Goal: Information Seeking & Learning: Learn about a topic

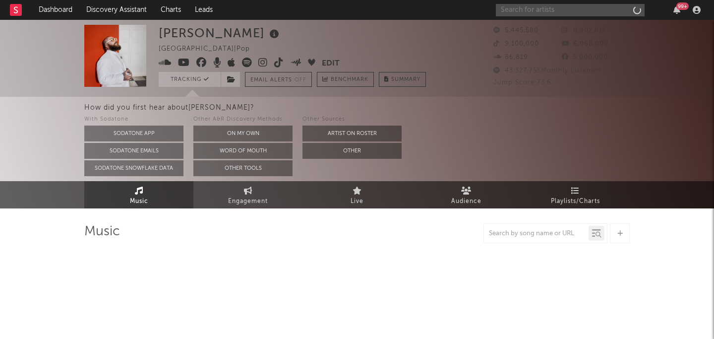
click at [534, 4] on input "text" at bounding box center [570, 10] width 149 height 12
type input "nippa"
select select "6m"
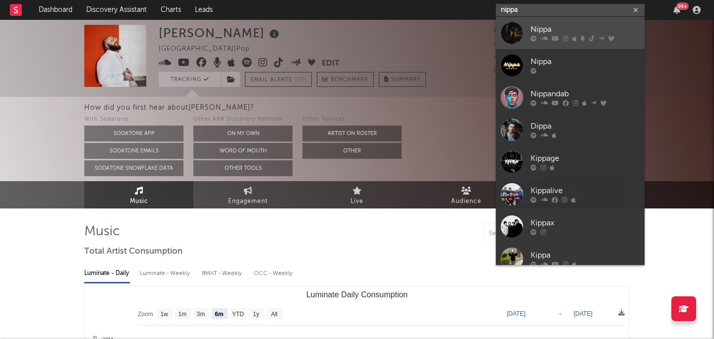
type input "nippa"
click at [551, 30] on div "Nippa" at bounding box center [584, 30] width 109 height 12
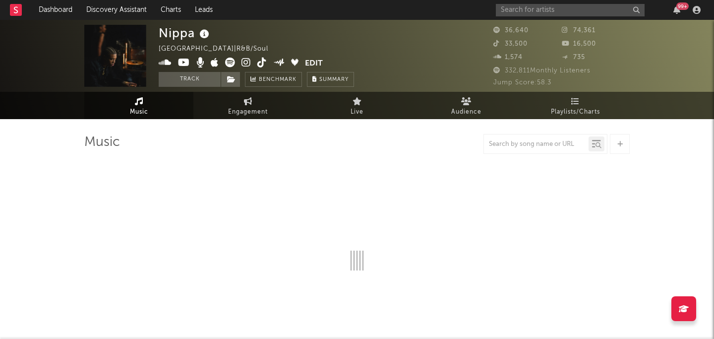
select select "6m"
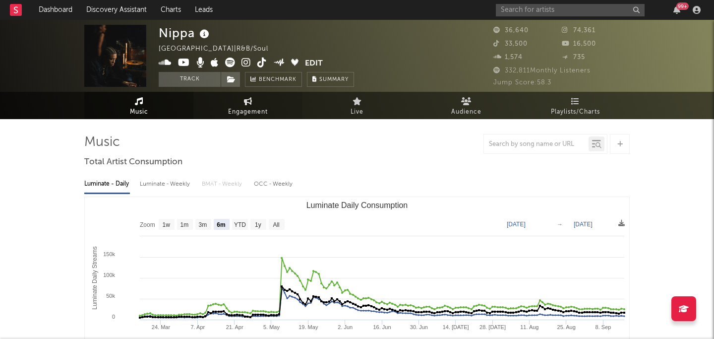
click at [227, 113] on link "Engagement" at bounding box center [247, 105] width 109 height 27
select select "1w"
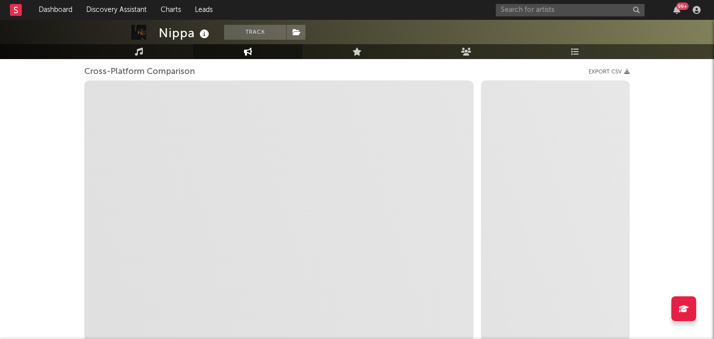
scroll to position [128, 0]
select select "1m"
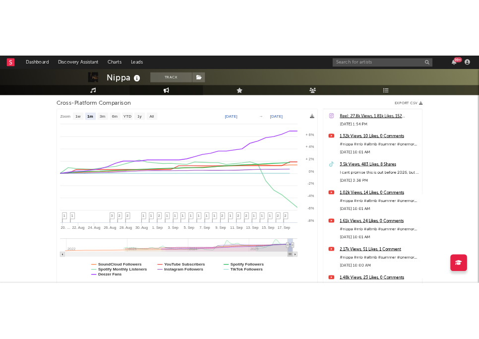
scroll to position [0, 0]
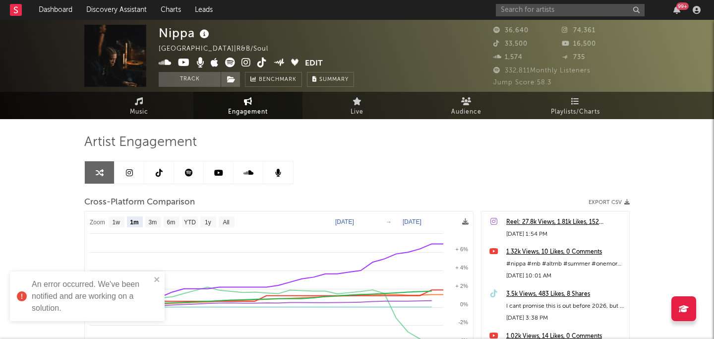
click at [247, 65] on icon at bounding box center [245, 63] width 9 height 10
click at [261, 61] on icon at bounding box center [261, 63] width 9 height 10
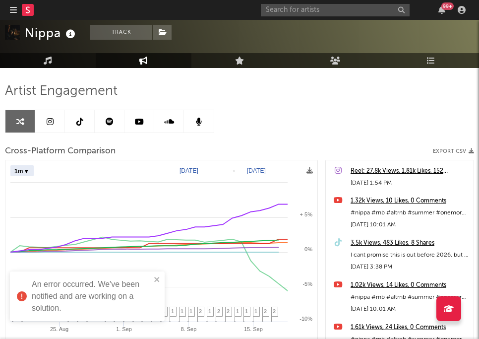
scroll to position [105, 0]
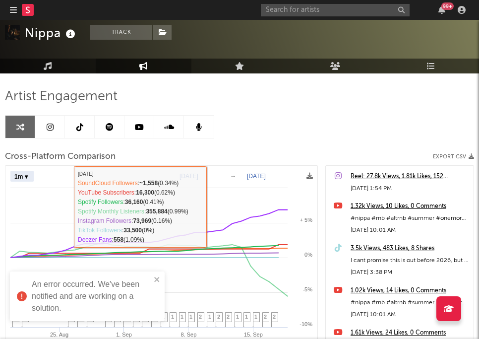
click at [35, 175] on rect at bounding box center [161, 295] width 312 height 259
click at [26, 175] on select "Zoom 1w 1m 3m 6m YTD 1y All" at bounding box center [21, 176] width 23 height 11
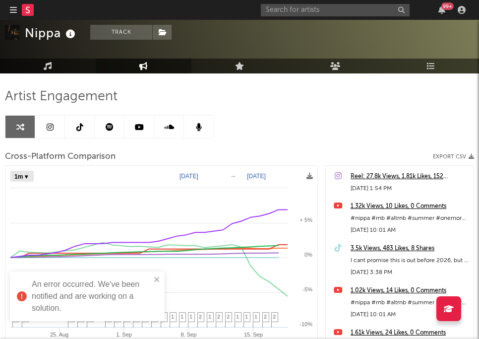
select select "YTD"
type input "2025-01-01"
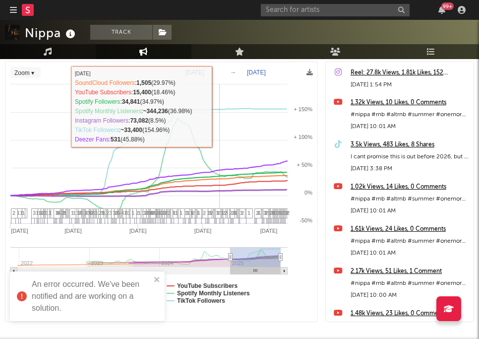
scroll to position [191, 0]
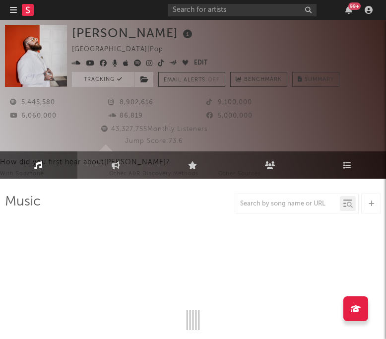
select select "6m"
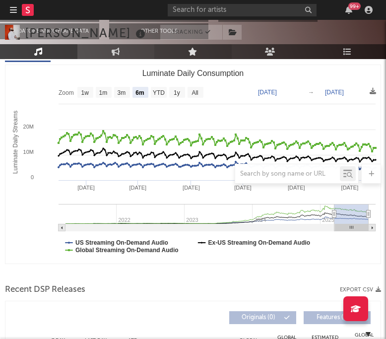
scroll to position [109, 0]
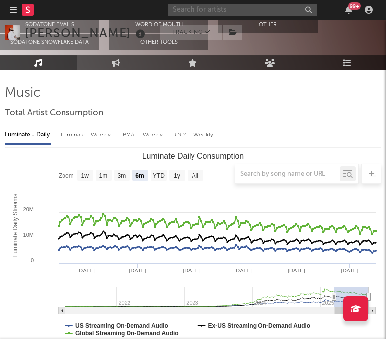
click at [247, 9] on input "text" at bounding box center [242, 10] width 149 height 12
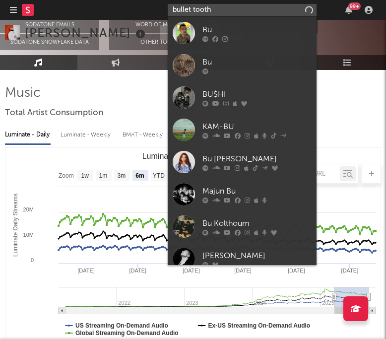
type input "bullet tooth"
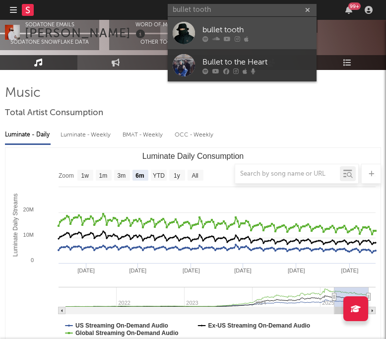
click at [267, 35] on div "bullet tooth" at bounding box center [256, 30] width 109 height 12
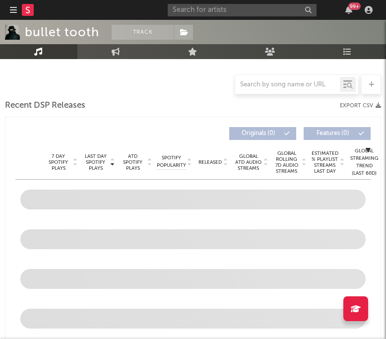
select select "6m"
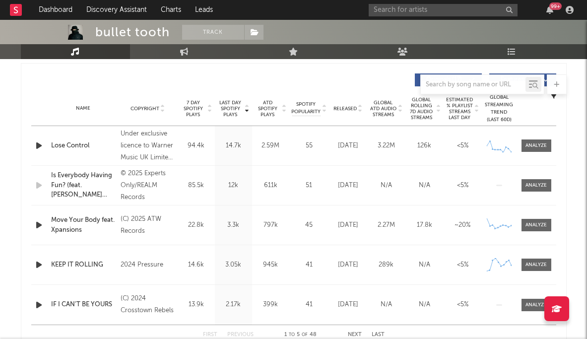
scroll to position [373, 0]
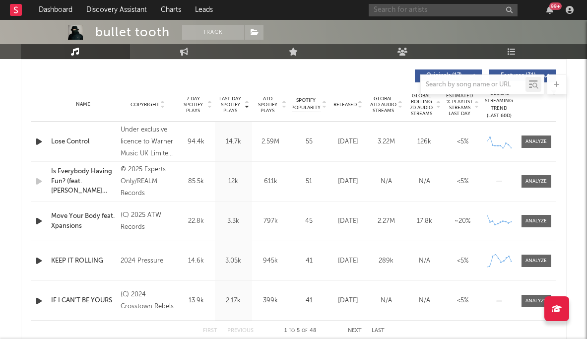
click at [385, 9] on input "text" at bounding box center [442, 10] width 149 height 12
type input "villager"
click at [385, 6] on input "villager" at bounding box center [442, 10] width 149 height 12
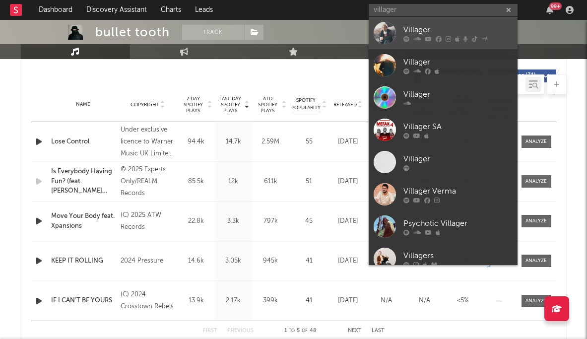
click at [385, 28] on div "Villager" at bounding box center [457, 30] width 109 height 12
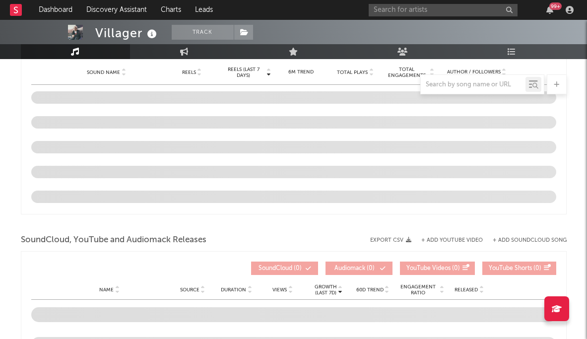
select select "6m"
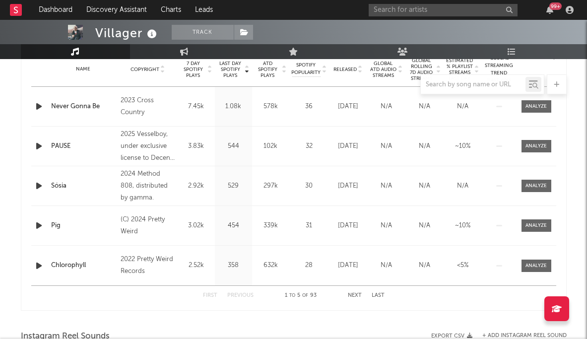
scroll to position [408, 0]
click at [141, 178] on div "2024 Method 808, distributed by gamma." at bounding box center [147, 187] width 54 height 36
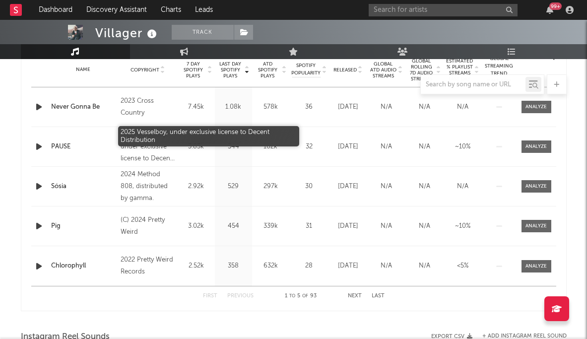
click at [147, 151] on div "2025 Vesselboy, under exclusive license to Decent Distribution" at bounding box center [147, 147] width 54 height 36
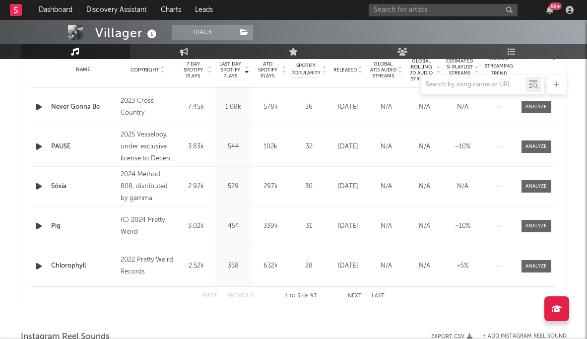
click at [154, 228] on div "(C) 2024 Pretty Weird" at bounding box center [147, 226] width 54 height 24
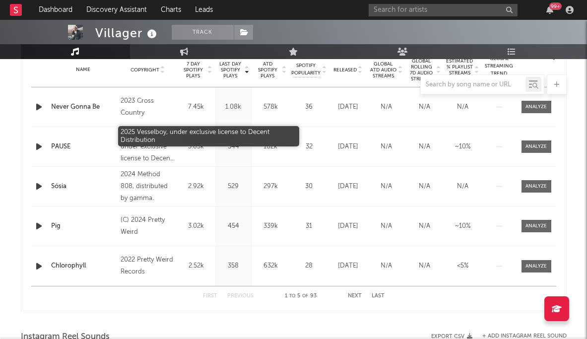
click at [149, 154] on div "2025 Vesselboy, under exclusive license to Decent Distribution" at bounding box center [147, 147] width 54 height 36
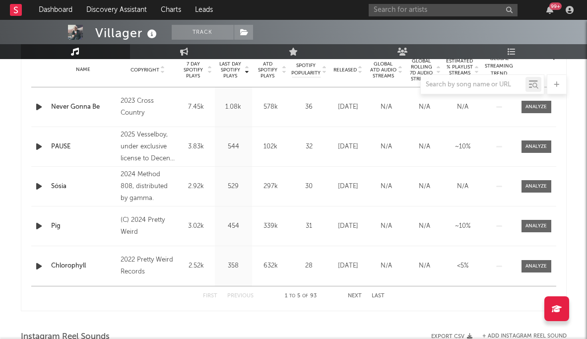
click at [354, 293] on button "Next" at bounding box center [355, 295] width 14 height 5
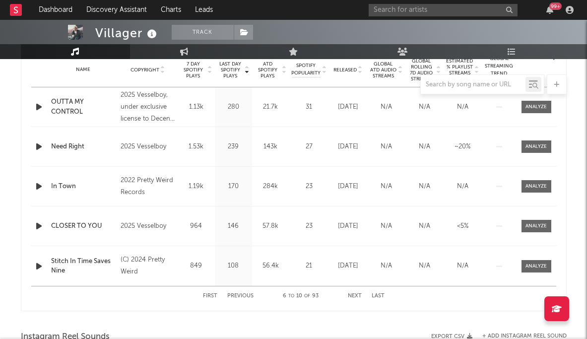
click at [378, 295] on button "Last" at bounding box center [377, 295] width 13 height 5
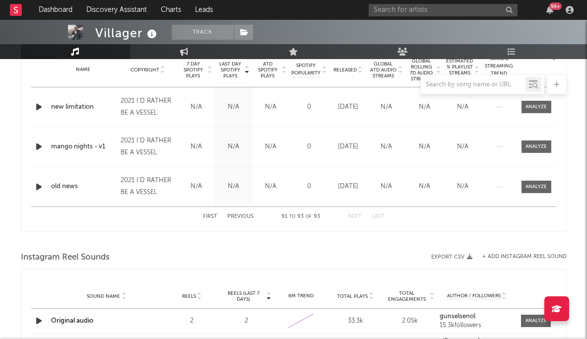
click at [379, 217] on button "Last" at bounding box center [377, 216] width 13 height 5
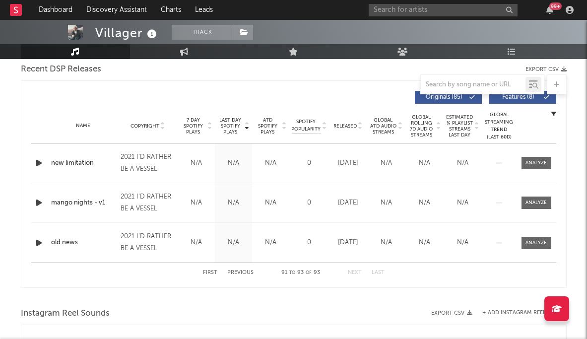
scroll to position [351, 0]
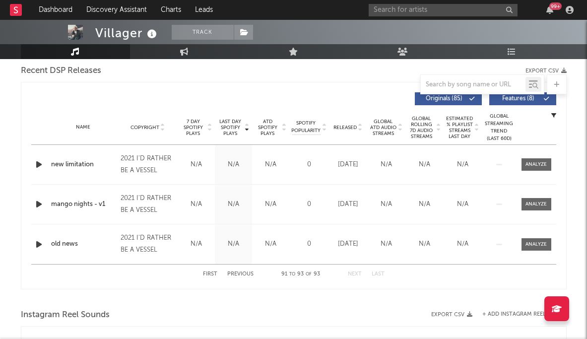
click at [236, 272] on button "Previous" at bounding box center [240, 273] width 26 height 5
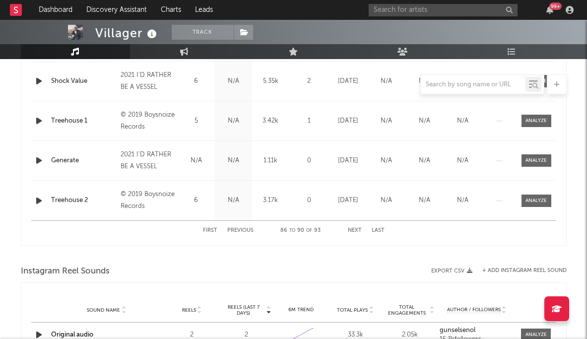
scroll to position [476, 0]
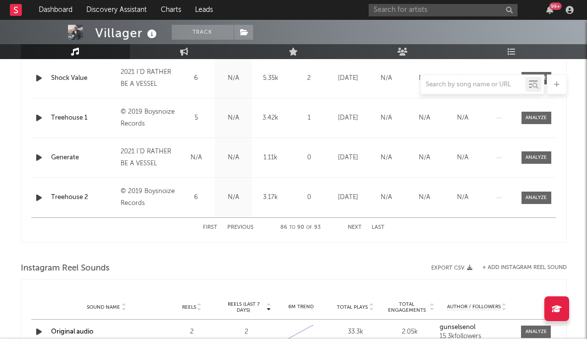
click at [236, 230] on div "First Previous 86 to 90 of 93 Next Last" at bounding box center [293, 227] width 181 height 19
click at [235, 226] on button "Previous" at bounding box center [240, 227] width 26 height 5
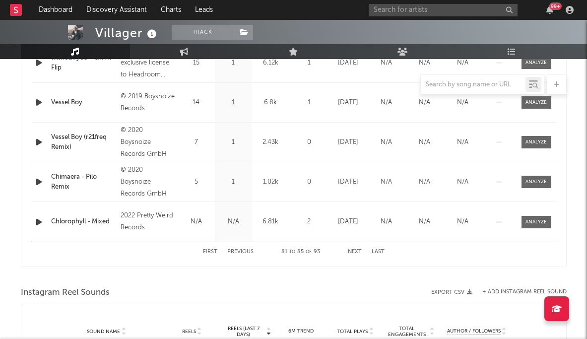
scroll to position [452, 0]
click at [243, 252] on button "Previous" at bounding box center [240, 251] width 26 height 5
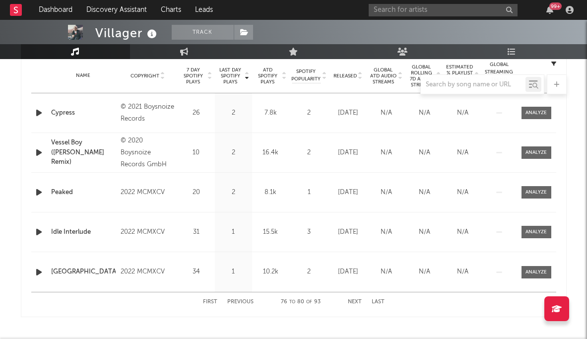
scroll to position [404, 0]
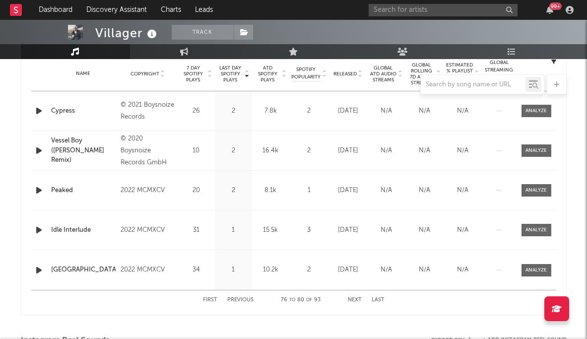
click at [242, 292] on div "First Previous 76 to 80 of 93 Next Last" at bounding box center [293, 299] width 181 height 19
click at [240, 296] on div "First Previous 76 to 80 of 93 Next Last" at bounding box center [293, 299] width 181 height 19
click at [234, 299] on button "Previous" at bounding box center [240, 299] width 26 height 5
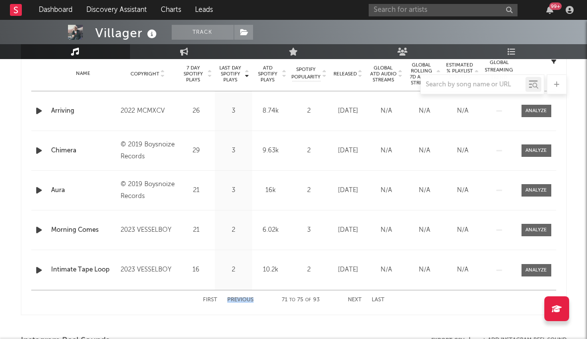
click at [234, 299] on button "Previous" at bounding box center [240, 299] width 26 height 5
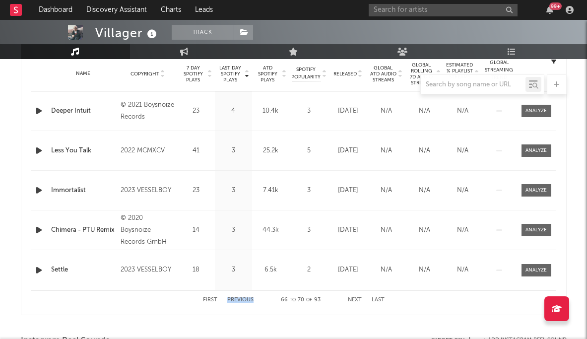
click at [234, 299] on button "Previous" at bounding box center [240, 299] width 26 height 5
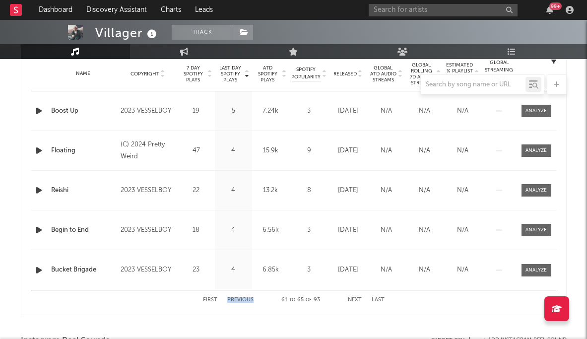
click at [234, 299] on button "Previous" at bounding box center [240, 299] width 26 height 5
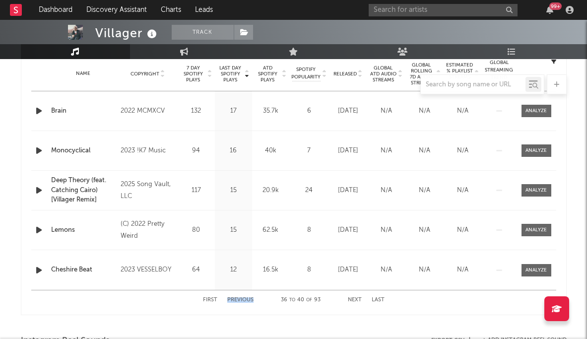
click at [234, 299] on button "Previous" at bounding box center [240, 299] width 26 height 5
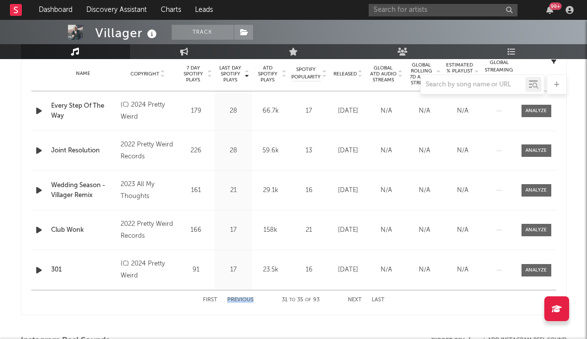
click at [234, 299] on button "Previous" at bounding box center [240, 299] width 26 height 5
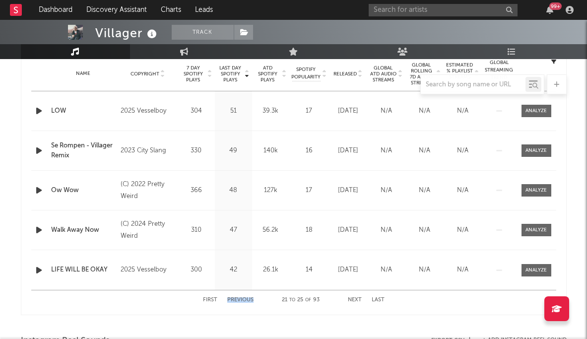
click at [234, 299] on button "Previous" at bounding box center [240, 299] width 26 height 5
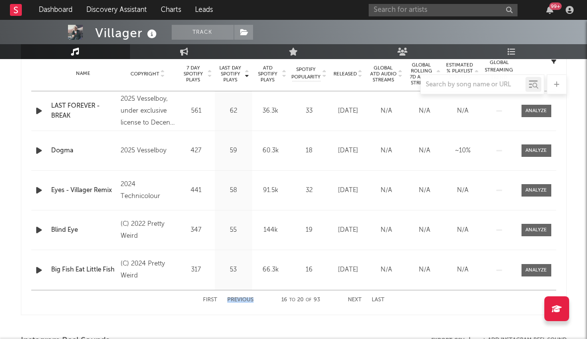
click at [234, 299] on button "Previous" at bounding box center [240, 299] width 26 height 5
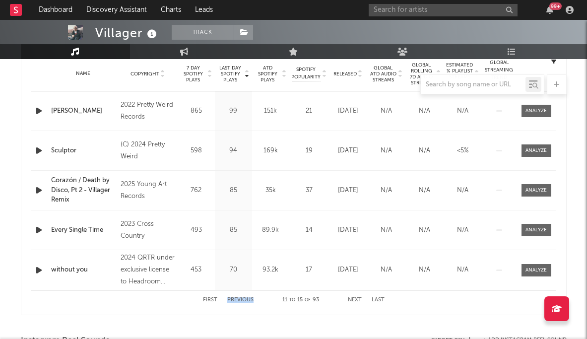
click at [234, 299] on button "Previous" at bounding box center [240, 299] width 26 height 5
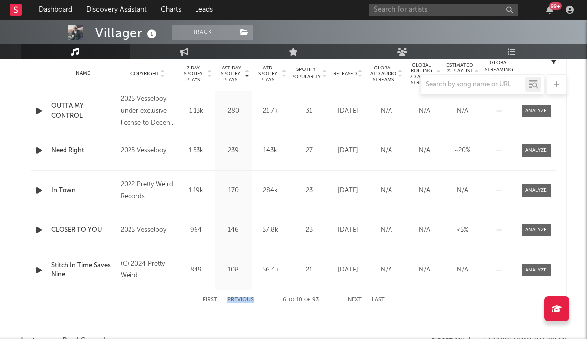
click at [234, 299] on button "Previous" at bounding box center [240, 299] width 26 height 5
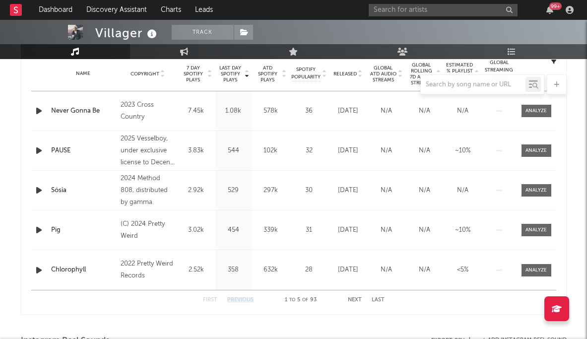
click at [234, 299] on button "Previous" at bounding box center [240, 299] width 26 height 5
click at [385, 12] on input "text" at bounding box center [442, 10] width 149 height 12
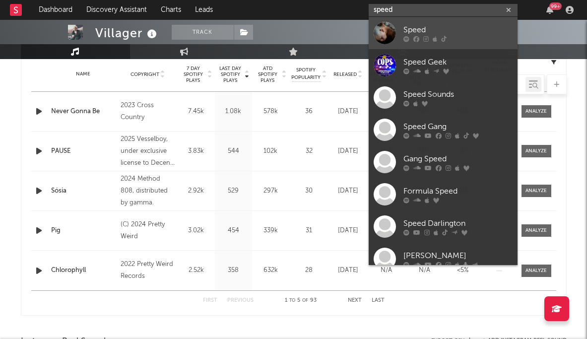
type input "speed"
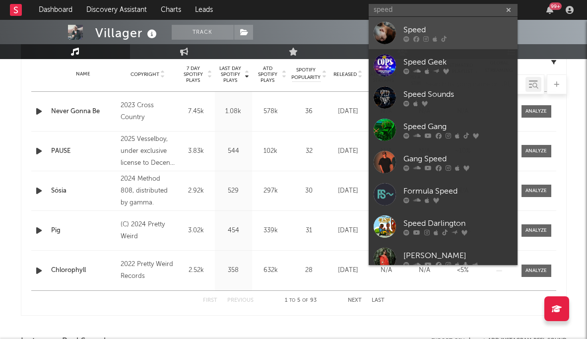
click at [385, 30] on div "Speed" at bounding box center [457, 30] width 109 height 12
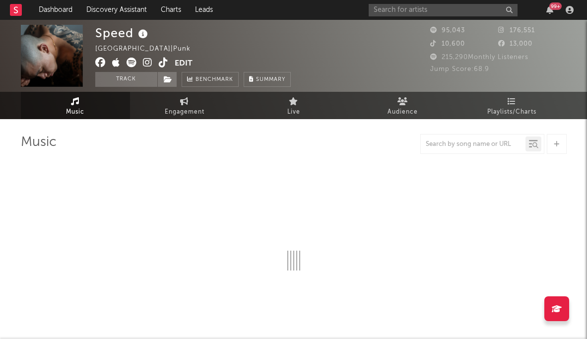
select select "6m"
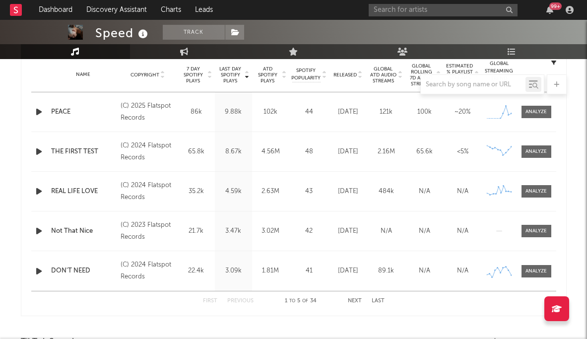
scroll to position [404, 0]
click at [385, 2] on div "99 +" at bounding box center [472, 10] width 208 height 20
click at [385, 11] on input "text" at bounding box center [442, 10] width 149 height 12
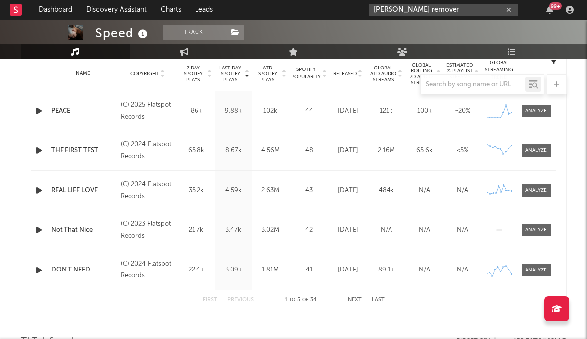
click at [385, 6] on input "jane remover" at bounding box center [442, 10] width 149 height 12
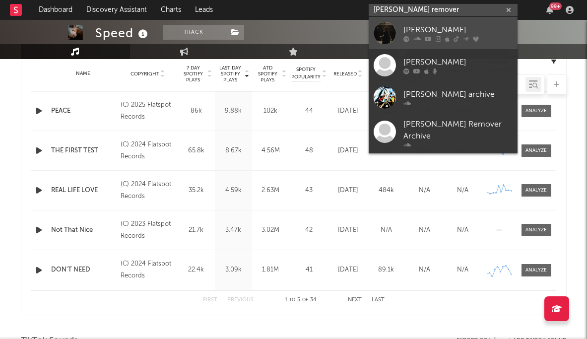
type input "jane remover"
click at [385, 26] on div "Jane Remover" at bounding box center [457, 30] width 109 height 12
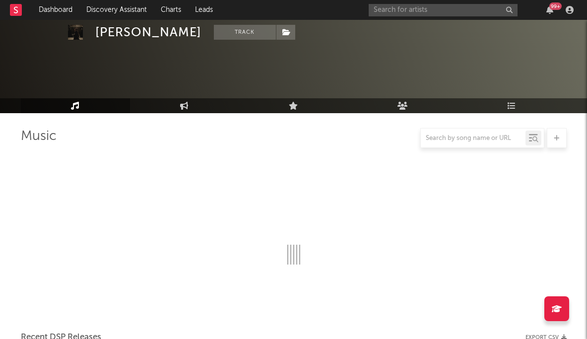
scroll to position [404, 0]
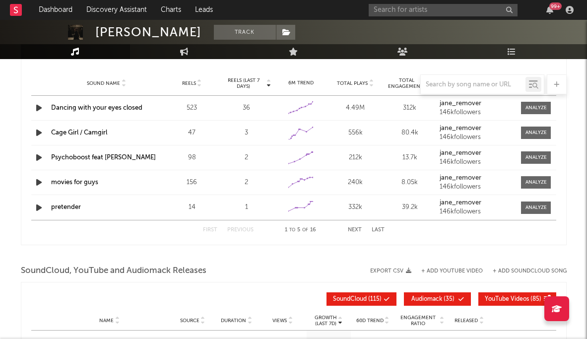
select select "6m"
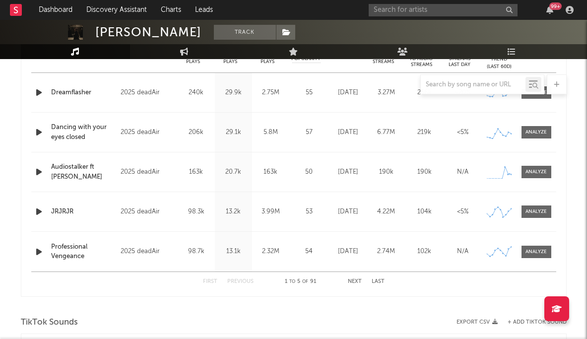
scroll to position [375, 0]
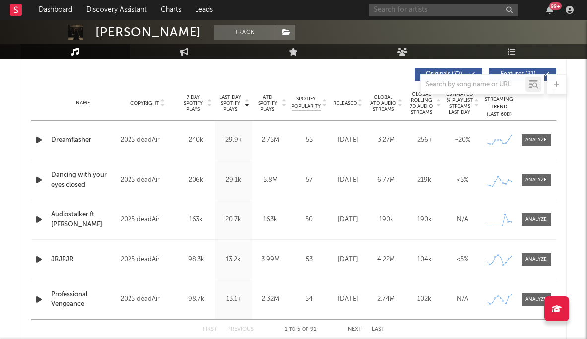
click at [385, 11] on input "text" at bounding box center [442, 10] width 149 height 12
type input "b"
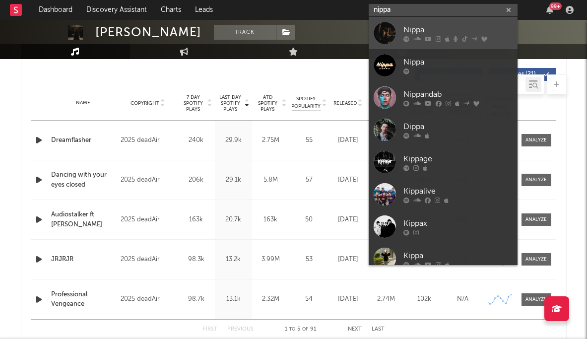
type input "nippa"
click at [385, 27] on div "Nippa" at bounding box center [457, 30] width 109 height 12
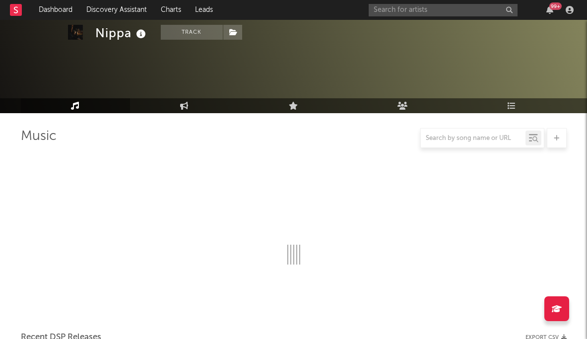
scroll to position [375, 0]
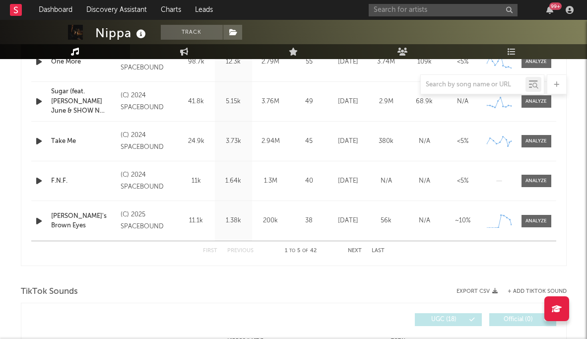
select select "6m"
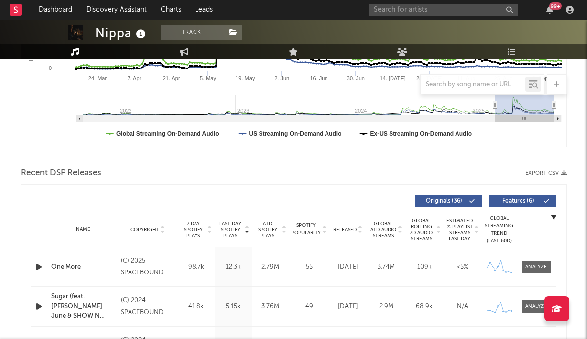
scroll to position [247, 0]
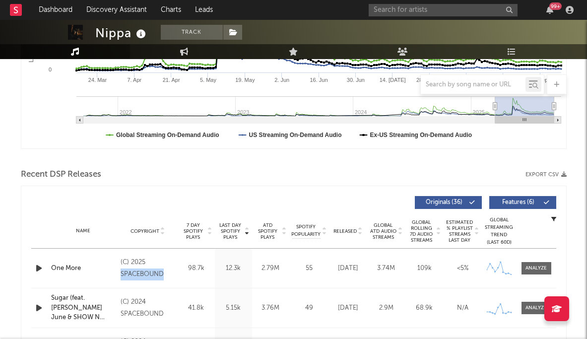
drag, startPoint x: 118, startPoint y: 276, endPoint x: 166, endPoint y: 277, distance: 48.6
click at [166, 277] on div "Name One More Copyright (C) 2025 SPACEBOUND Label Spacebound Album Names Hope S…" at bounding box center [293, 267] width 525 height 39
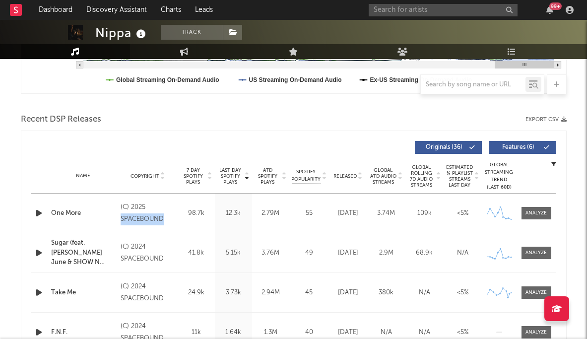
scroll to position [318, 0]
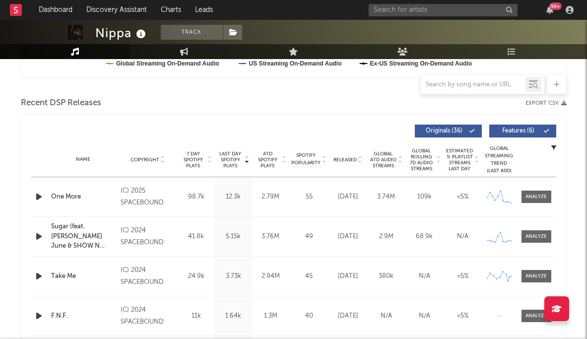
click at [177, 190] on div "Name One More Copyright (C) 2025 SPACEBOUND Label Spacebound Album Names Hope S…" at bounding box center [293, 196] width 525 height 39
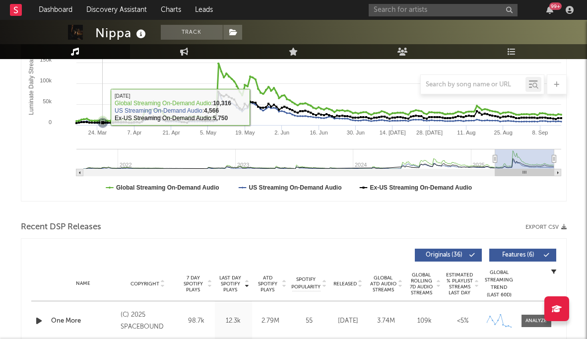
scroll to position [0, 0]
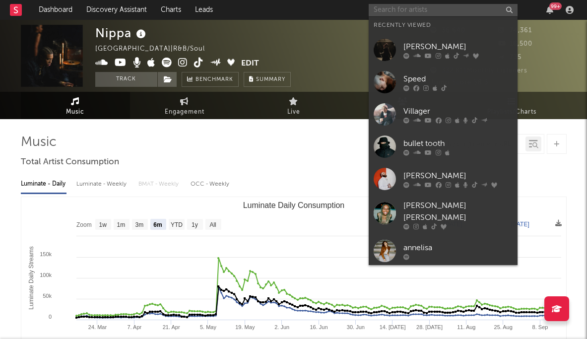
click at [385, 11] on input "text" at bounding box center [442, 10] width 149 height 12
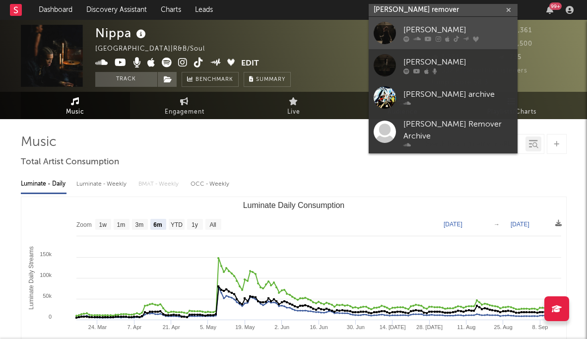
type input "jane remover"
click at [385, 27] on div "Jane Remover" at bounding box center [457, 30] width 109 height 12
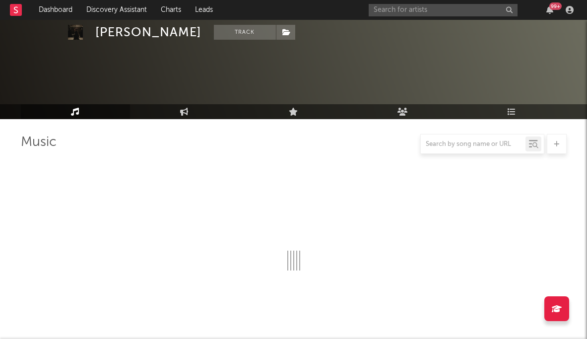
select select "6m"
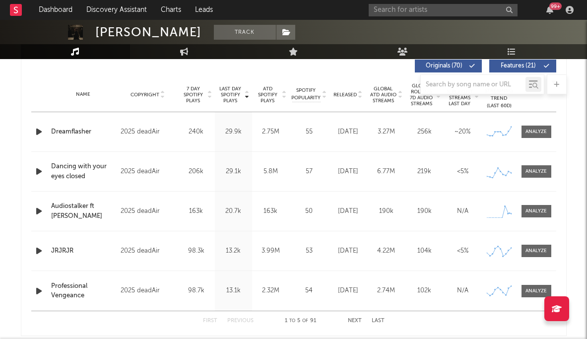
scroll to position [382, 0]
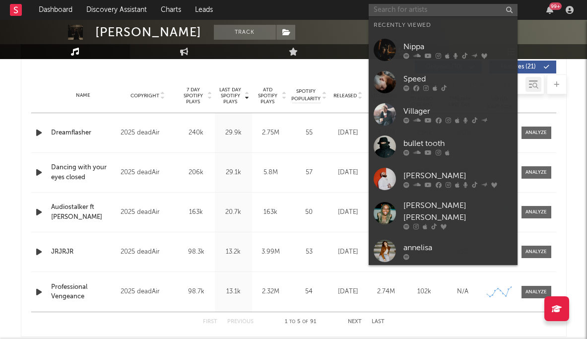
click at [385, 10] on input "text" at bounding box center [442, 10] width 149 height 12
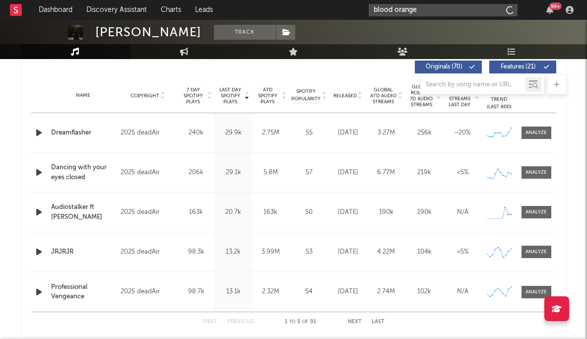
type input "blood orange"
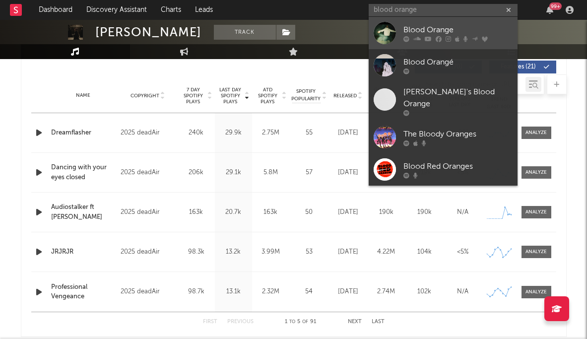
click at [385, 30] on div "Blood Orange" at bounding box center [457, 30] width 109 height 12
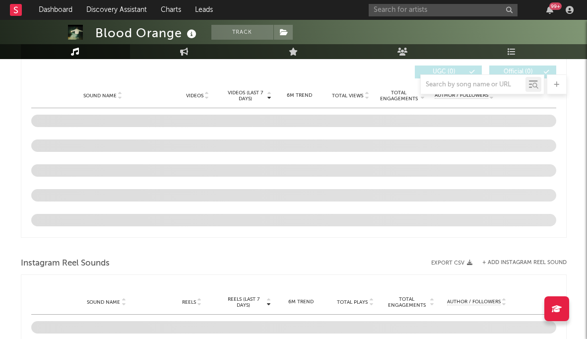
scroll to position [603, 0]
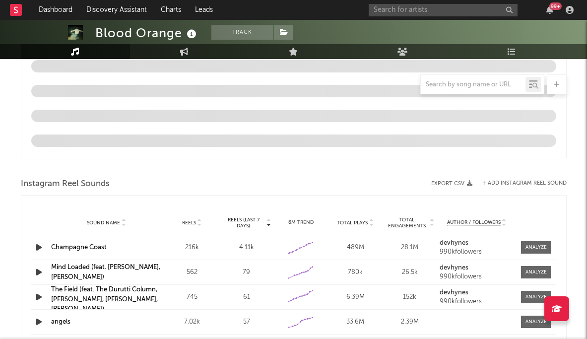
select select "6m"
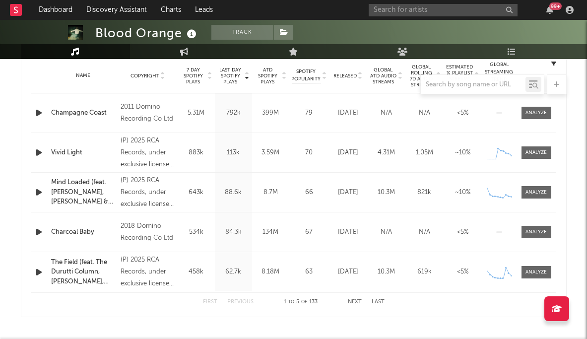
scroll to position [404, 0]
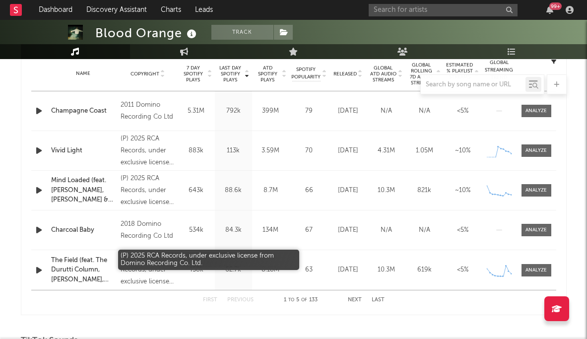
click at [153, 257] on div "(P) 2025 RCA Records, under exclusive license from Domino Recording Co. Ltd." at bounding box center [147, 270] width 54 height 36
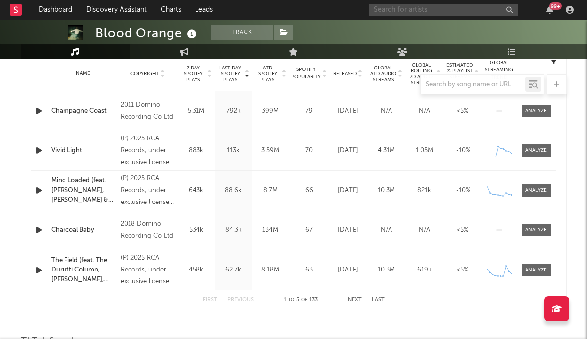
click at [385, 11] on input "text" at bounding box center [442, 10] width 149 height 12
click at [385, 6] on input "amyl" at bounding box center [442, 10] width 149 height 12
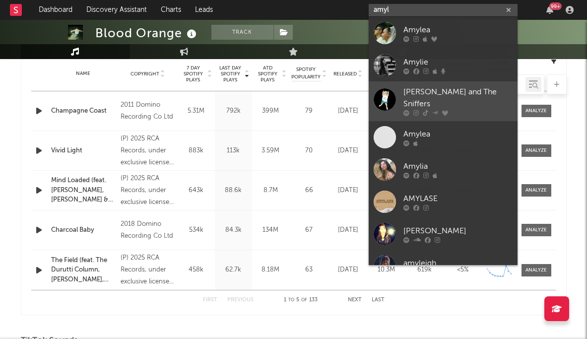
type input "amyl"
click at [385, 99] on div "Amyl and The Sniffers" at bounding box center [457, 98] width 109 height 24
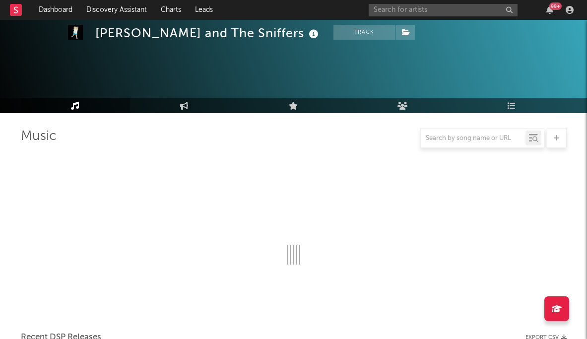
scroll to position [404, 0]
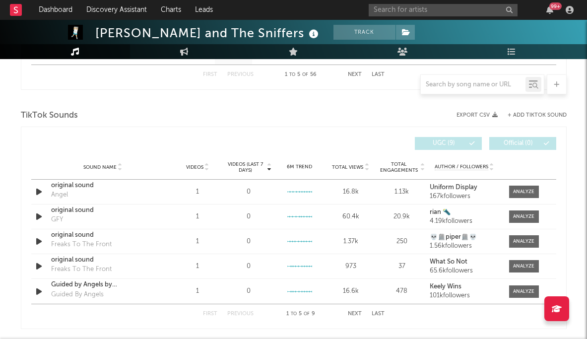
select select "6m"
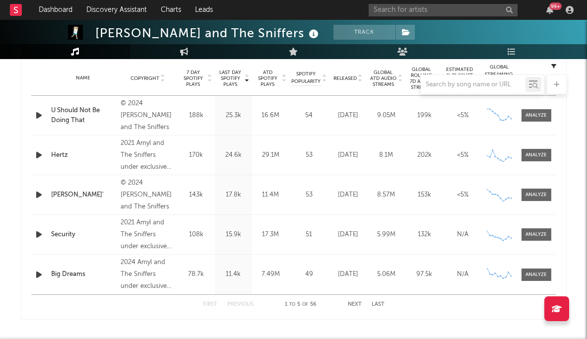
scroll to position [399, 0]
click at [358, 304] on button "Next" at bounding box center [355, 304] width 14 height 5
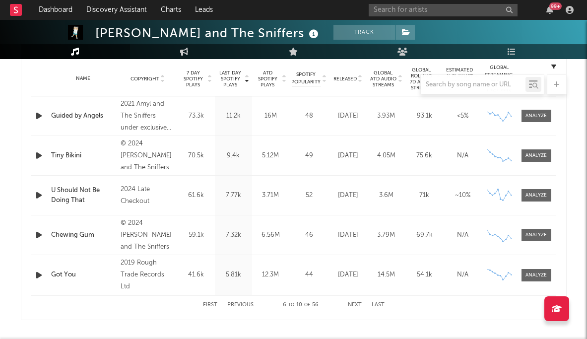
click at [358, 304] on button "Next" at bounding box center [355, 304] width 14 height 5
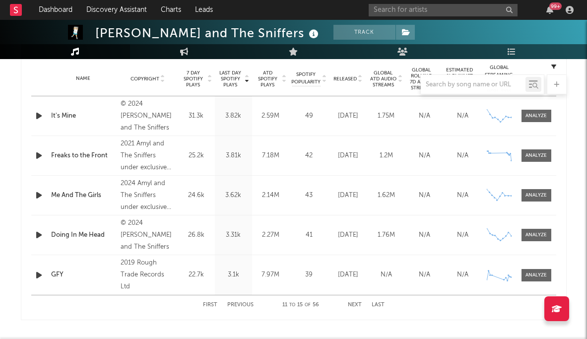
click at [358, 304] on button "Next" at bounding box center [355, 304] width 14 height 5
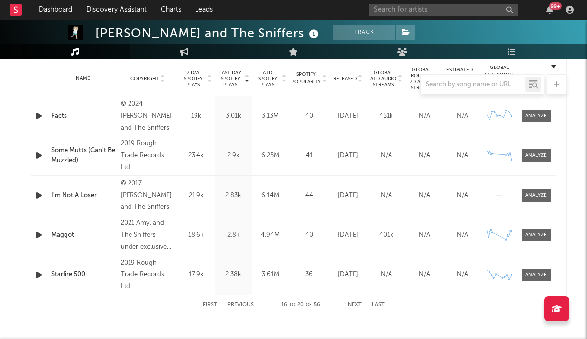
click at [358, 304] on button "Next" at bounding box center [355, 304] width 14 height 5
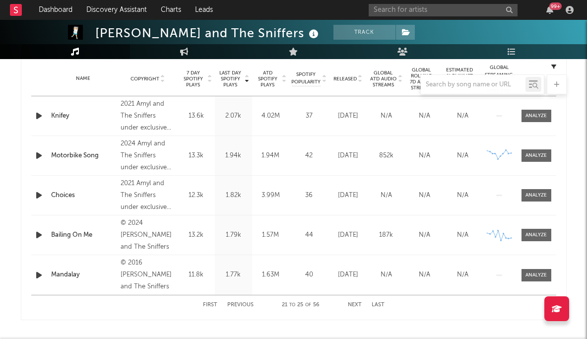
click at [358, 304] on button "Next" at bounding box center [355, 304] width 14 height 5
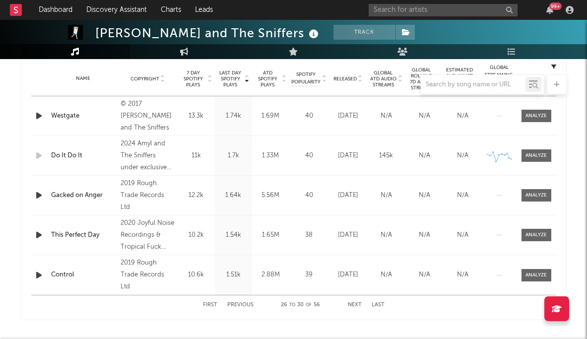
click at [358, 304] on button "Next" at bounding box center [355, 304] width 14 height 5
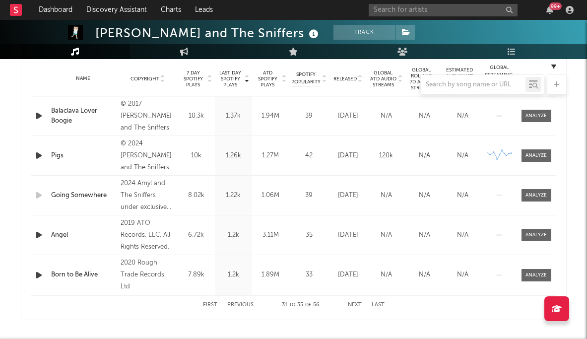
click at [358, 304] on button "Next" at bounding box center [355, 304] width 14 height 5
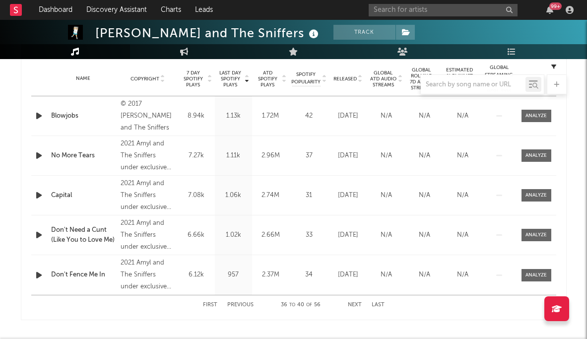
click at [358, 304] on button "Next" at bounding box center [355, 304] width 14 height 5
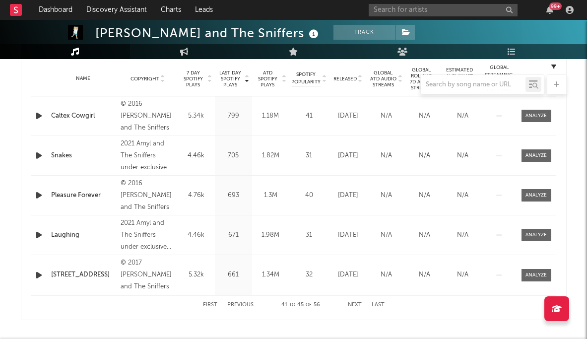
click at [359, 304] on button "Next" at bounding box center [355, 304] width 14 height 5
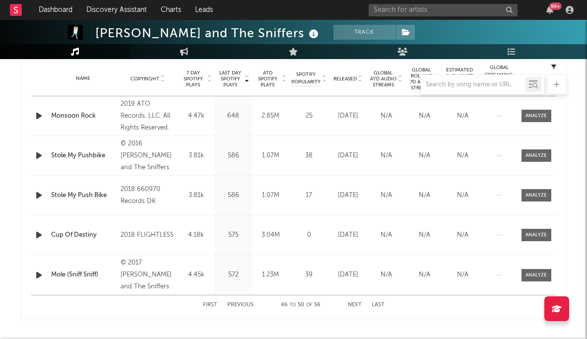
click at [384, 304] on div "First Previous 46 to 50 of 56 Next Last" at bounding box center [293, 304] width 525 height 20
click at [385, 11] on input "text" at bounding box center [442, 10] width 149 height 12
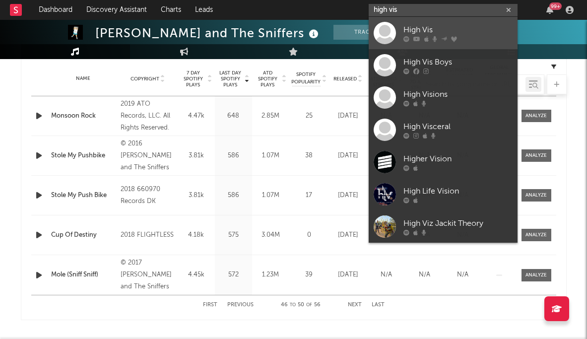
type input "high vis"
click at [385, 30] on div "High Vis" at bounding box center [457, 30] width 109 height 12
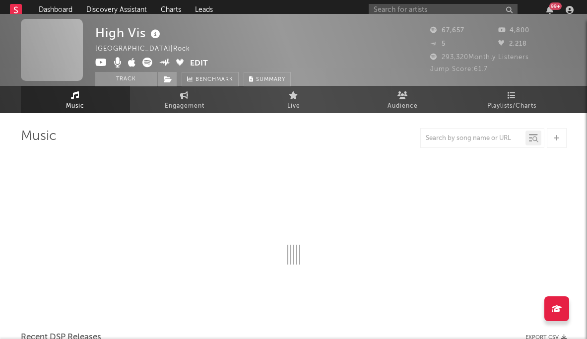
scroll to position [399, 0]
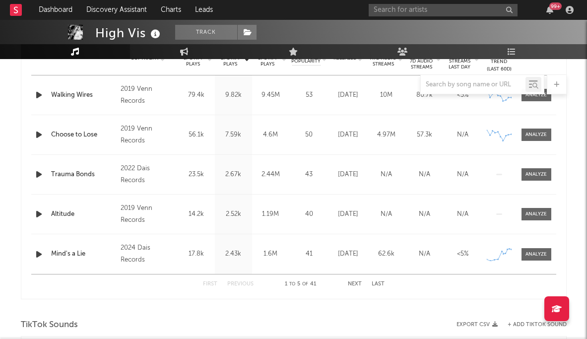
select select "6m"
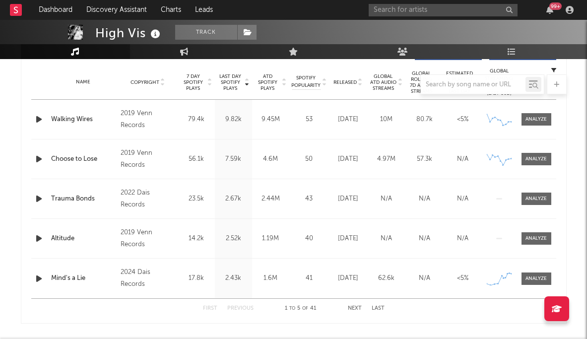
scroll to position [395, 0]
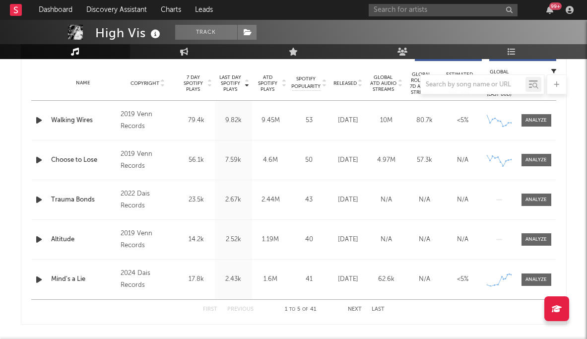
click at [353, 308] on button "Next" at bounding box center [355, 308] width 14 height 5
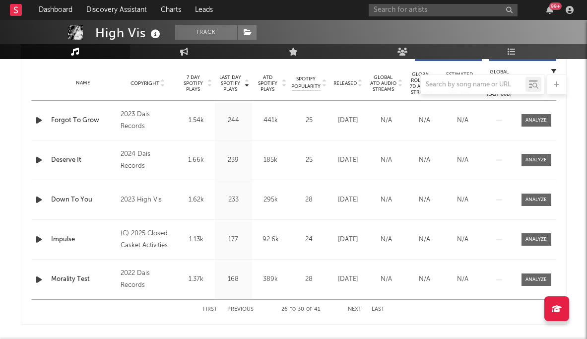
click at [353, 308] on button "Next" at bounding box center [355, 308] width 14 height 5
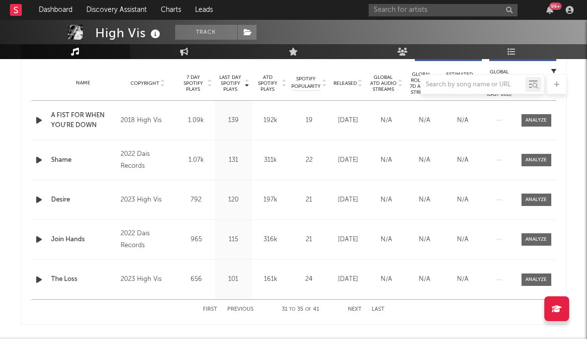
click at [353, 308] on button "Next" at bounding box center [355, 308] width 14 height 5
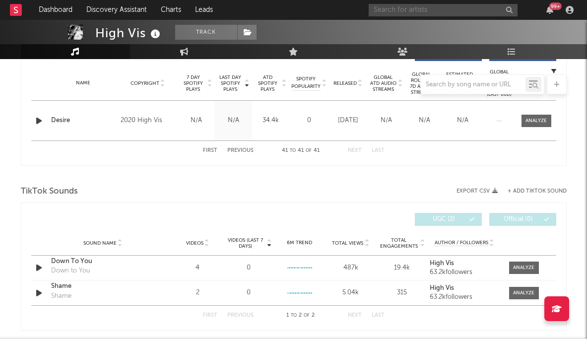
click at [385, 6] on input "text" at bounding box center [442, 10] width 149 height 12
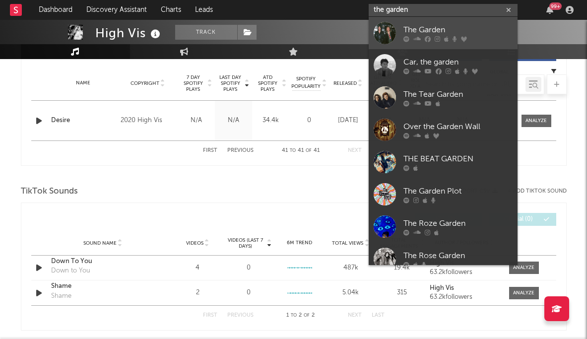
type input "the garden"
click at [385, 27] on div "The Garden" at bounding box center [457, 30] width 109 height 12
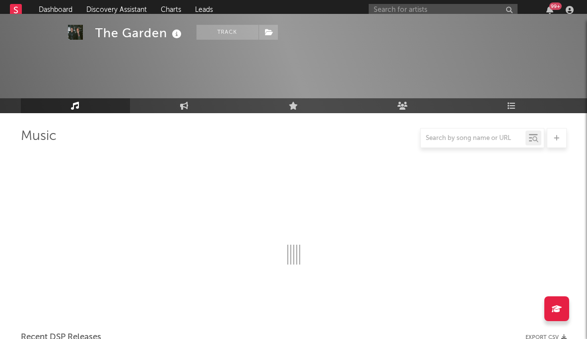
scroll to position [395, 0]
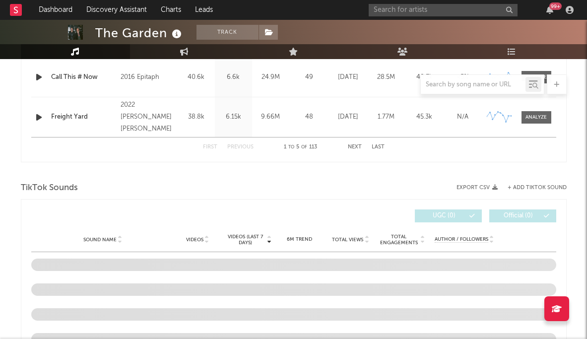
select select "6m"
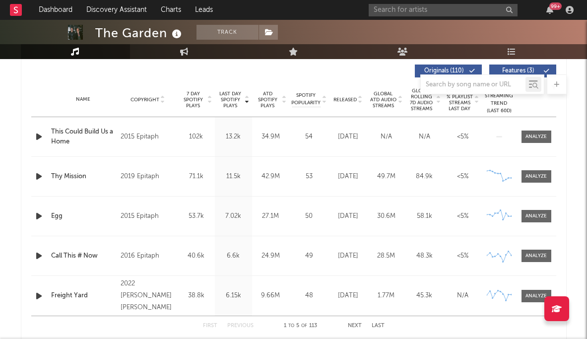
scroll to position [431, 0]
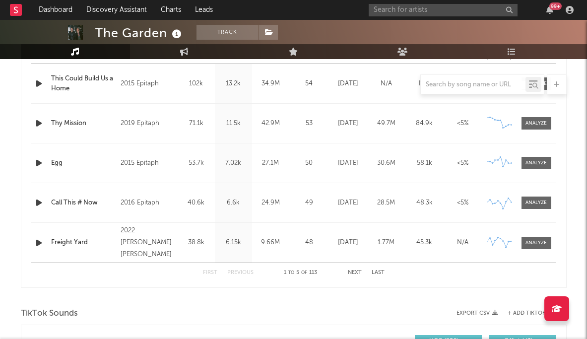
click at [356, 273] on button "Next" at bounding box center [355, 272] width 14 height 5
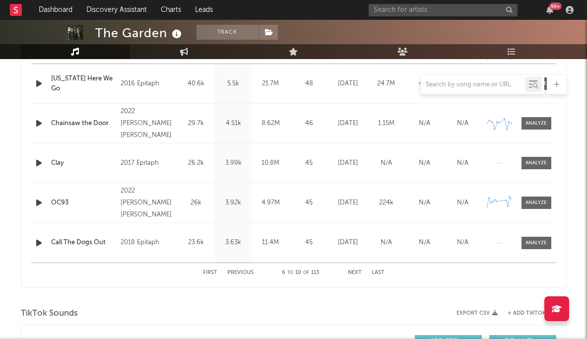
click at [356, 273] on button "Next" at bounding box center [355, 272] width 14 height 5
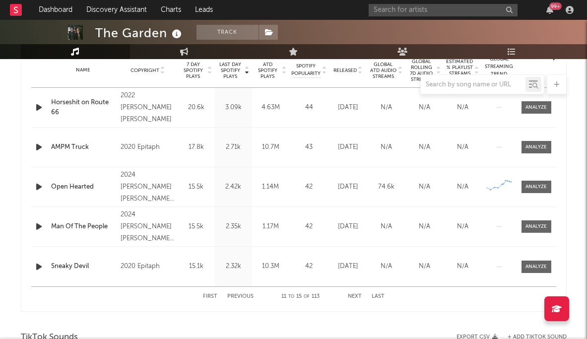
scroll to position [406, 0]
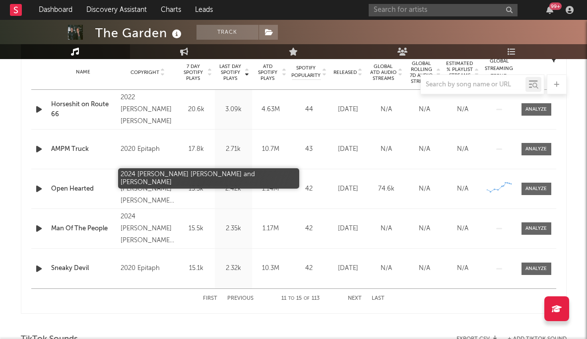
click at [136, 203] on div "2024 Wyatt James Shears and Fletcher Steven Shears" at bounding box center [147, 189] width 54 height 36
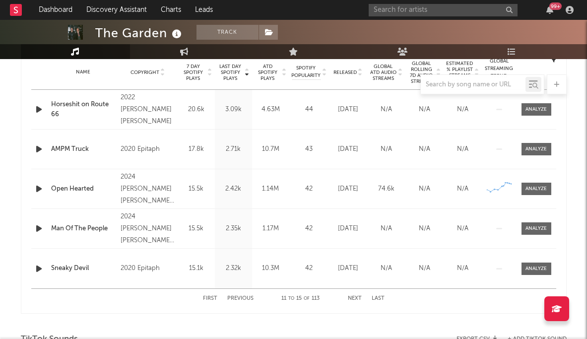
click at [354, 300] on button "Next" at bounding box center [355, 297] width 14 height 5
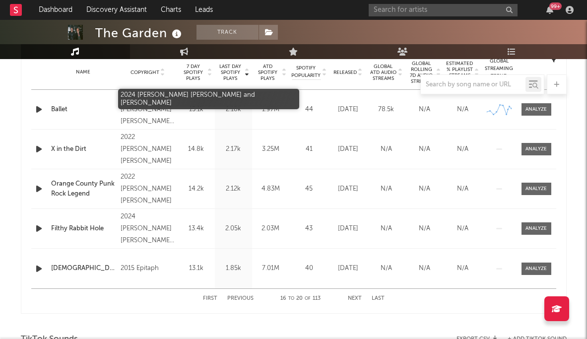
click at [123, 109] on div "2024 Wyatt James Shears and Fletcher Steven Shears" at bounding box center [147, 110] width 54 height 36
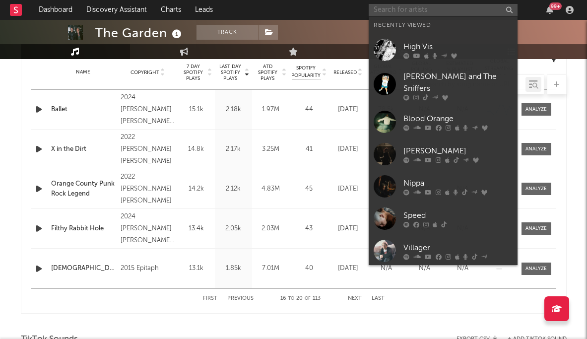
click at [385, 7] on input "text" at bounding box center [442, 10] width 149 height 12
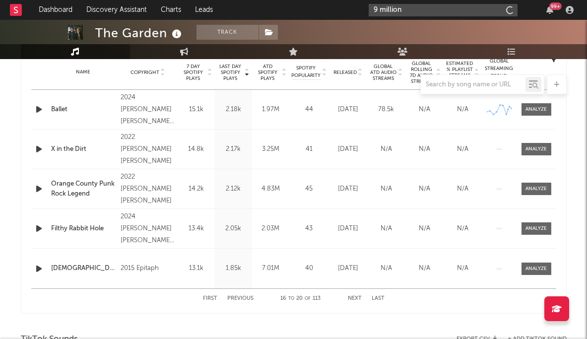
type input "9 million"
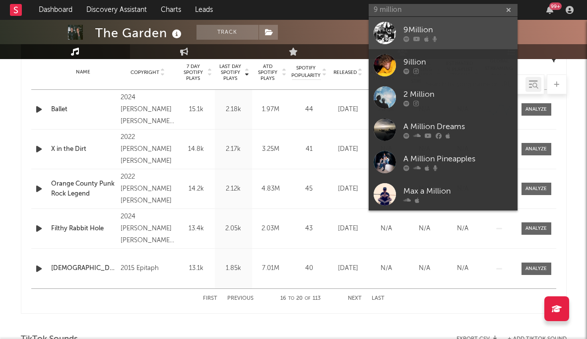
click at [385, 31] on div "9Million" at bounding box center [457, 30] width 109 height 12
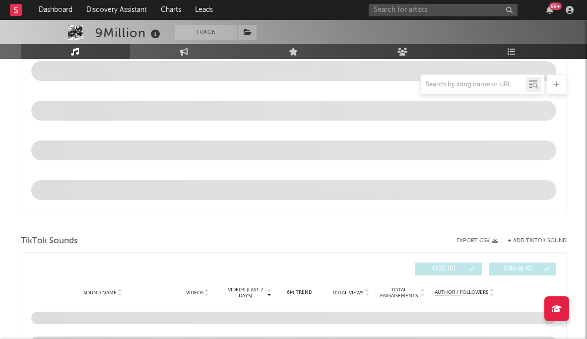
select select "6m"
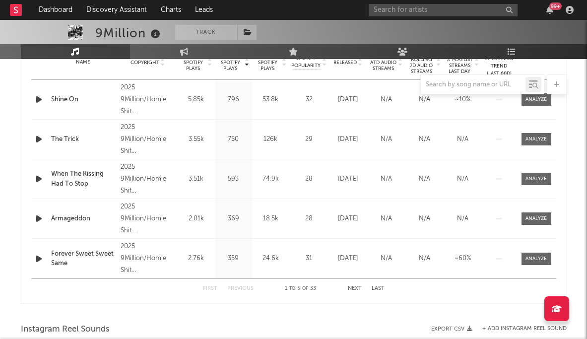
scroll to position [417, 0]
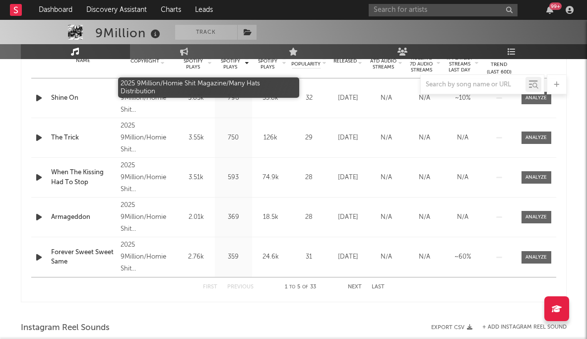
click at [153, 104] on div "2025 9Million/Homie Shit Magazine/Many Hats Distribution" at bounding box center [147, 98] width 54 height 36
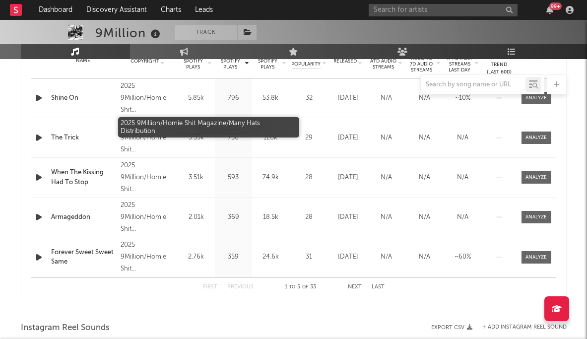
click at [148, 138] on div "2025 9Million/Homie Shit Magazine/Many Hats Distribution" at bounding box center [147, 138] width 54 height 36
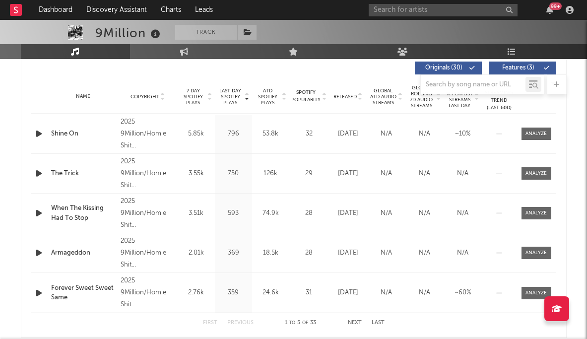
scroll to position [374, 0]
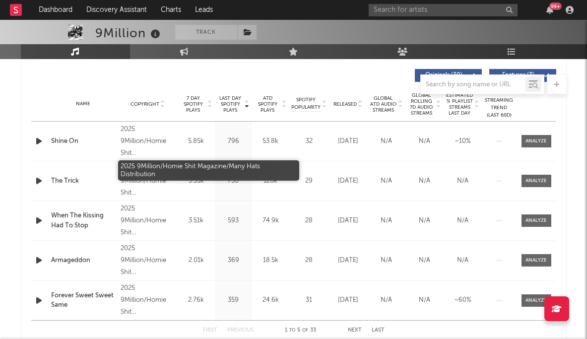
click at [146, 168] on div "2025 9Million/Homie Shit Magazine/Many Hats Distribution" at bounding box center [147, 181] width 54 height 36
click at [154, 176] on div "2025 9Million/Homie Shit Magazine/Many Hats Distribution" at bounding box center [147, 181] width 54 height 36
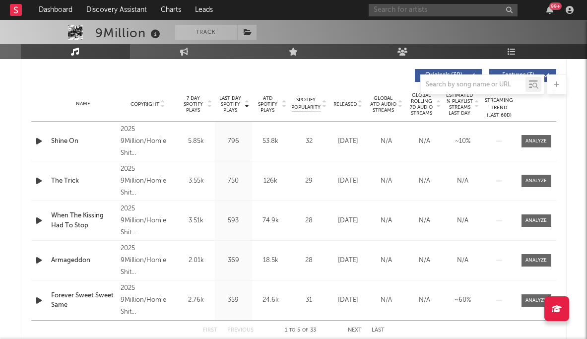
click at [385, 6] on input "text" at bounding box center [442, 10] width 149 height 12
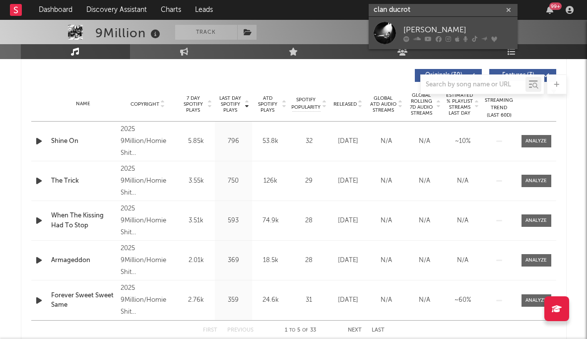
type input "clan ducrot"
click at [385, 29] on div "Cian Ducrot" at bounding box center [457, 30] width 109 height 12
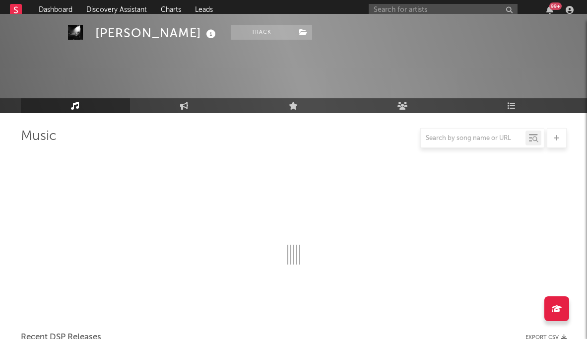
scroll to position [374, 0]
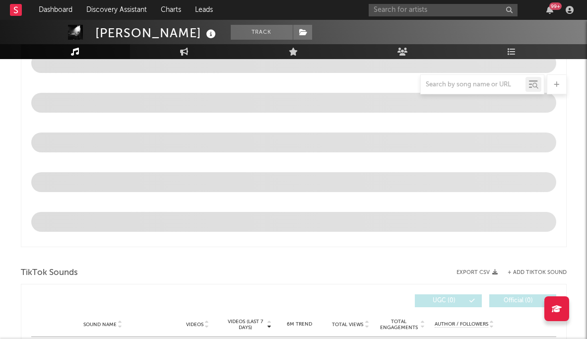
select select "6m"
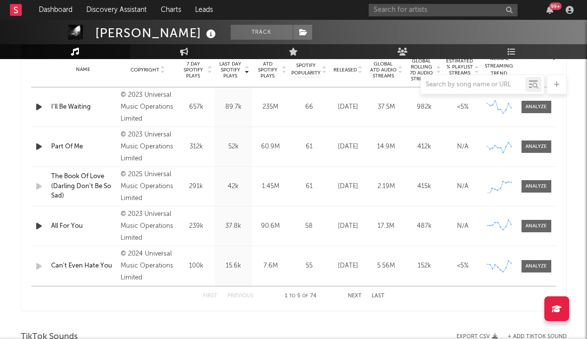
scroll to position [412, 0]
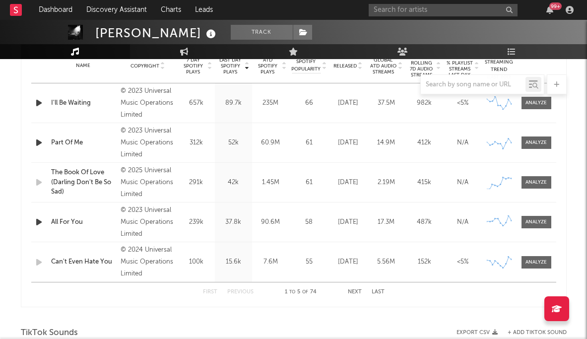
click at [356, 291] on button "Next" at bounding box center [355, 291] width 14 height 5
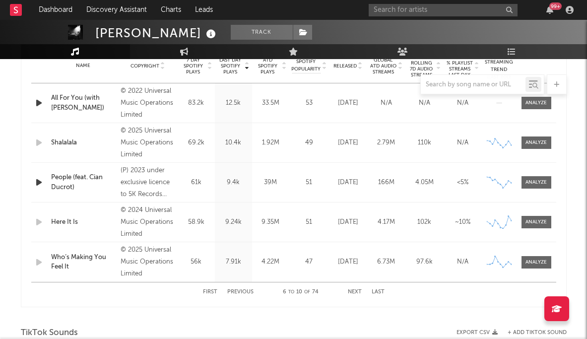
click at [356, 291] on button "Next" at bounding box center [355, 291] width 14 height 5
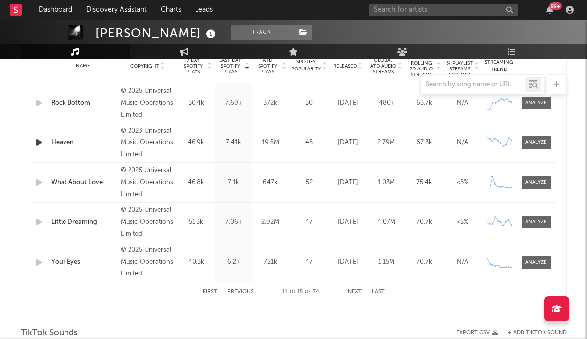
click at [356, 291] on button "Next" at bounding box center [355, 291] width 14 height 5
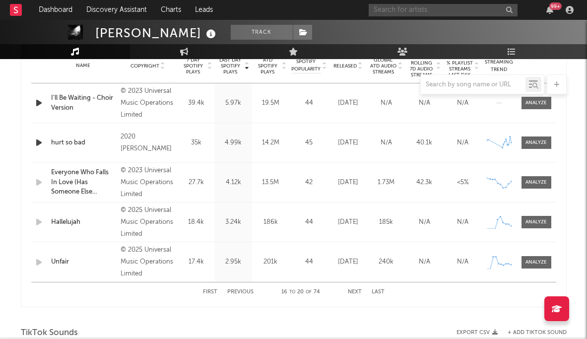
click at [385, 7] on input "text" at bounding box center [442, 10] width 149 height 12
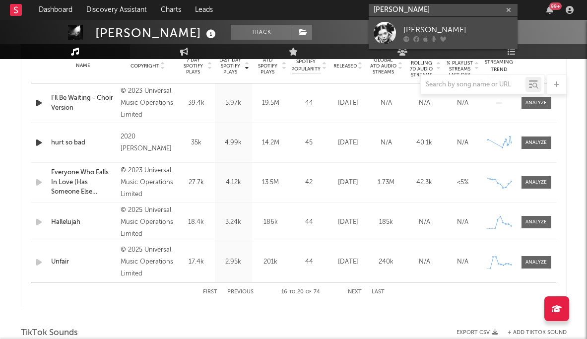
type input "lene lovich"
click at [385, 30] on div "Lene Lovich" at bounding box center [457, 30] width 109 height 12
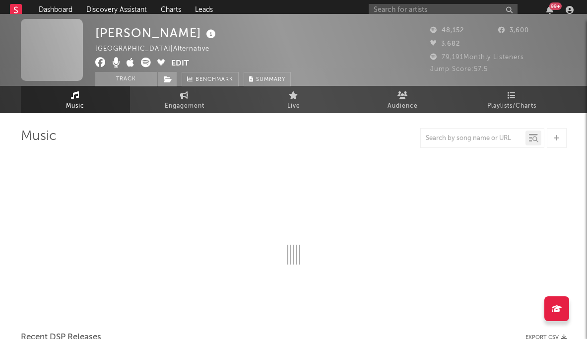
scroll to position [412, 0]
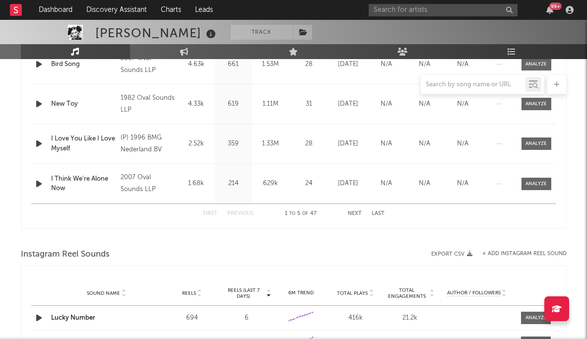
select select "6m"
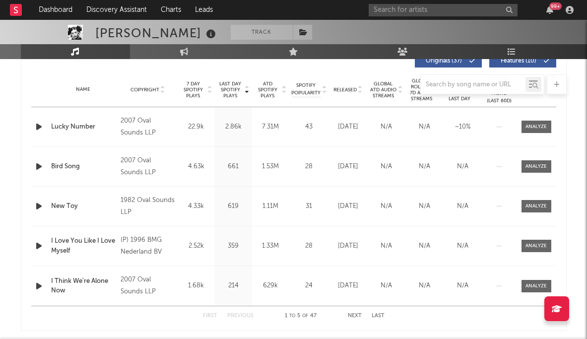
scroll to position [409, 0]
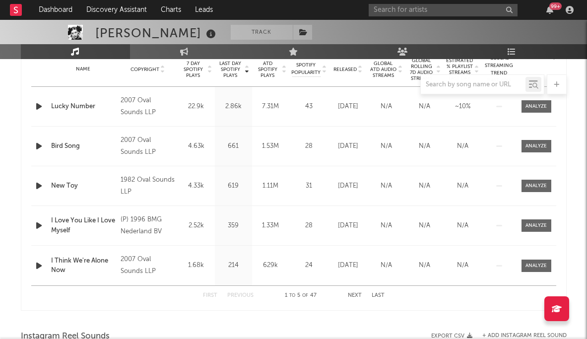
click at [353, 293] on button "Next" at bounding box center [355, 295] width 14 height 5
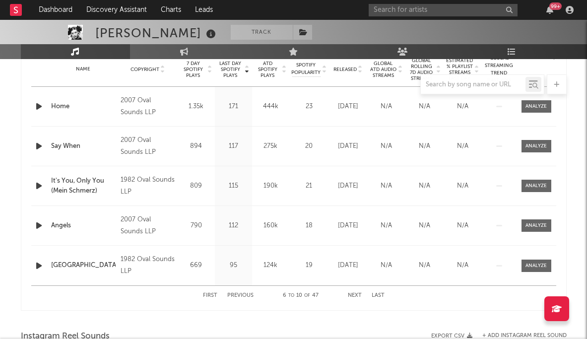
click at [353, 293] on button "Next" at bounding box center [355, 295] width 14 height 5
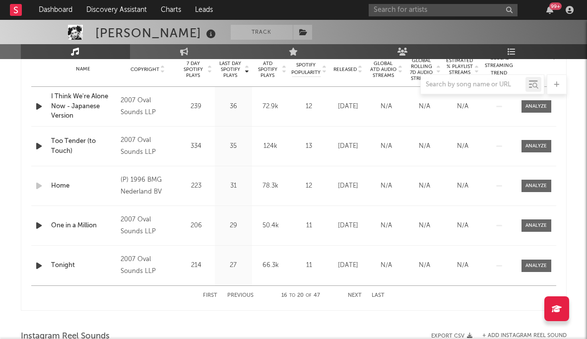
click at [353, 293] on button "Next" at bounding box center [355, 295] width 14 height 5
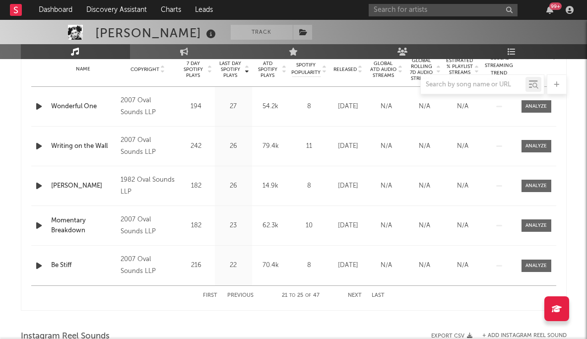
click at [353, 293] on button "Next" at bounding box center [355, 295] width 14 height 5
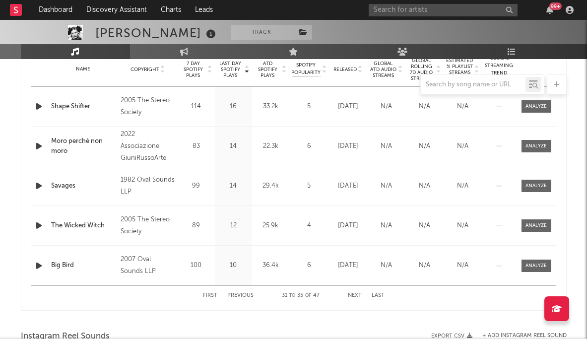
click at [353, 293] on button "Next" at bounding box center [355, 295] width 14 height 5
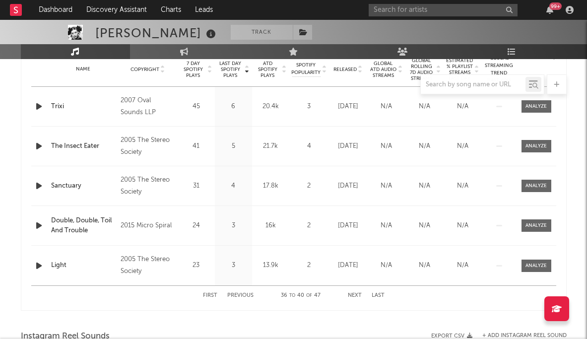
click at [353, 293] on button "Next" at bounding box center [355, 295] width 14 height 5
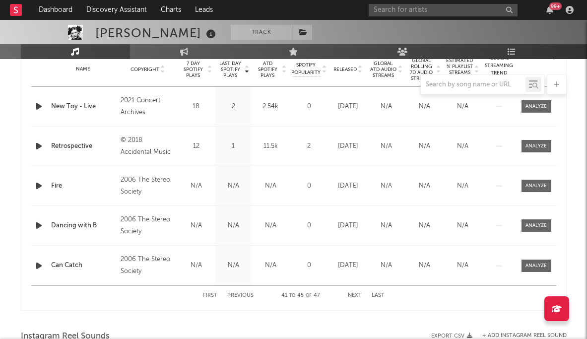
click at [353, 293] on button "Next" at bounding box center [355, 295] width 14 height 5
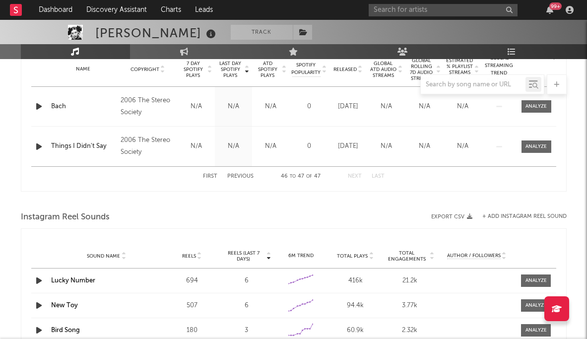
click at [369, 195] on div at bounding box center [293, 201] width 545 height 15
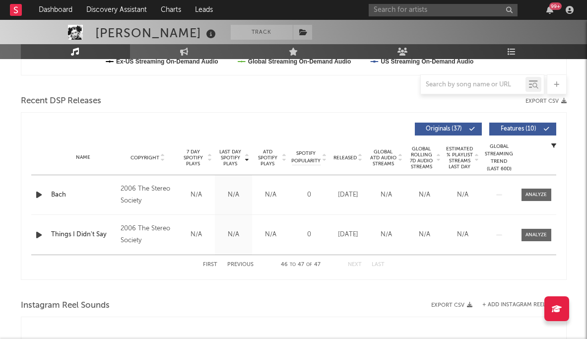
scroll to position [306, 0]
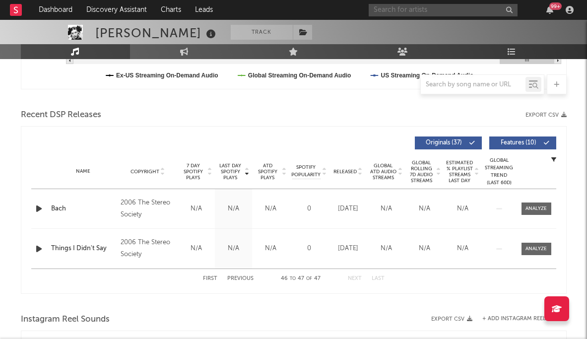
click at [385, 8] on input "text" at bounding box center [442, 10] width 149 height 12
type input "good neighbors"
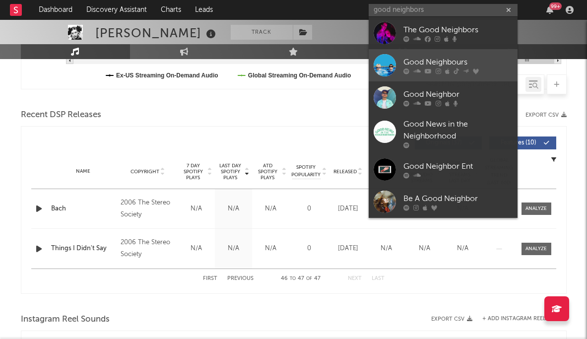
click at [385, 53] on link "Good Neighbours" at bounding box center [442, 65] width 149 height 32
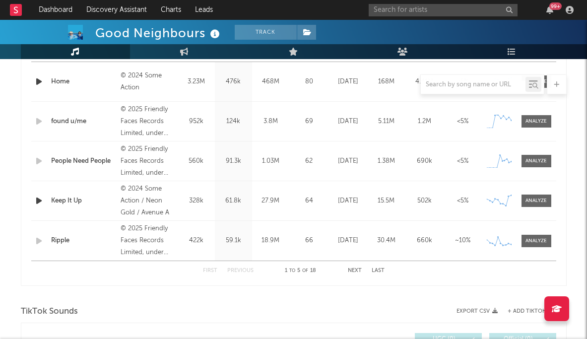
scroll to position [353, 0]
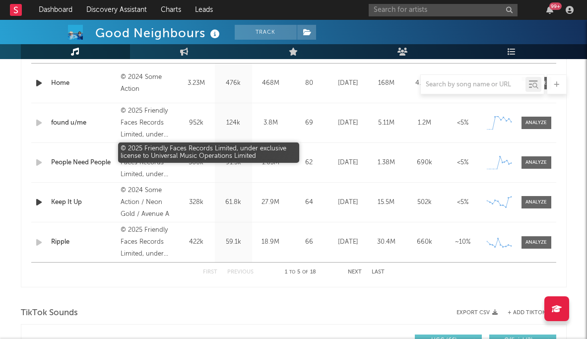
click at [162, 175] on div "© 2025 Friendly Faces Records Limited, under exclusive license to Universal Mus…" at bounding box center [147, 163] width 54 height 36
click at [149, 167] on div "© 2025 Friendly Faces Records Limited, under exclusive license to Universal Mus…" at bounding box center [147, 163] width 54 height 36
select select "6m"
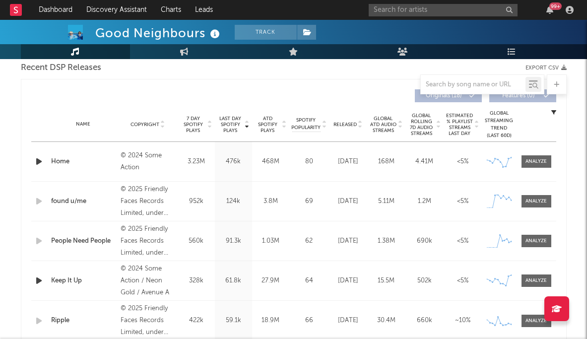
scroll to position [432, 0]
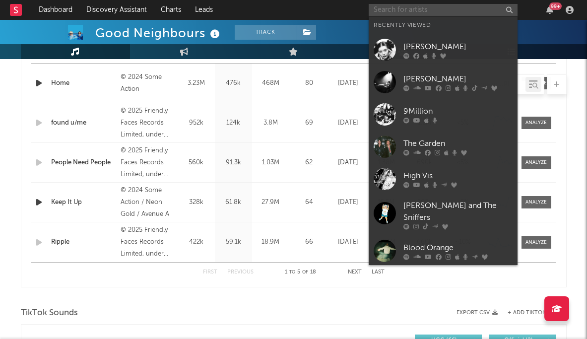
click at [385, 12] on input "text" at bounding box center [442, 10] width 149 height 12
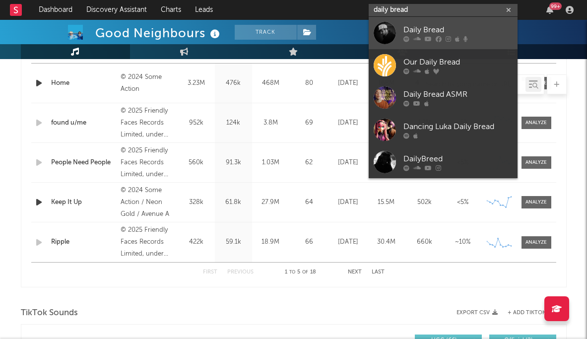
type input "daily bread"
click at [385, 29] on div "Daily Bread" at bounding box center [457, 30] width 109 height 12
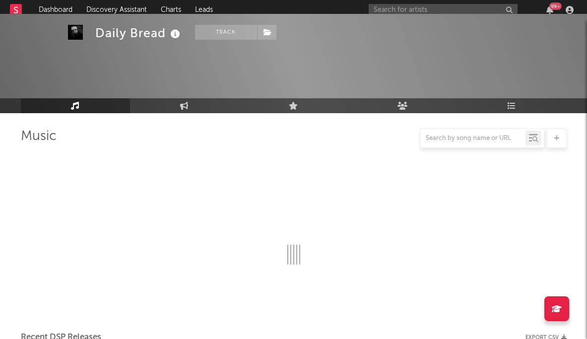
scroll to position [432, 0]
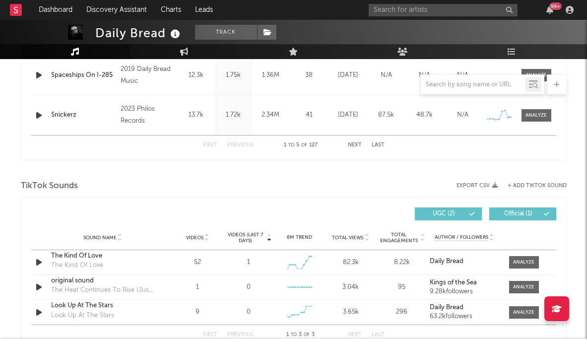
select select "6m"
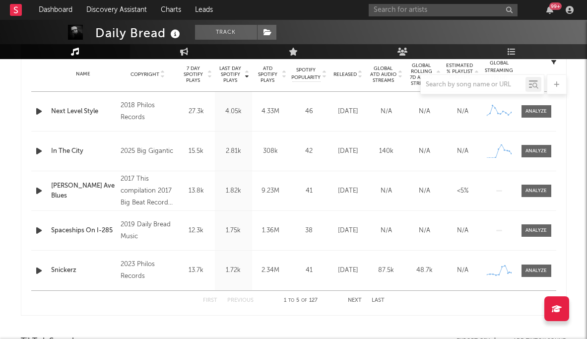
scroll to position [387, 0]
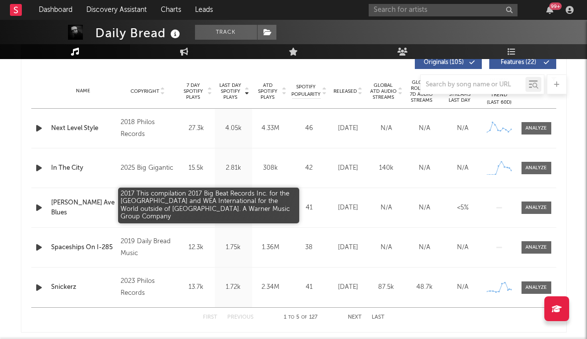
click at [145, 200] on div "2017 This compilation 2017 Big Beat Records Inc. for the United States and WEA …" at bounding box center [147, 208] width 54 height 36
click at [139, 224] on div "2017 This compilation 2017 Big Beat Records Inc. for the United States and WEA …" at bounding box center [147, 208] width 54 height 36
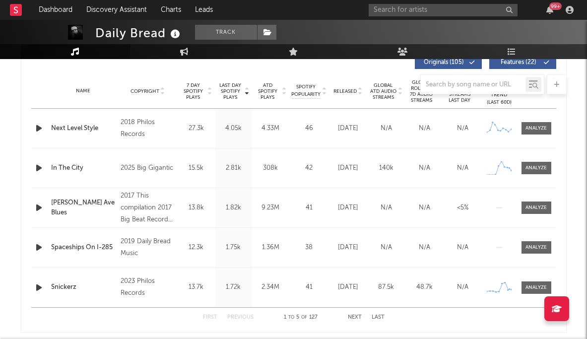
click at [154, 170] on div "2025 Big Gigantic" at bounding box center [147, 168] width 54 height 12
click at [152, 125] on div "2018 Philos Records" at bounding box center [147, 129] width 54 height 24
click at [138, 165] on div "2025 Big Gigantic" at bounding box center [147, 168] width 54 height 12
click at [165, 274] on div "Name Snickerz Copyright 2023 Philos Records Label Philos Records Album Names In…" at bounding box center [293, 287] width 525 height 40
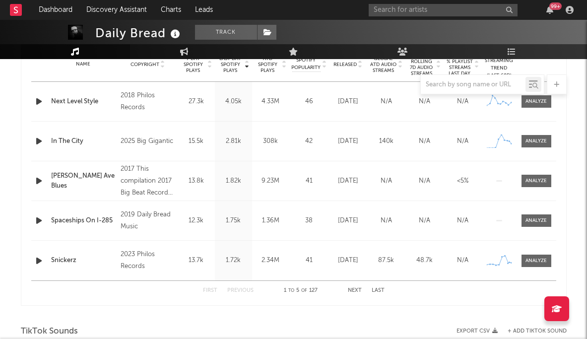
scroll to position [414, 0]
click at [349, 287] on button "Next" at bounding box center [355, 289] width 14 height 5
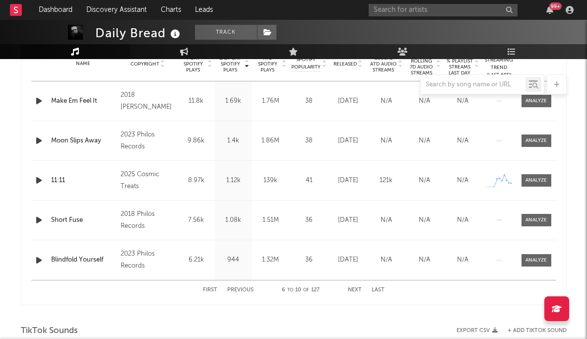
click at [123, 174] on div "2025 Cosmic Treats" at bounding box center [147, 181] width 54 height 24
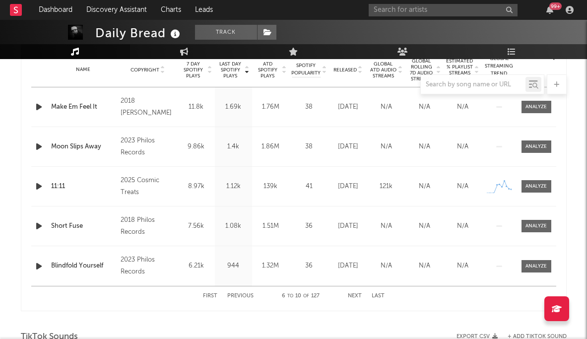
scroll to position [212, 0]
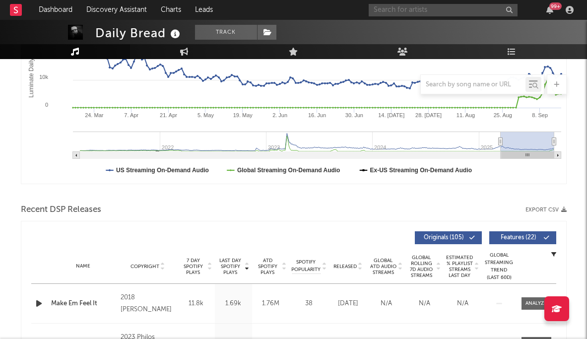
click at [385, 8] on input "text" at bounding box center [442, 10] width 149 height 12
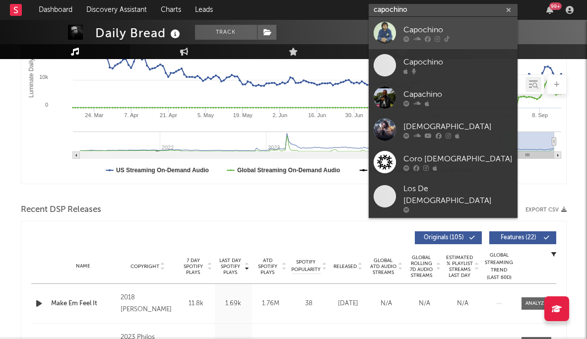
type input "capochino"
click at [385, 40] on div at bounding box center [457, 39] width 109 height 6
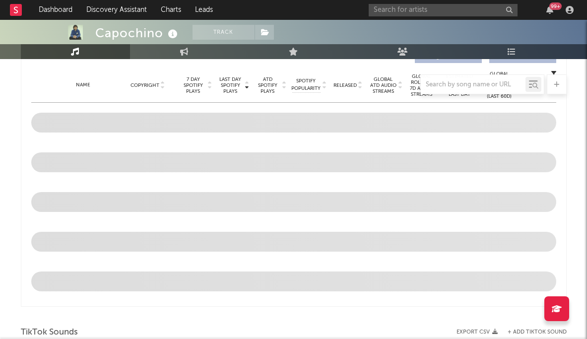
select select "6m"
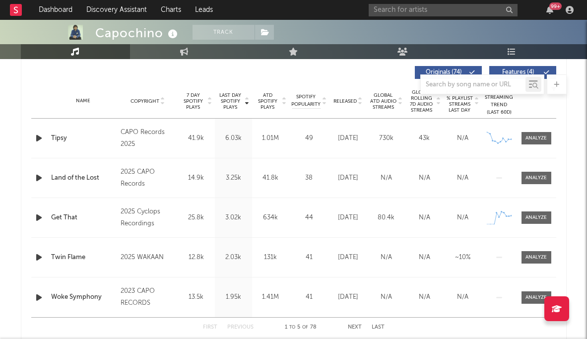
scroll to position [377, 0]
click at [136, 257] on div "2025 WAKAAN" at bounding box center [147, 257] width 54 height 12
click at [385, 11] on input "text" at bounding box center [442, 10] width 149 height 12
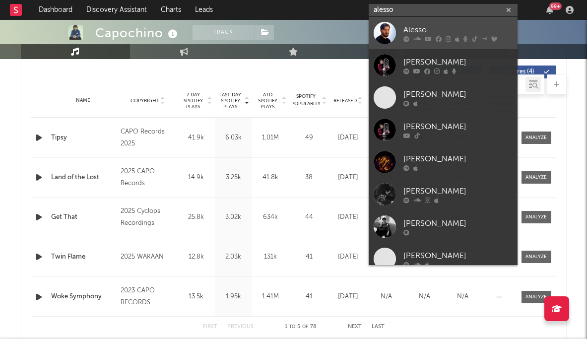
type input "alesso"
click at [385, 29] on div "Alesso" at bounding box center [457, 30] width 109 height 12
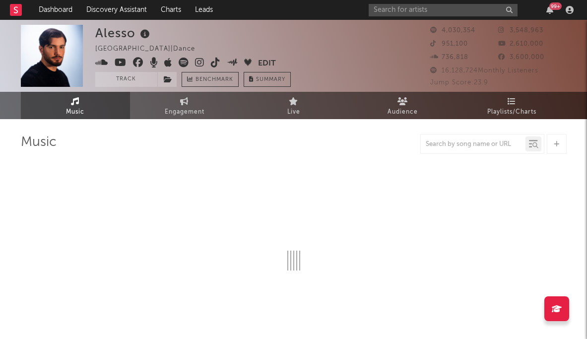
select select "6m"
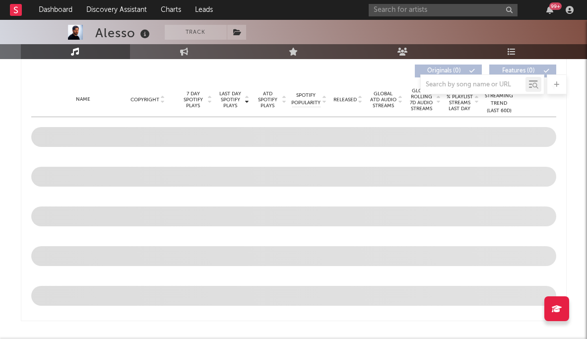
scroll to position [369, 0]
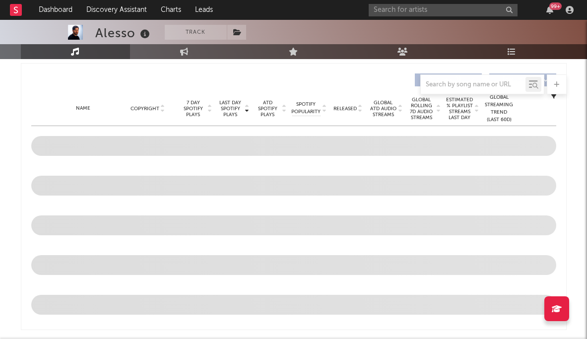
click at [231, 68] on div "Last Day Spotify Plays Copyright 7 Day Spotify Plays Last Day Spotify Plays ATD…" at bounding box center [293, 79] width 525 height 23
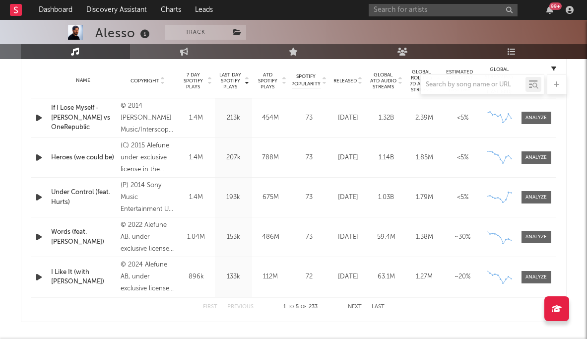
scroll to position [396, 0]
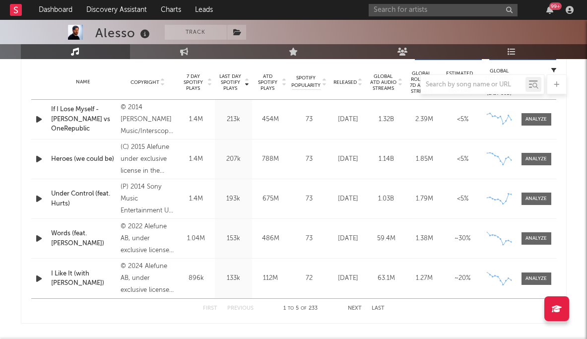
click at [352, 306] on button "Next" at bounding box center [355, 307] width 14 height 5
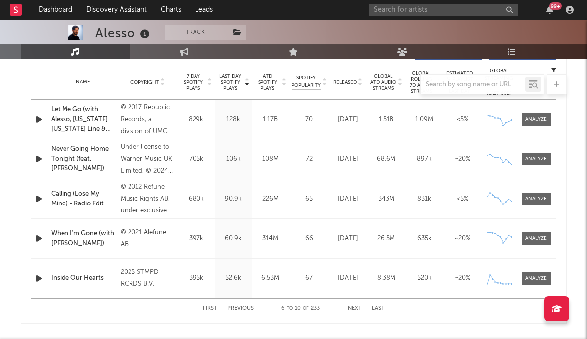
click at [352, 306] on button "Next" at bounding box center [355, 307] width 14 height 5
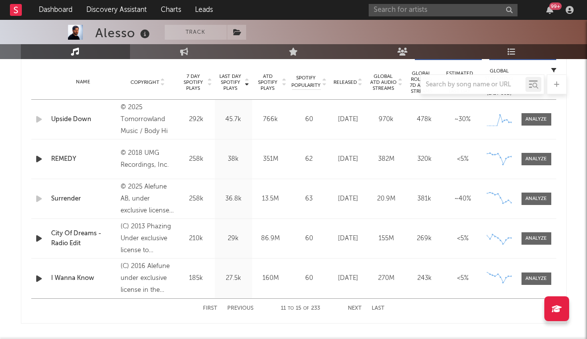
click at [380, 306] on button "Last" at bounding box center [377, 307] width 13 height 5
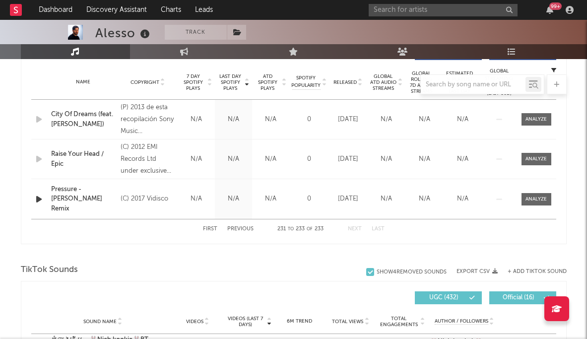
click at [151, 201] on div "(C) 2017 Vidisco" at bounding box center [147, 199] width 54 height 12
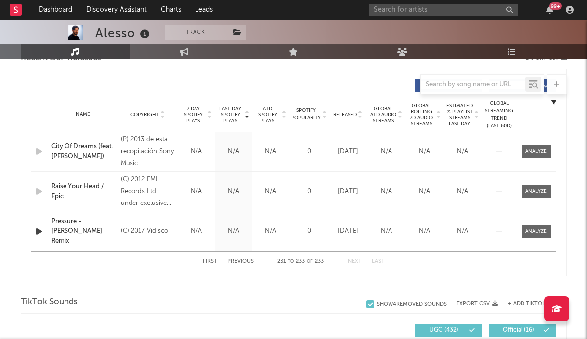
scroll to position [353, 0]
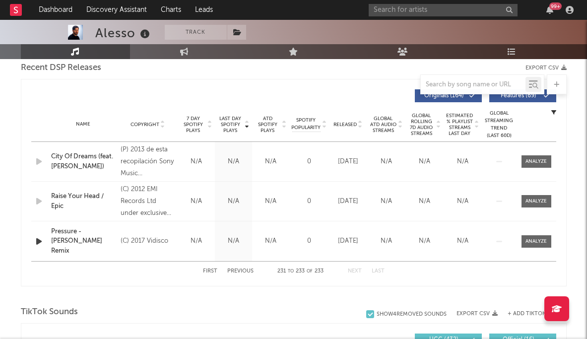
click at [236, 270] on button "Previous" at bounding box center [240, 270] width 26 height 5
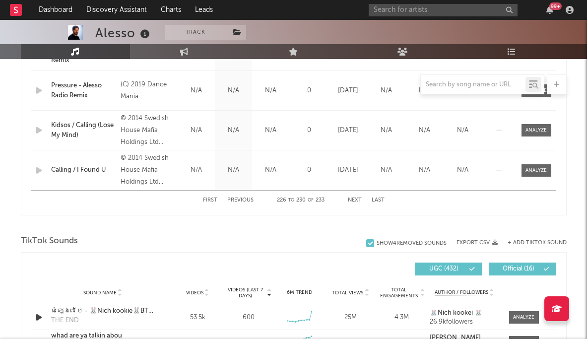
scroll to position [502, 0]
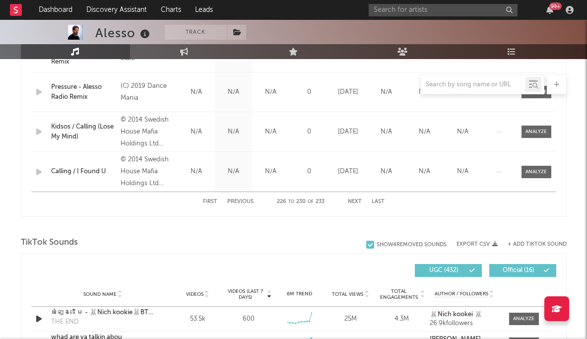
click at [235, 197] on div "First Previous 226 to 230 of 233 Next Last" at bounding box center [293, 201] width 181 height 19
click at [232, 201] on button "Previous" at bounding box center [240, 201] width 26 height 5
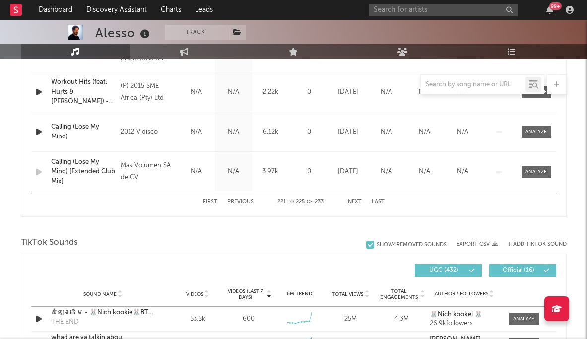
click at [232, 201] on button "Previous" at bounding box center [240, 201] width 26 height 5
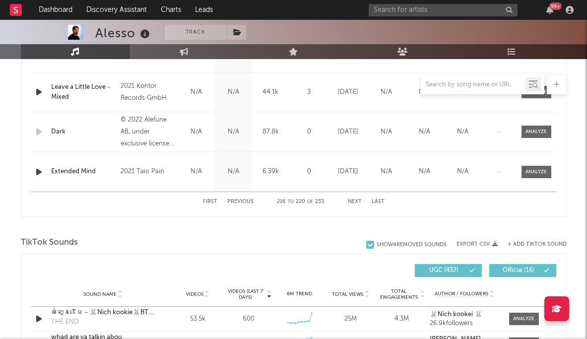
click at [232, 201] on button "Previous" at bounding box center [240, 201] width 26 height 5
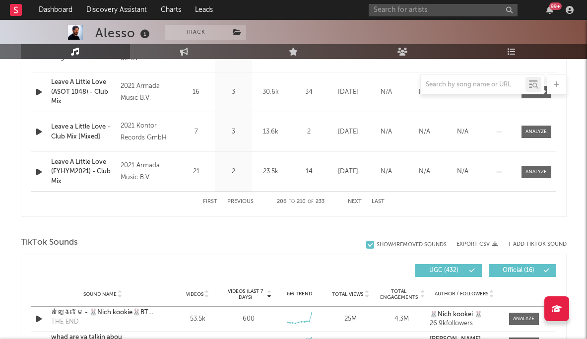
click at [232, 201] on button "Previous" at bounding box center [240, 201] width 26 height 5
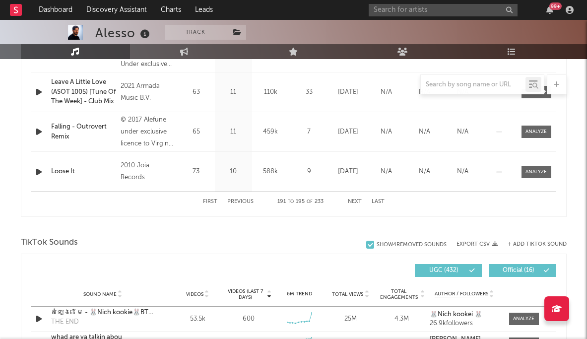
click at [232, 201] on button "Previous" at bounding box center [240, 201] width 26 height 5
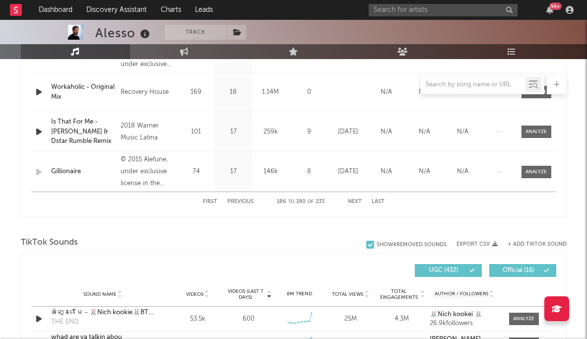
click at [232, 201] on button "Previous" at bounding box center [240, 201] width 26 height 5
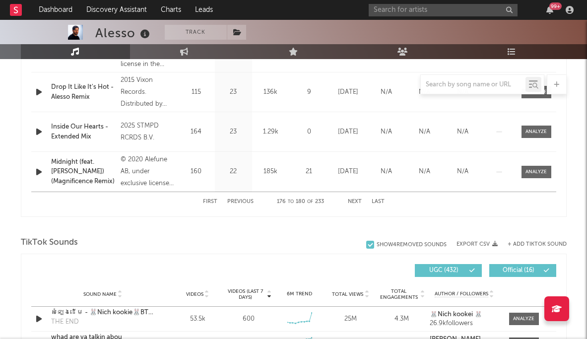
click at [232, 201] on button "Previous" at bounding box center [240, 201] width 26 height 5
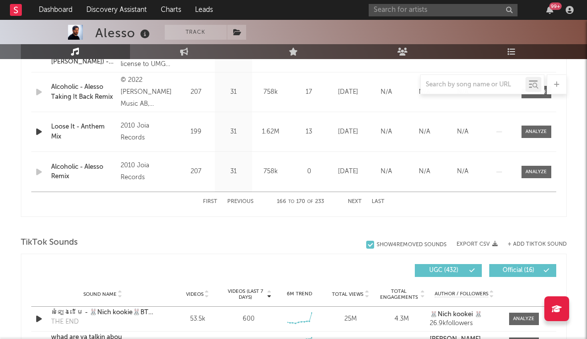
click at [232, 201] on button "Previous" at bounding box center [240, 201] width 26 height 5
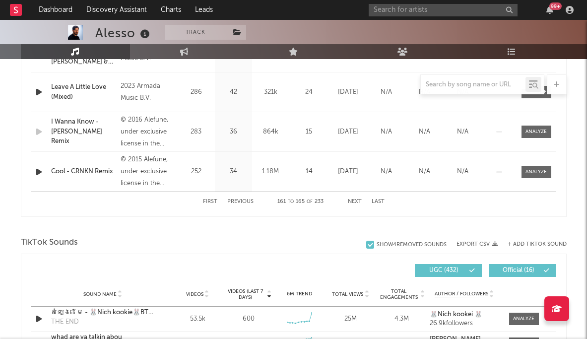
click at [232, 201] on button "Previous" at bounding box center [240, 201] width 26 height 5
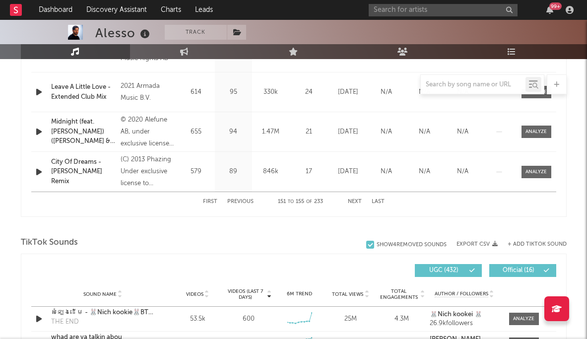
click at [232, 201] on button "Previous" at bounding box center [240, 201] width 26 height 5
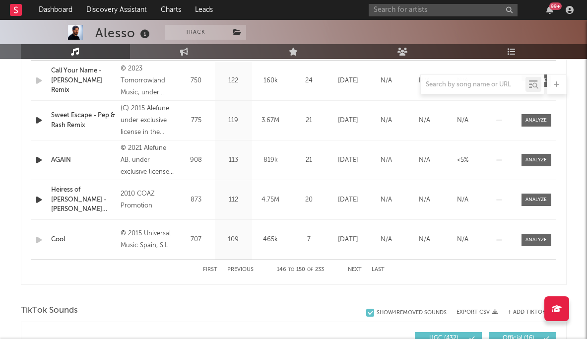
scroll to position [432, 0]
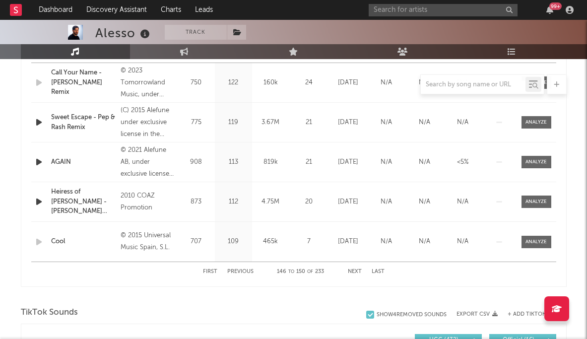
click at [235, 269] on button "Previous" at bounding box center [240, 271] width 26 height 5
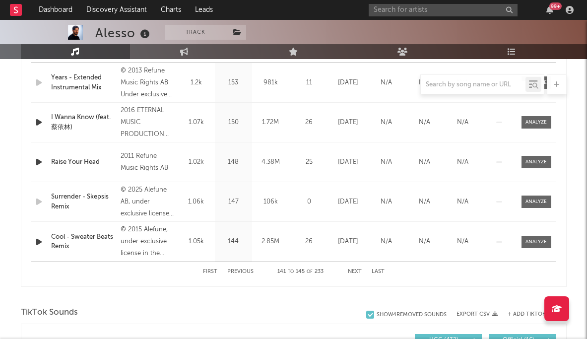
click at [235, 269] on button "Previous" at bounding box center [240, 271] width 26 height 5
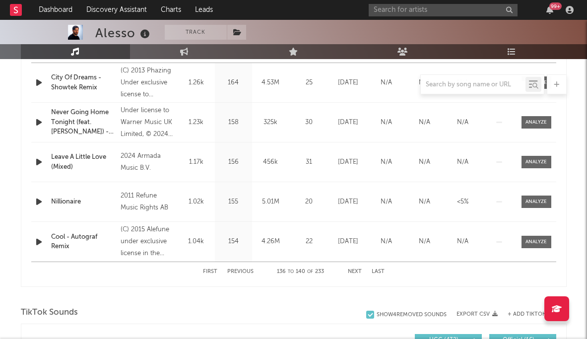
click at [235, 269] on button "Previous" at bounding box center [240, 271] width 26 height 5
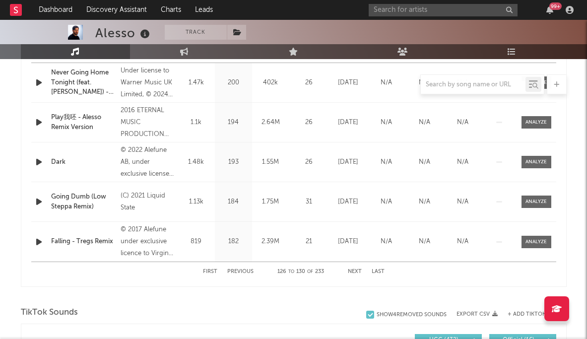
click at [235, 269] on button "Previous" at bounding box center [240, 271] width 26 height 5
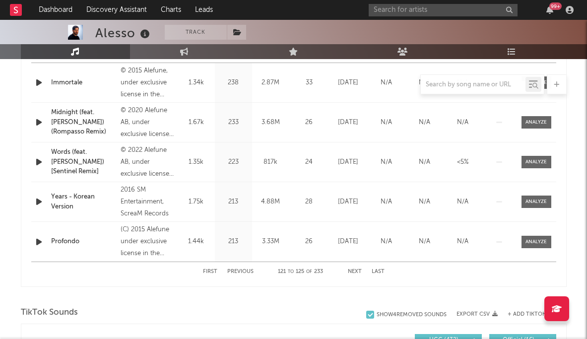
click at [235, 269] on button "Previous" at bounding box center [240, 271] width 26 height 5
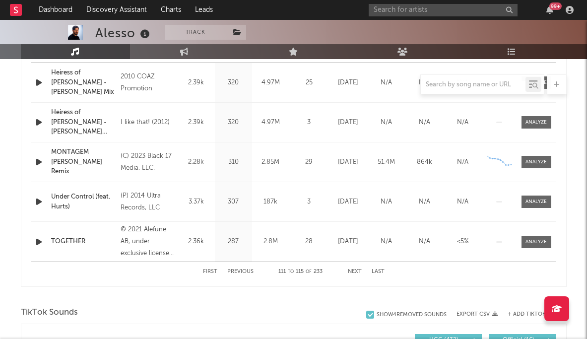
click at [235, 269] on button "Previous" at bounding box center [240, 271] width 26 height 5
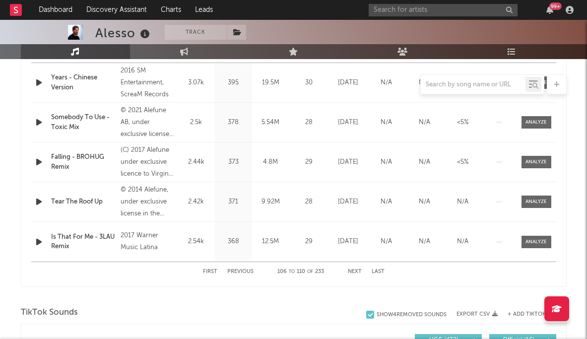
click at [377, 272] on button "Last" at bounding box center [377, 271] width 13 height 5
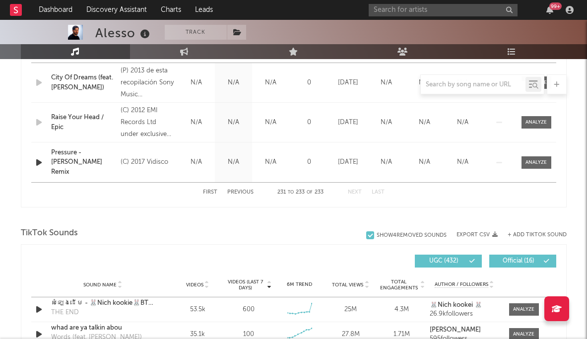
click at [377, 272] on div "Sound Name Videos Videos (last 7 days) Weekly Growth % 6M Trend Total Views Tot…" at bounding box center [293, 284] width 525 height 25
click at [355, 189] on button "Next" at bounding box center [355, 191] width 14 height 5
click at [248, 190] on button "Previous" at bounding box center [240, 191] width 26 height 5
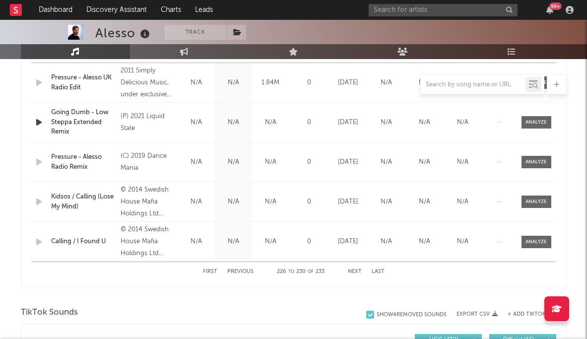
scroll to position [418, 0]
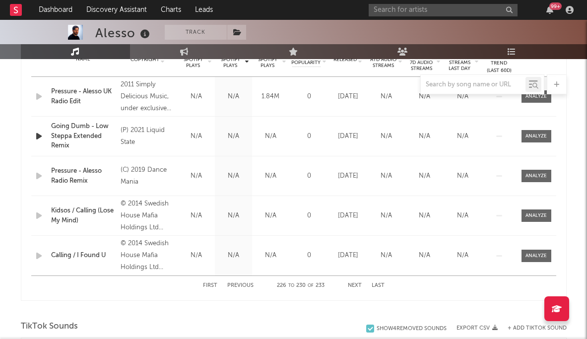
click at [240, 285] on button "Previous" at bounding box center [240, 285] width 26 height 5
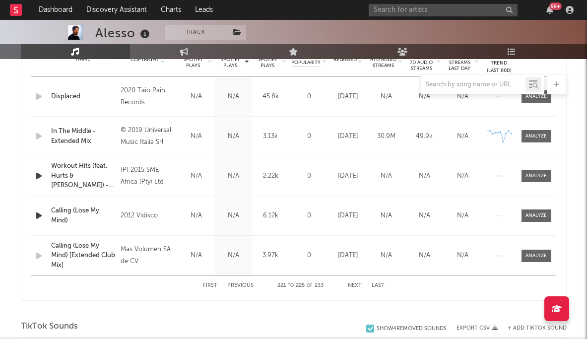
click at [240, 285] on button "Previous" at bounding box center [240, 285] width 26 height 5
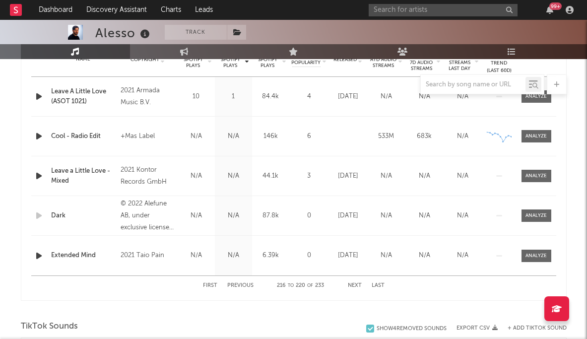
click at [240, 285] on button "Previous" at bounding box center [240, 285] width 26 height 5
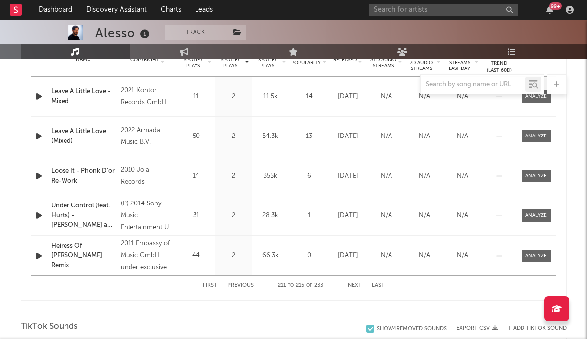
click at [240, 285] on button "Previous" at bounding box center [240, 285] width 26 height 5
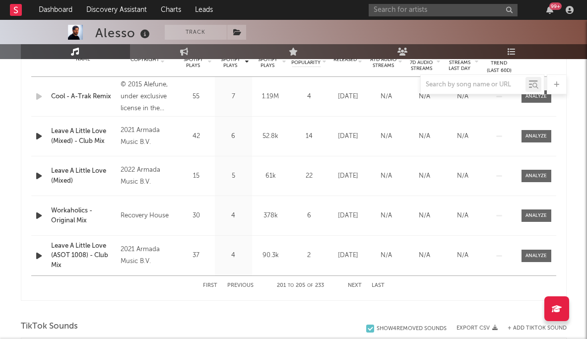
click at [240, 285] on button "Previous" at bounding box center [240, 285] width 26 height 5
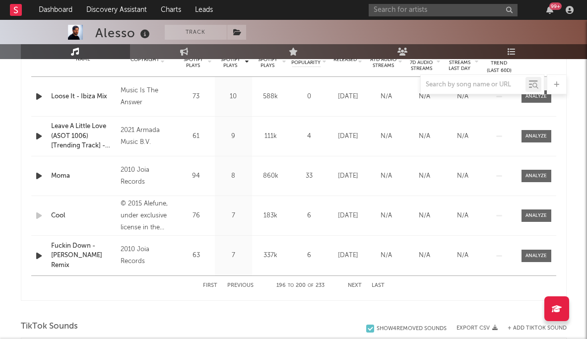
click at [240, 285] on button "Previous" at bounding box center [240, 285] width 26 height 5
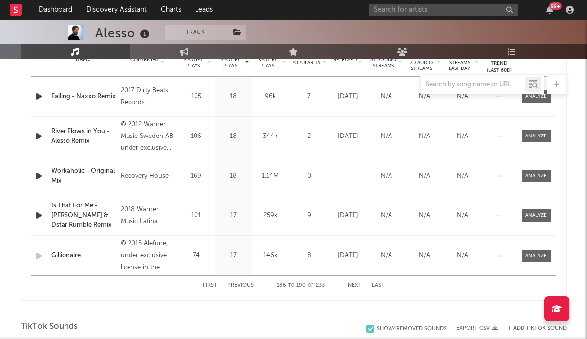
click at [240, 285] on button "Previous" at bounding box center [240, 285] width 26 height 5
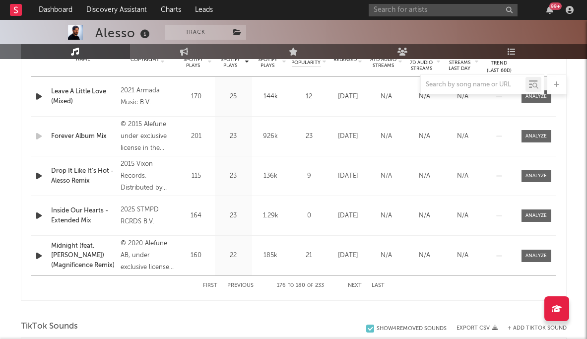
click at [240, 285] on button "Previous" at bounding box center [240, 285] width 26 height 5
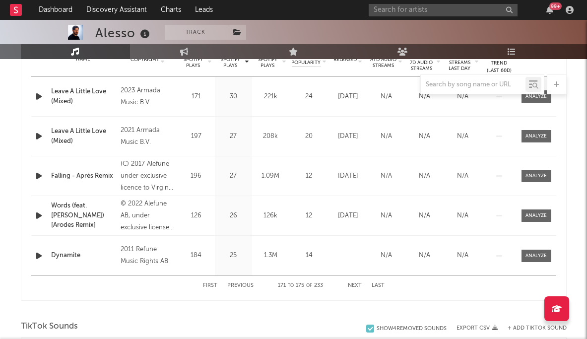
click at [240, 285] on button "Previous" at bounding box center [240, 285] width 26 height 5
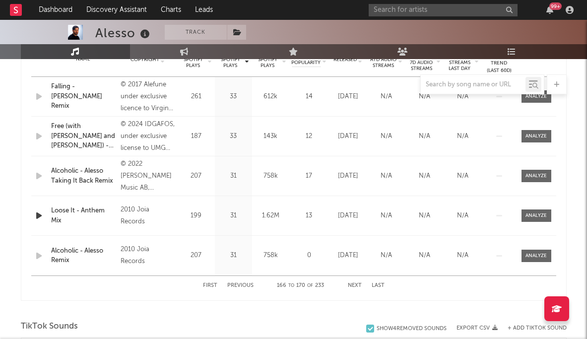
click at [208, 283] on button "First" at bounding box center [210, 285] width 14 height 5
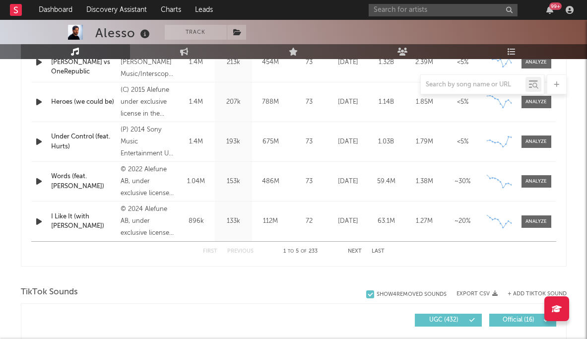
scroll to position [468, 0]
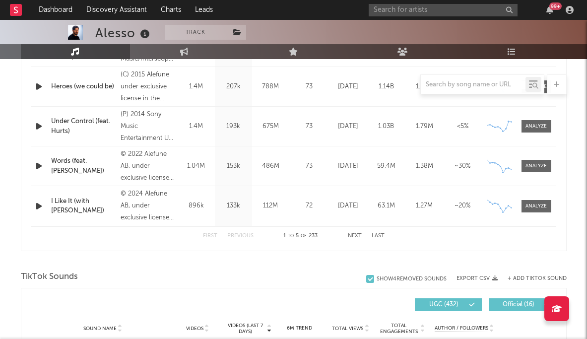
click at [261, 244] on div "First Previous 1 to 5 of 233 Next Last" at bounding box center [293, 235] width 181 height 19
click at [353, 235] on button "Next" at bounding box center [355, 235] width 14 height 5
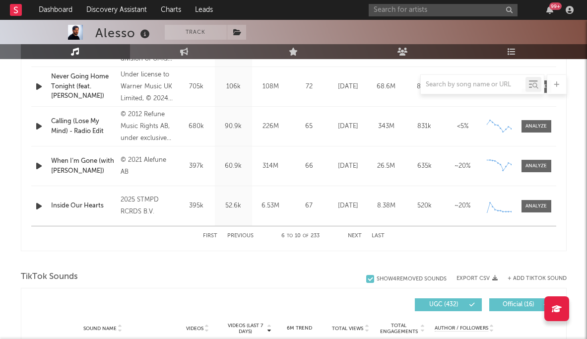
scroll to position [425, 0]
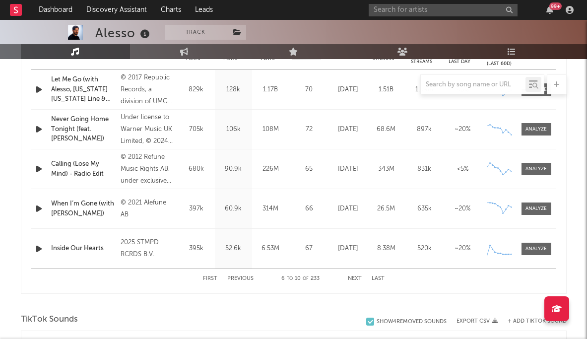
click at [346, 277] on div "First Previous 6 to 10 of 233 Next Last" at bounding box center [293, 278] width 181 height 19
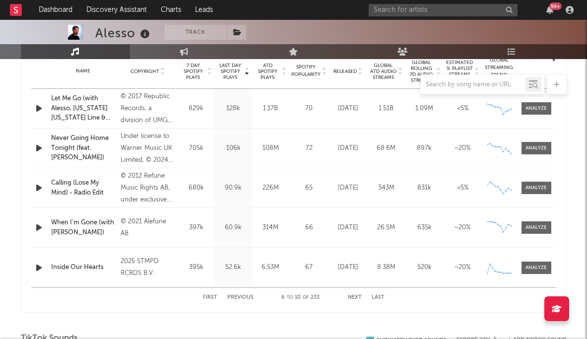
scroll to position [403, 0]
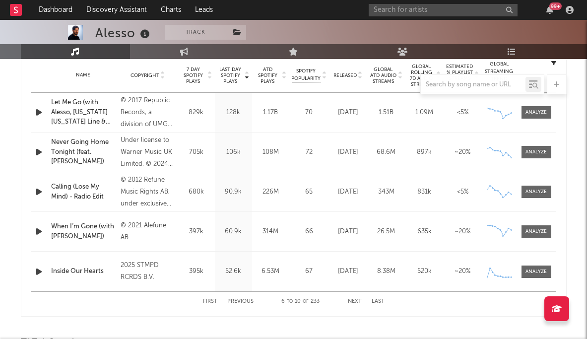
click at [143, 272] on div "2025 STMPD RCRDS B.V." at bounding box center [147, 271] width 54 height 24
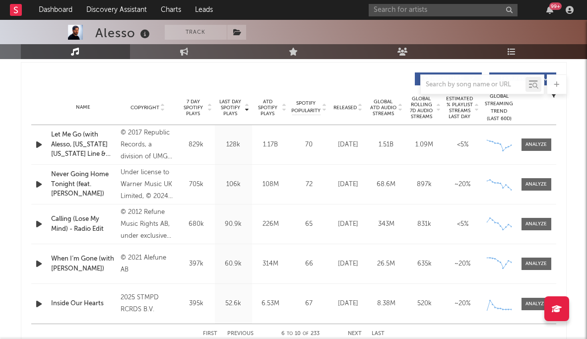
scroll to position [368, 0]
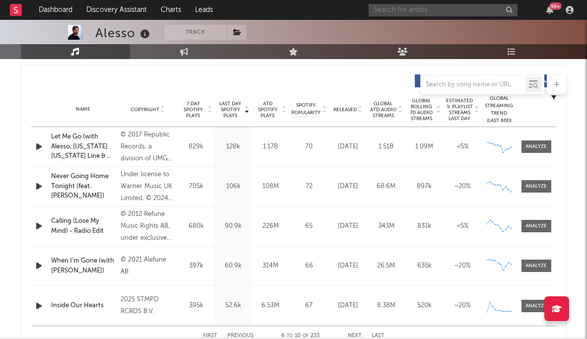
click at [385, 5] on input "text" at bounding box center [442, 10] width 149 height 12
type input "tape b"
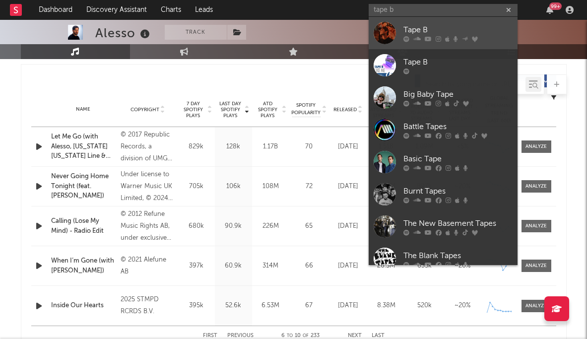
click at [385, 29] on div "Tape B" at bounding box center [457, 30] width 109 height 12
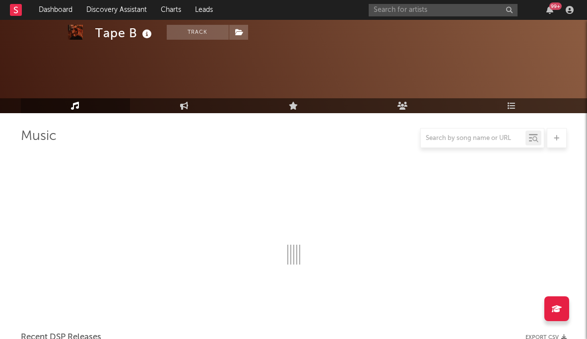
scroll to position [368, 0]
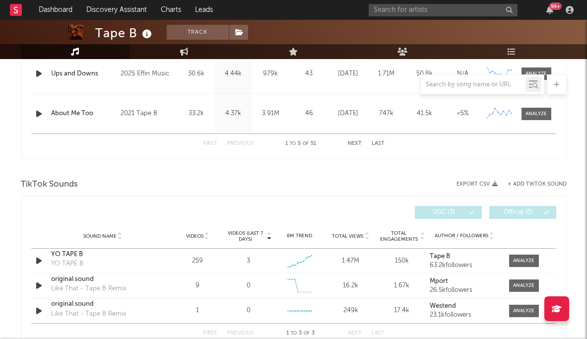
select select "6m"
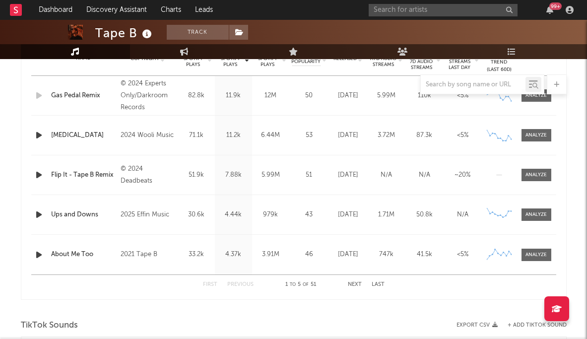
scroll to position [420, 0]
click at [157, 223] on div "Name Ups and Downs Copyright 2025 Effin Music Label Effin Music Album Names Day…" at bounding box center [293, 213] width 525 height 39
click at [385, 14] on input "text" at bounding box center [442, 10] width 149 height 12
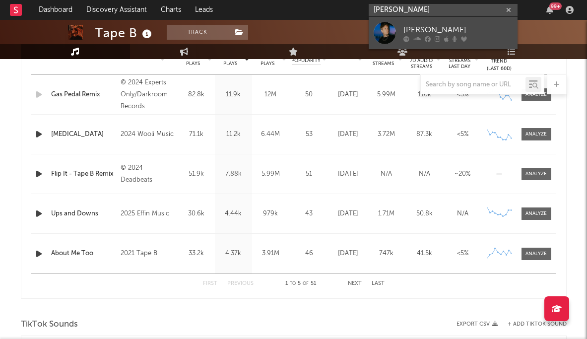
type input "layton giordani"
click at [385, 35] on div "Layton Giordani" at bounding box center [457, 30] width 109 height 12
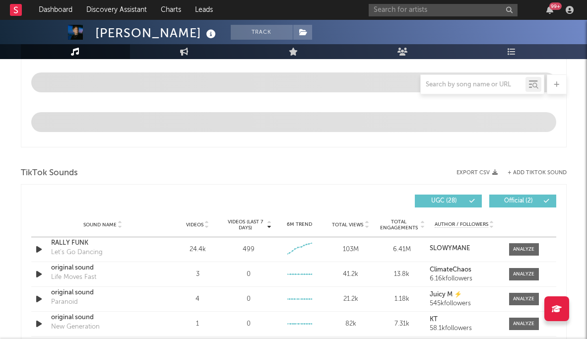
select select "6m"
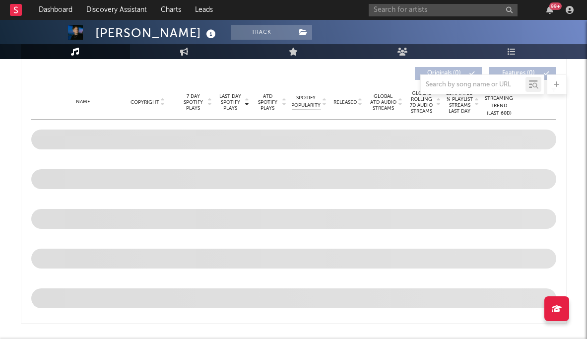
scroll to position [377, 0]
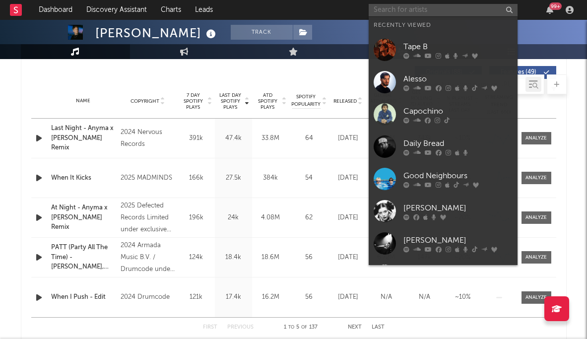
click at [385, 8] on input "text" at bounding box center [442, 10] width 149 height 12
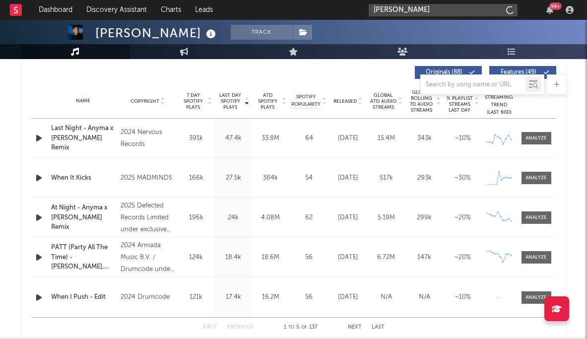
type input "j.worra"
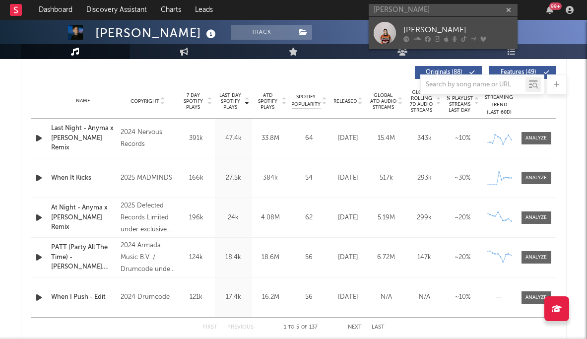
click at [385, 28] on div "J. Worra" at bounding box center [457, 30] width 109 height 12
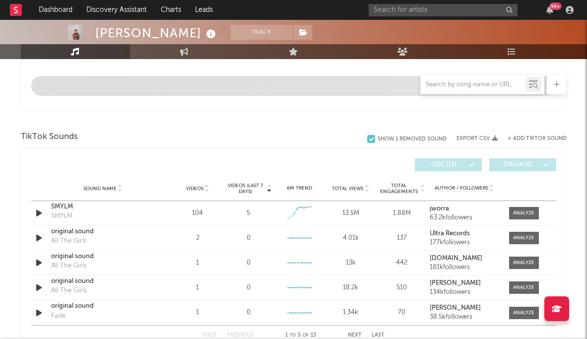
select select "6m"
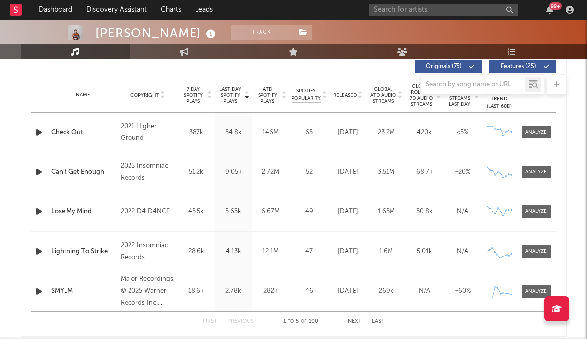
scroll to position [382, 0]
click at [385, 10] on input "text" at bounding box center [442, 10] width 149 height 12
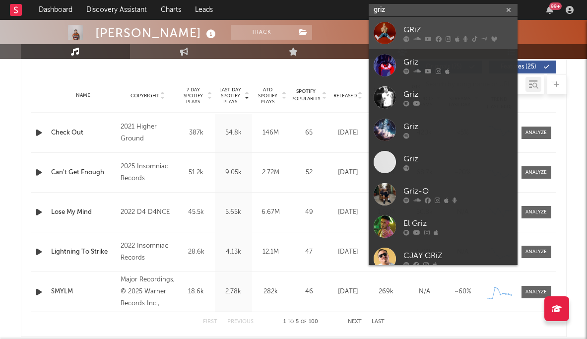
type input "griz"
click at [385, 27] on div "GRiZ" at bounding box center [457, 30] width 109 height 12
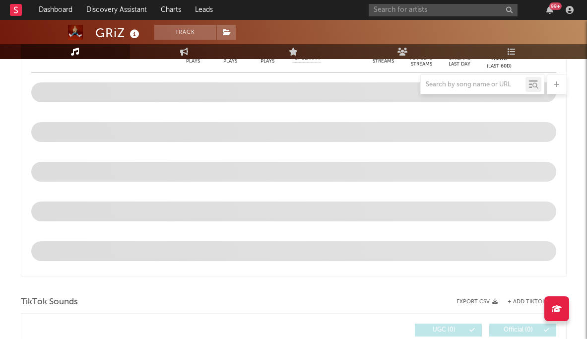
scroll to position [330, 0]
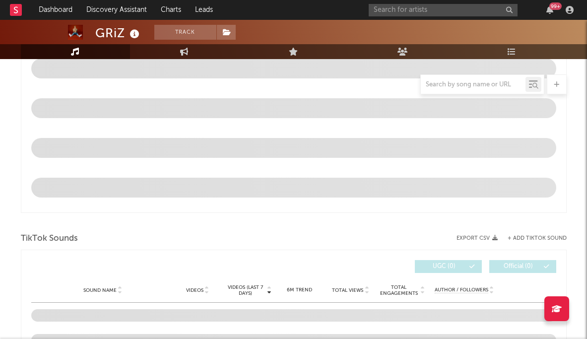
select select "6m"
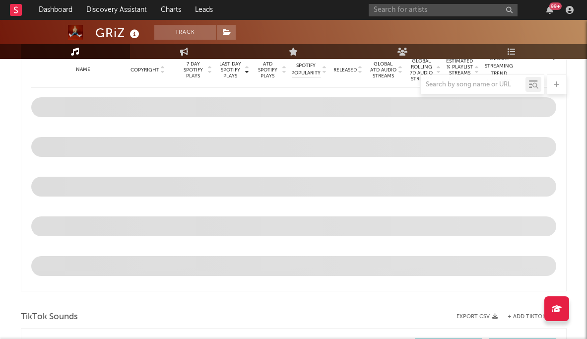
scroll to position [388, 0]
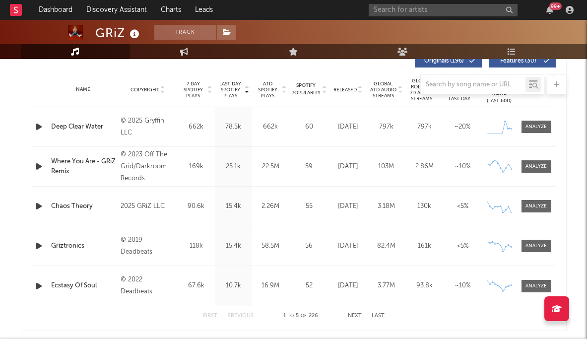
click at [385, 1] on div "99 +" at bounding box center [472, 10] width 208 height 20
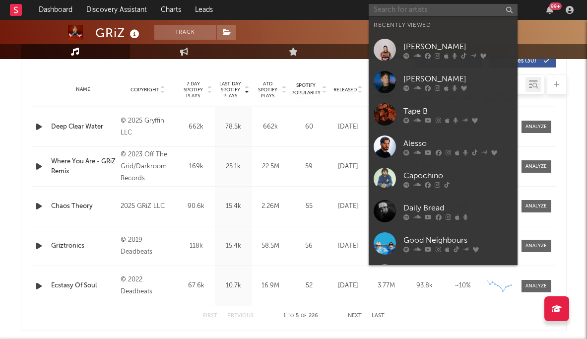
click at [385, 6] on input "text" at bounding box center [442, 10] width 149 height 12
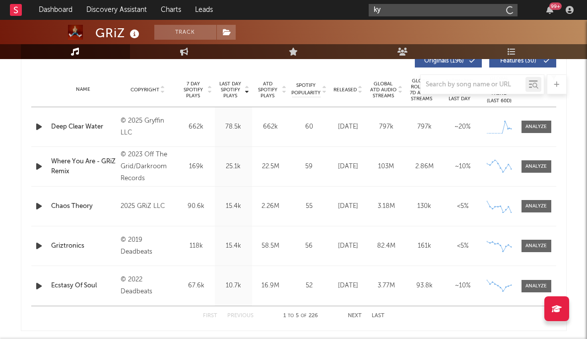
type input "k"
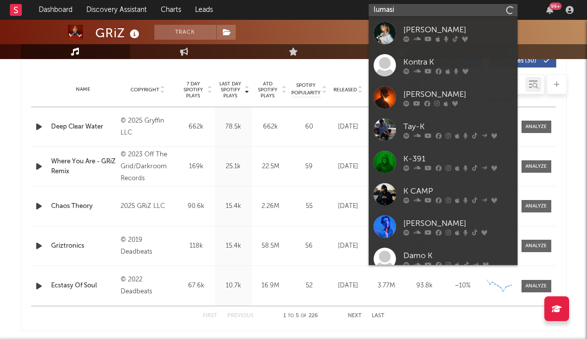
type input "lumasi"
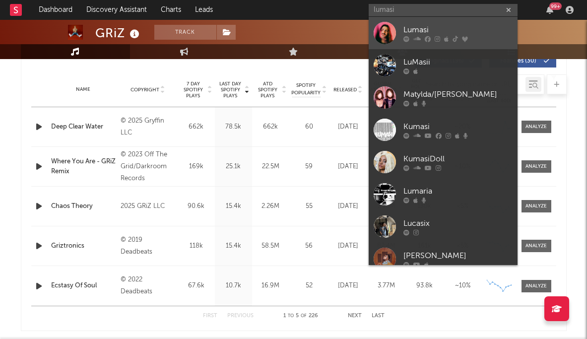
click at [385, 32] on div "Lumasi" at bounding box center [457, 30] width 109 height 12
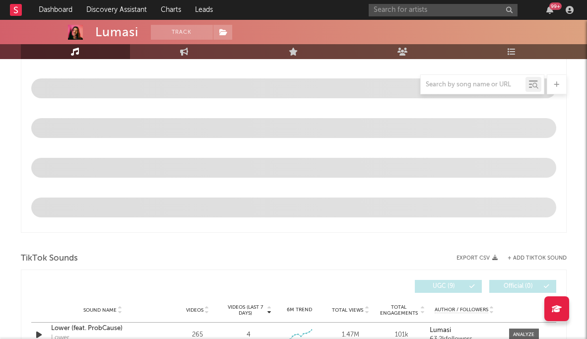
scroll to position [214, 0]
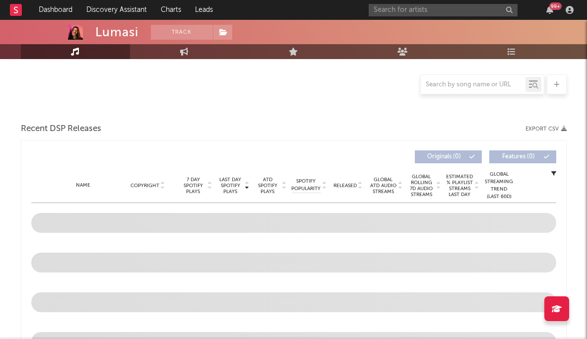
select select "6m"
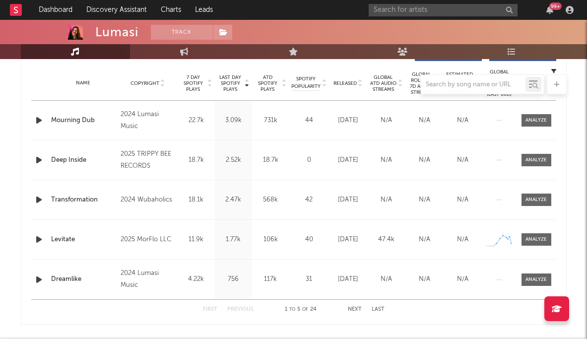
scroll to position [394, 0]
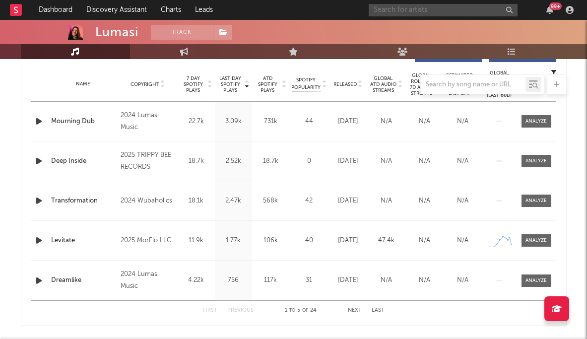
click at [385, 6] on input "text" at bounding box center [442, 10] width 149 height 12
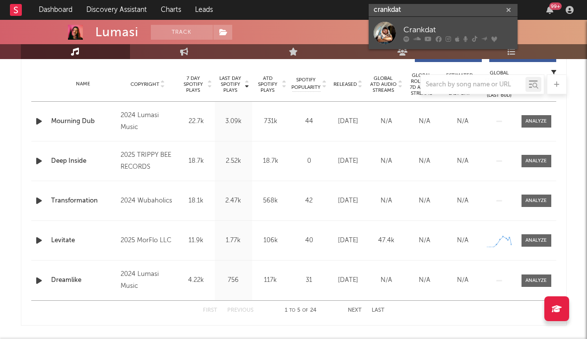
type input "crankdat"
click at [385, 29] on div "Crankdat" at bounding box center [457, 30] width 109 height 12
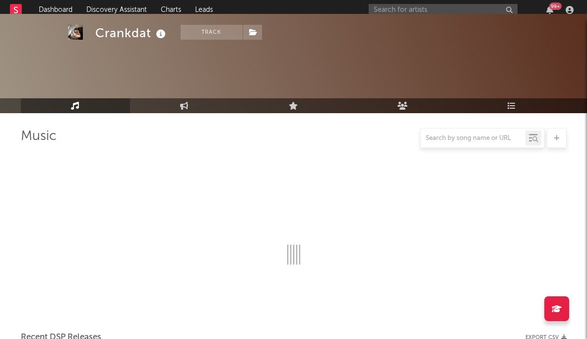
scroll to position [394, 0]
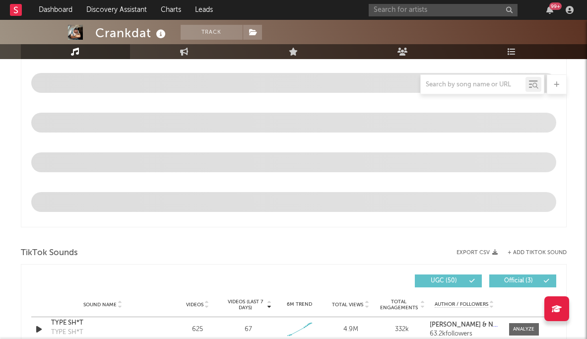
select select "6m"
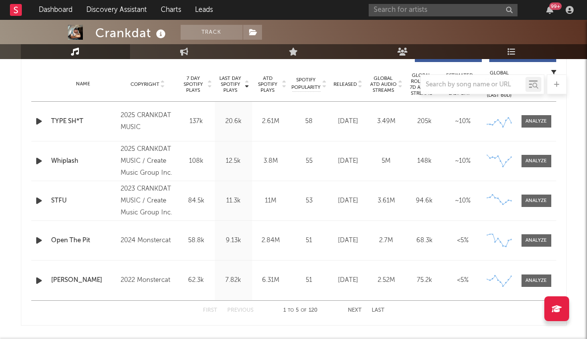
click at [134, 169] on div "2025 CRANKDAT MUSIC / Create Music Group Inc." at bounding box center [147, 161] width 54 height 36
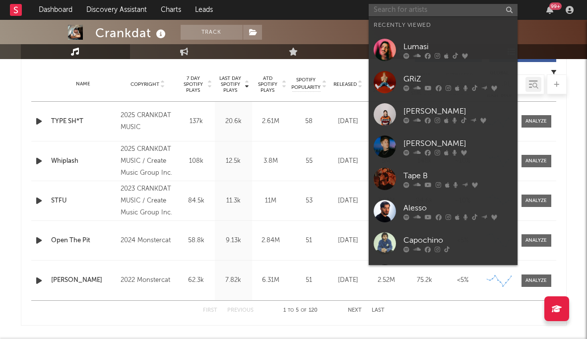
click at [385, 13] on input "text" at bounding box center [442, 10] width 149 height 12
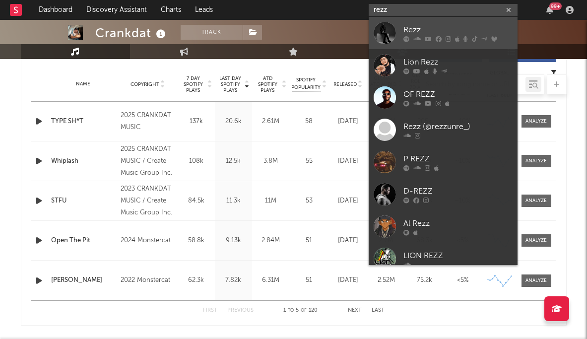
type input "rezz"
click at [385, 27] on div "Rezz" at bounding box center [457, 30] width 109 height 12
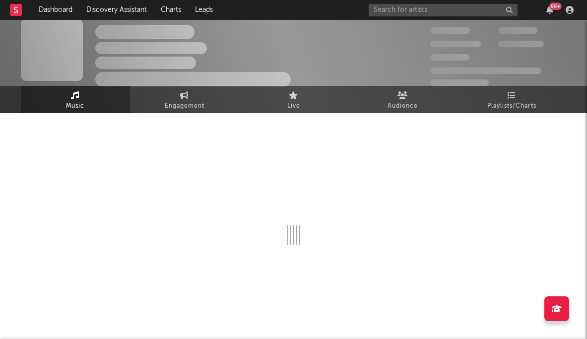
scroll to position [394, 0]
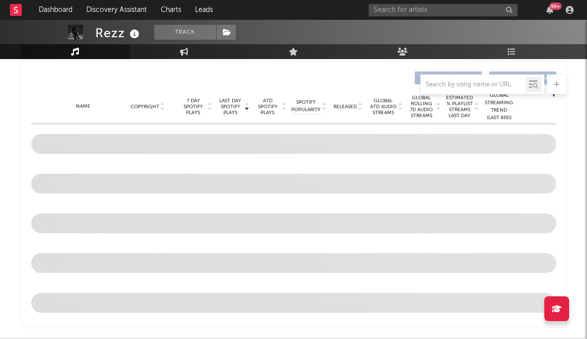
select select "6m"
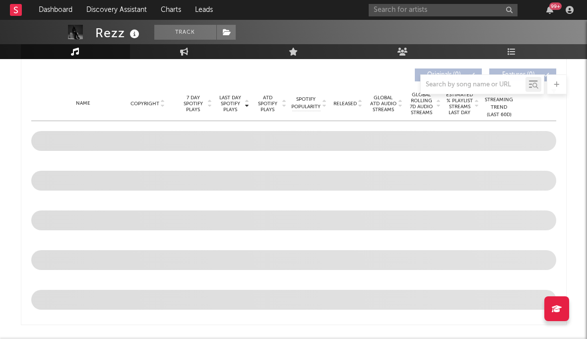
scroll to position [384, 0]
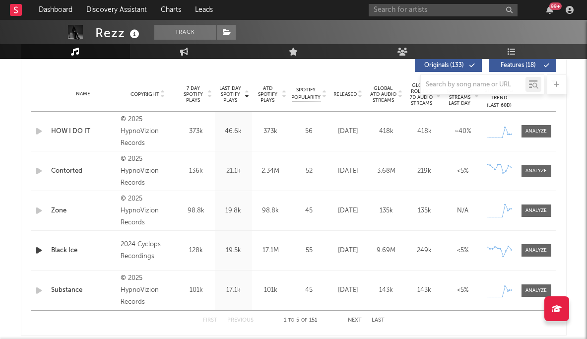
click at [385, 155] on div "Name Contorted Copyright © 2025 HypnoVizion Records Label HypnoVizion Records I…" at bounding box center [293, 170] width 525 height 39
click at [385, 6] on input "text" at bounding box center [442, 10] width 149 height 12
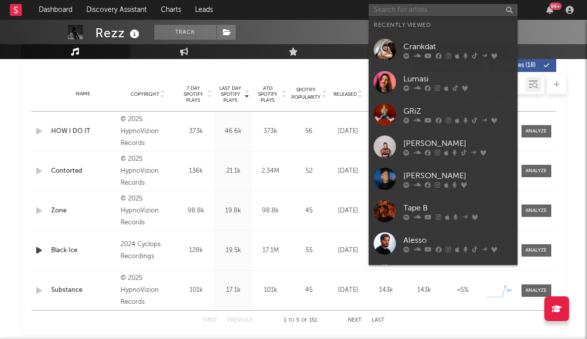
type input "r"
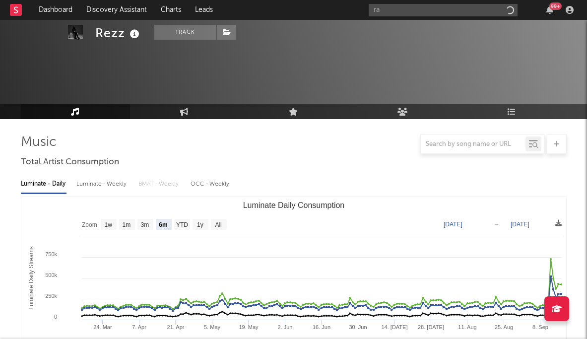
select select "6m"
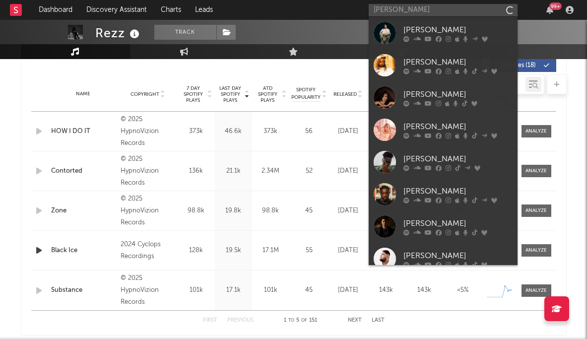
type input "[PERSON_NAME]"
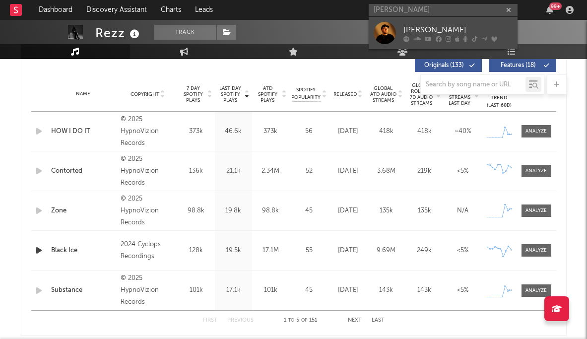
click at [438, 29] on div "Ray Volpe" at bounding box center [457, 30] width 109 height 12
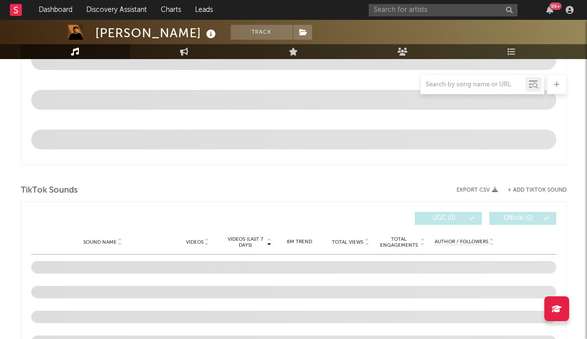
select select "6m"
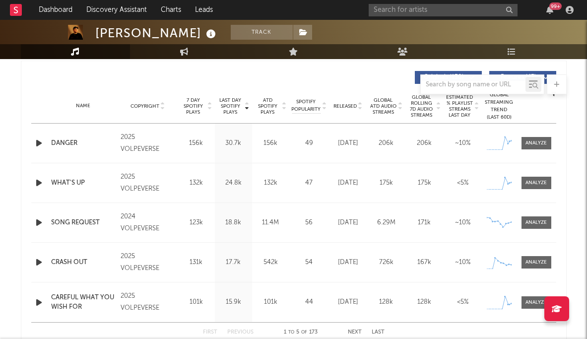
scroll to position [375, 0]
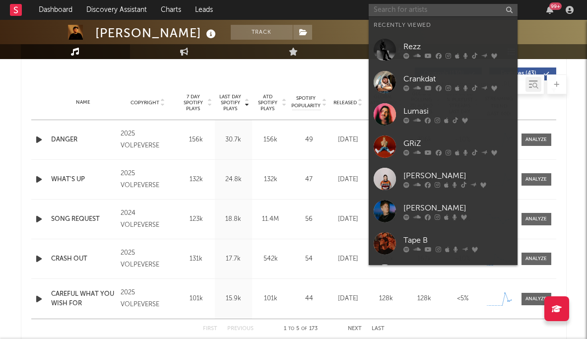
click at [487, 8] on input "text" at bounding box center [442, 10] width 149 height 12
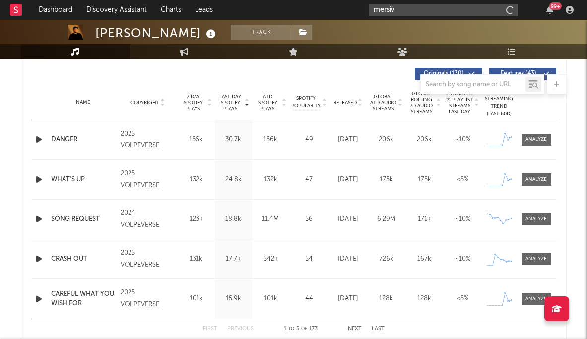
type input "mersiv"
click at [413, 7] on input "mersiv" at bounding box center [442, 10] width 149 height 12
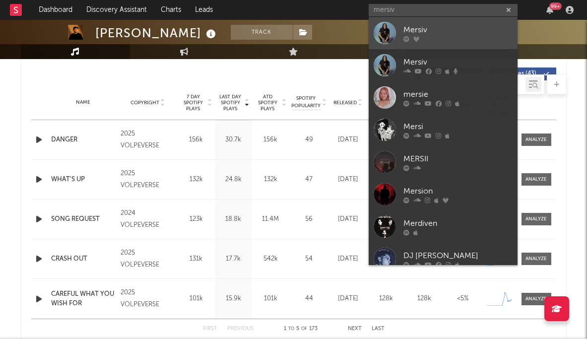
click at [417, 34] on div "Mersiv" at bounding box center [457, 30] width 109 height 12
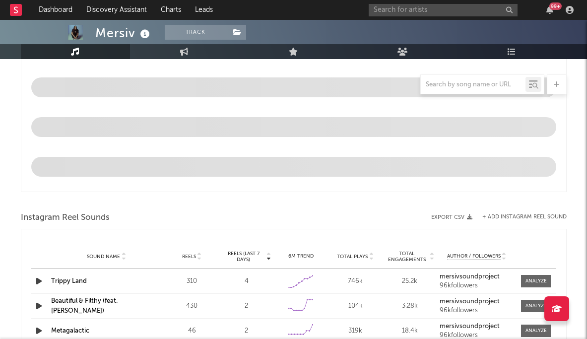
scroll to position [387, 0]
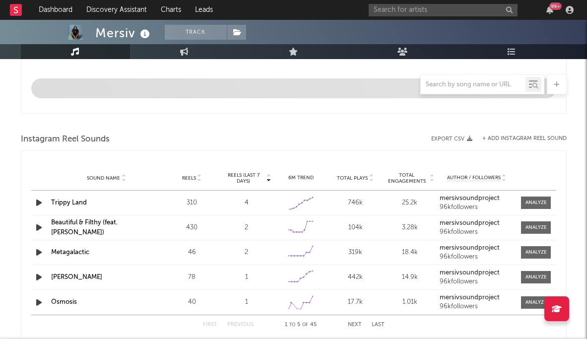
select select "6m"
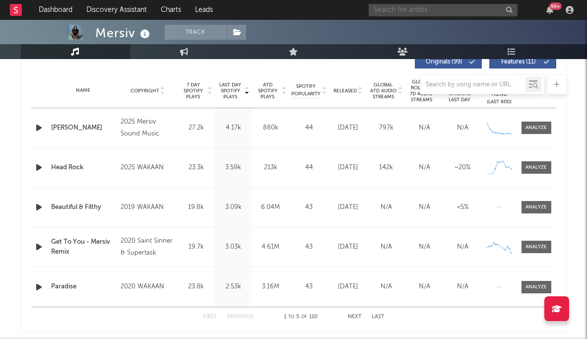
click at [423, 6] on input "text" at bounding box center [442, 10] width 149 height 12
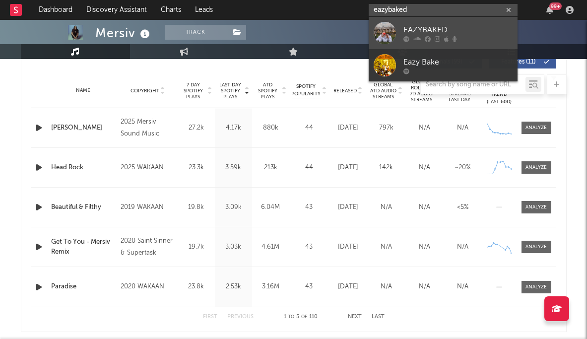
type input "eazybaked"
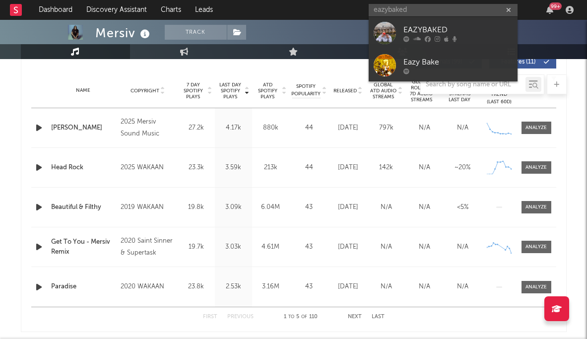
drag, startPoint x: 456, startPoint y: 33, endPoint x: 519, endPoint y: 88, distance: 84.0
click at [456, 33] on div "EAZYBAKED" at bounding box center [457, 30] width 109 height 12
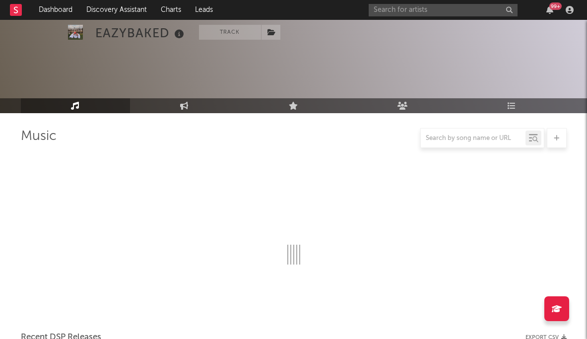
scroll to position [387, 0]
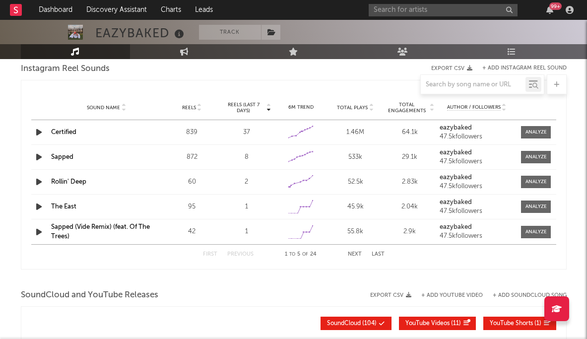
select select "6m"
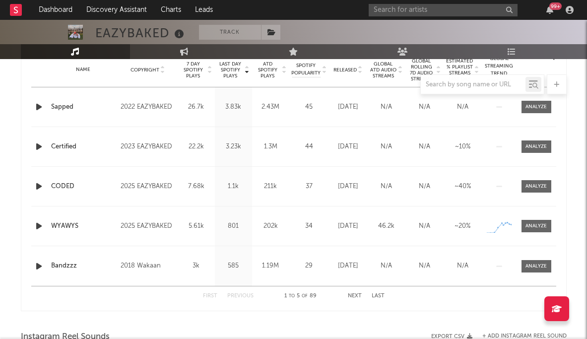
scroll to position [407, 0]
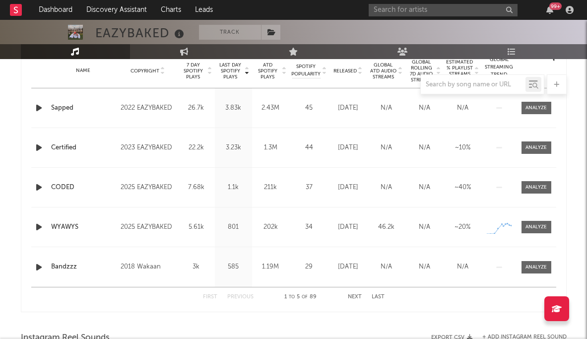
click at [358, 294] on button "Next" at bounding box center [355, 296] width 14 height 5
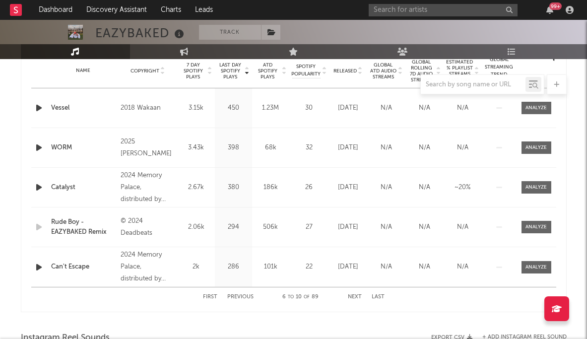
click at [358, 294] on button "Next" at bounding box center [355, 296] width 14 height 5
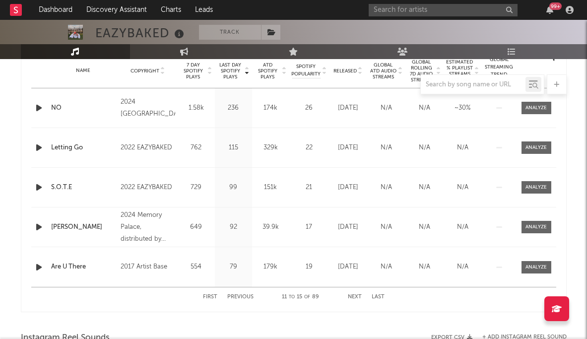
click at [358, 294] on button "Next" at bounding box center [355, 296] width 14 height 5
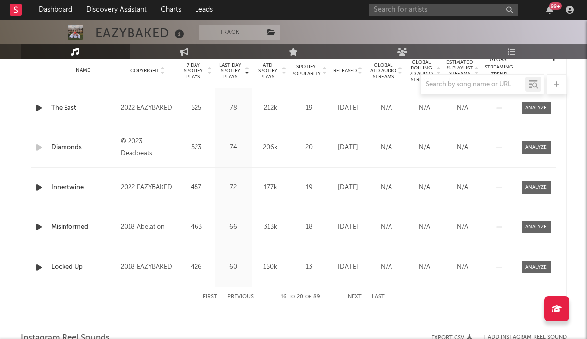
click at [358, 294] on button "Next" at bounding box center [355, 296] width 14 height 5
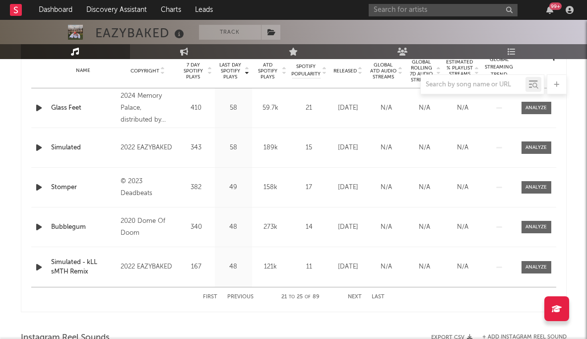
click at [358, 294] on button "Next" at bounding box center [355, 296] width 14 height 5
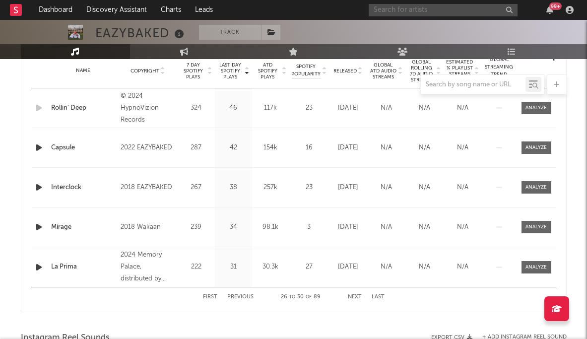
click at [399, 12] on input "text" at bounding box center [442, 10] width 149 height 12
type input "whethan"
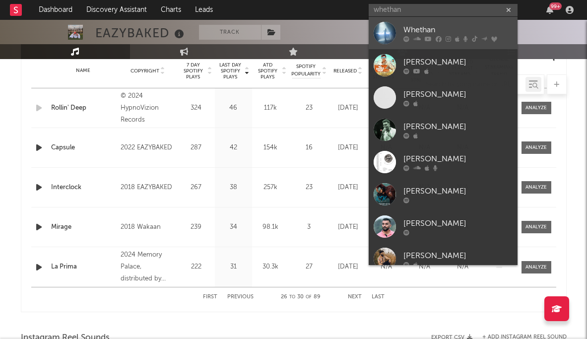
click at [415, 26] on div "Whethan" at bounding box center [457, 30] width 109 height 12
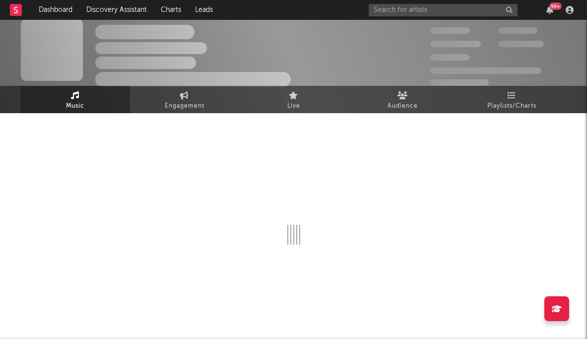
scroll to position [407, 0]
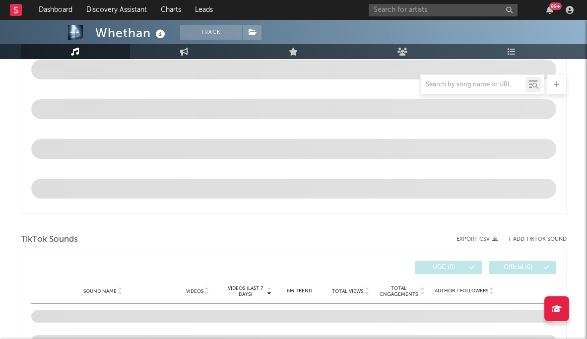
select select "6m"
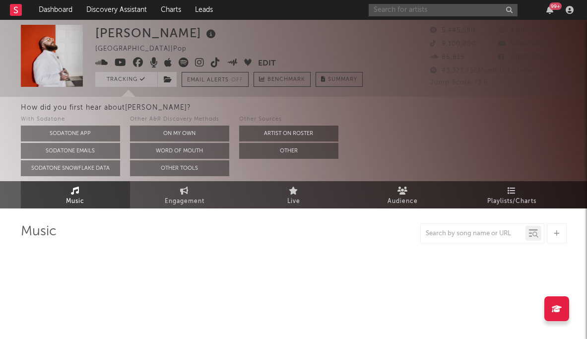
click at [418, 4] on input "text" at bounding box center [442, 10] width 149 height 12
select select "6m"
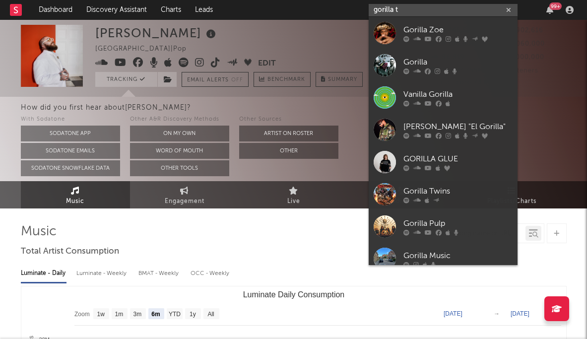
click at [412, 9] on input "gorilla t" at bounding box center [442, 10] width 149 height 12
click at [409, 11] on input "gorilla t" at bounding box center [442, 10] width 149 height 12
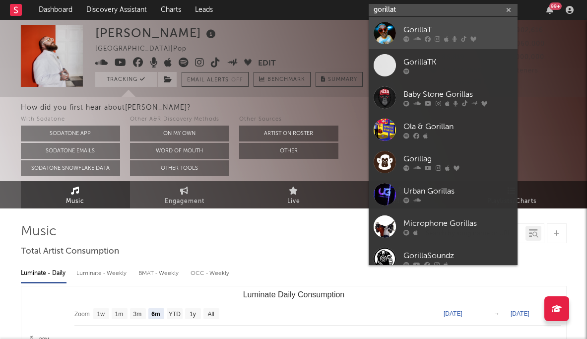
type input "gorillat"
click at [444, 21] on link "GorillaT" at bounding box center [442, 33] width 149 height 32
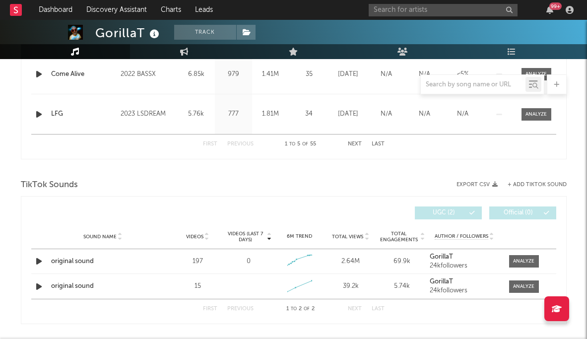
select select "6m"
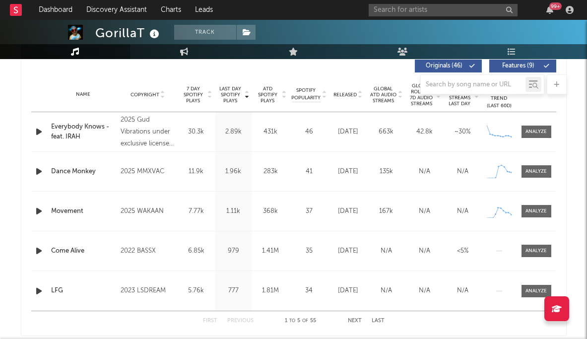
scroll to position [393, 0]
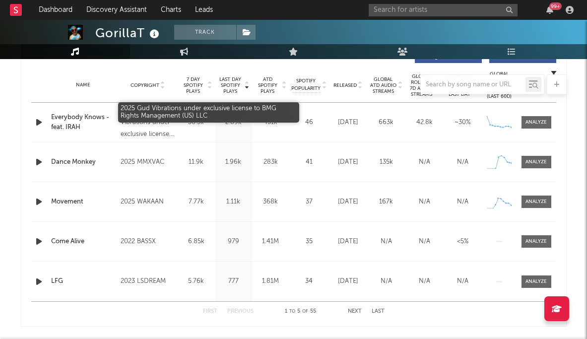
click at [154, 117] on div "2025 Gud Vibrations under exclusive license to BMG Rights Management (US) LLC" at bounding box center [147, 123] width 54 height 36
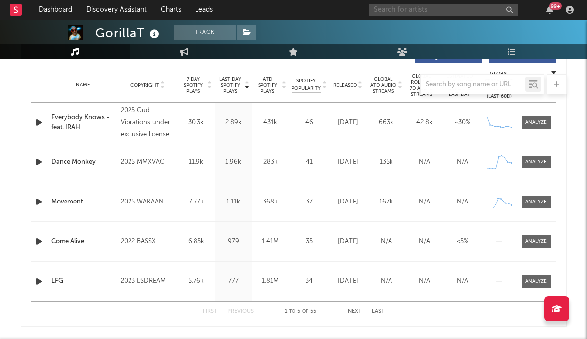
click at [423, 7] on input "text" at bounding box center [442, 10] width 149 height 12
type input "dennett"
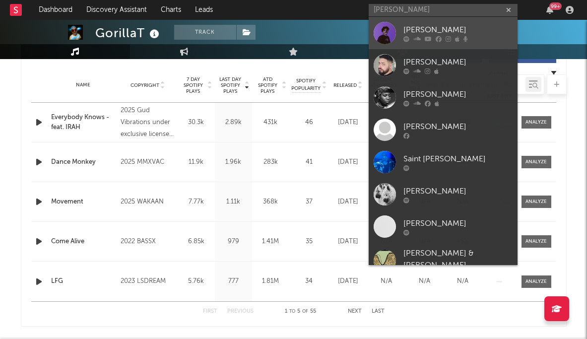
click at [430, 32] on div "Dennett" at bounding box center [457, 30] width 109 height 12
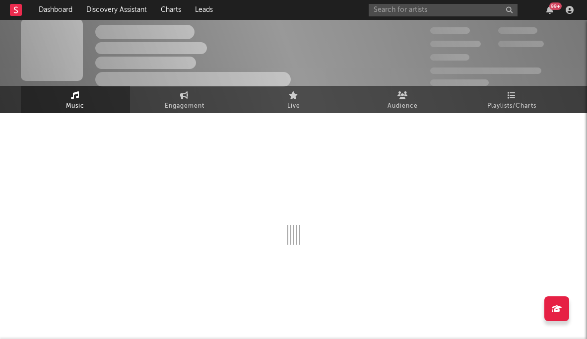
scroll to position [393, 0]
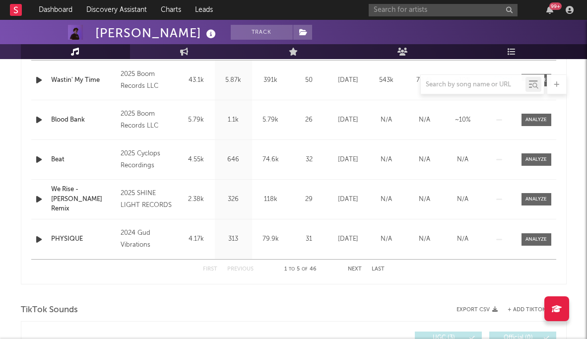
select select "6m"
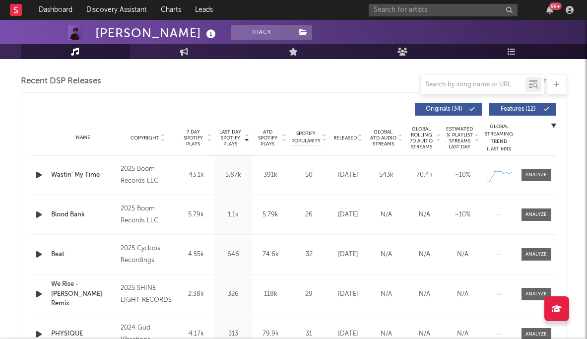
scroll to position [396, 0]
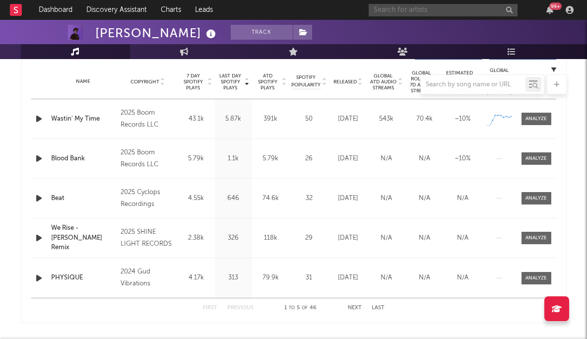
click at [439, 9] on input "text" at bounding box center [442, 10] width 149 height 12
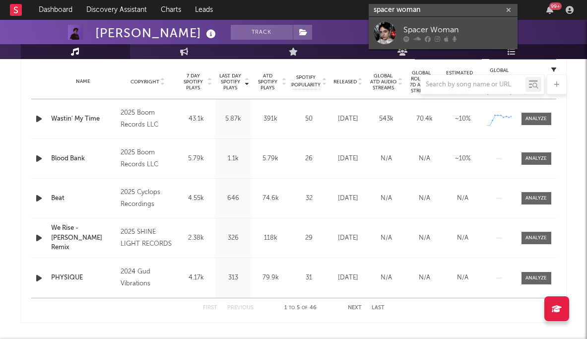
type input "spacer woman"
click at [441, 35] on div "Spacer Woman" at bounding box center [457, 30] width 109 height 12
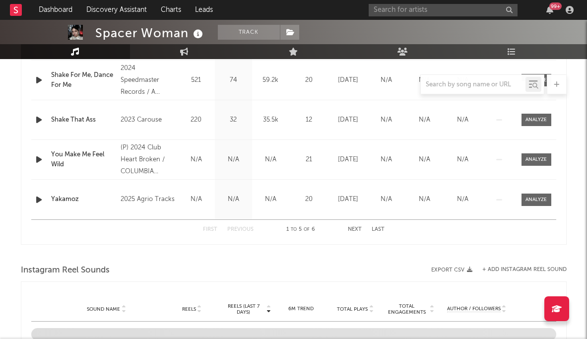
select select "1w"
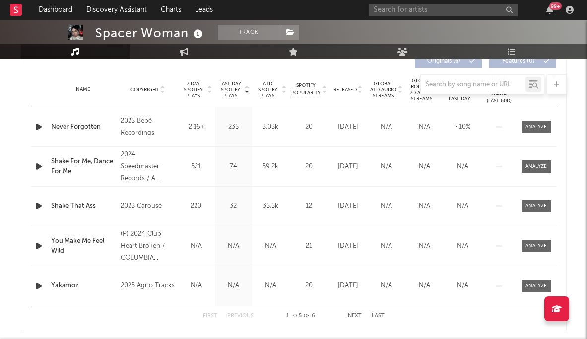
scroll to position [389, 0]
click at [407, 12] on input "text" at bounding box center [442, 10] width 149 height 12
click at [397, 10] on input "gerardo niva" at bounding box center [442, 10] width 149 height 12
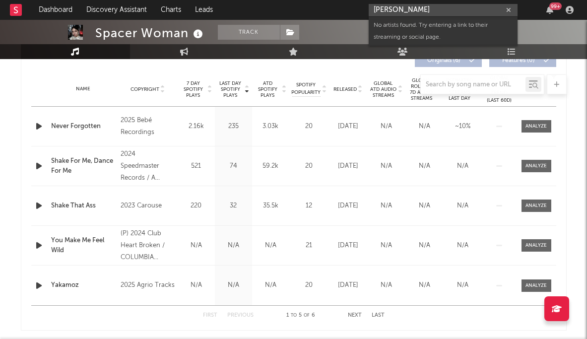
type input "gerardoniva"
drag, startPoint x: 437, startPoint y: 9, endPoint x: 298, endPoint y: 9, distance: 138.8
click at [298, 9] on nav "Dashboard Discovery Assistant Charts Leads gerardoniva 99 +" at bounding box center [293, 10] width 587 height 20
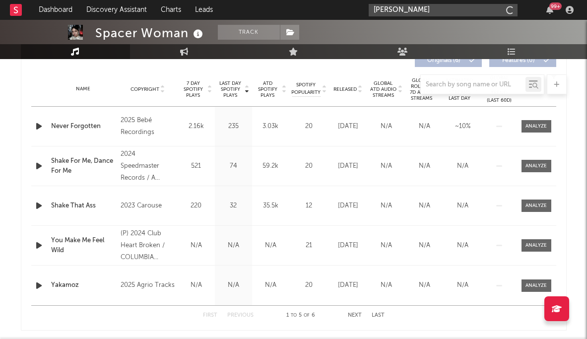
type input "kim swim"
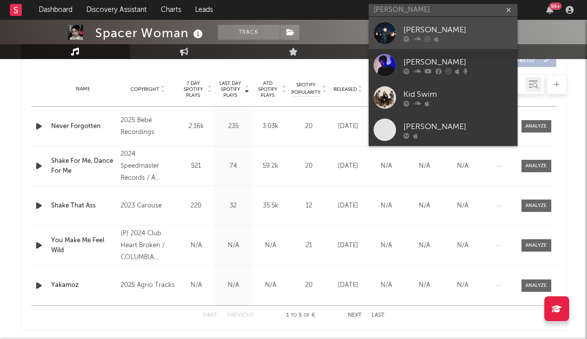
click at [437, 31] on div "[PERSON_NAME]" at bounding box center [457, 30] width 109 height 12
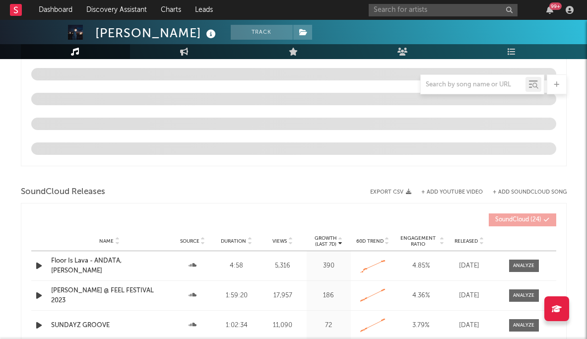
select select "1w"
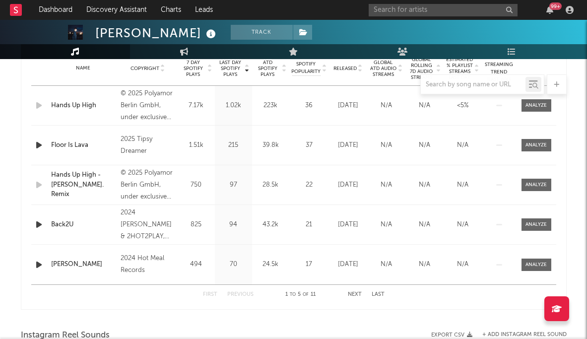
scroll to position [408, 0]
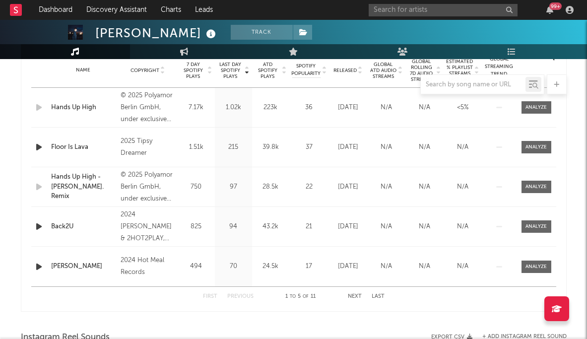
click at [147, 89] on div at bounding box center [293, 84] width 545 height 20
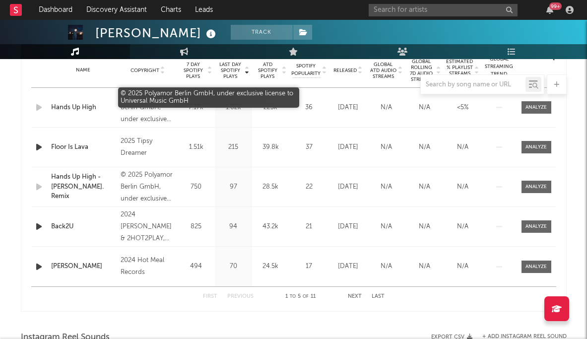
click at [145, 101] on div "© 2025 Polyamor Berlin GmbH, under exclusive license to Universal Music GmbH" at bounding box center [147, 108] width 54 height 36
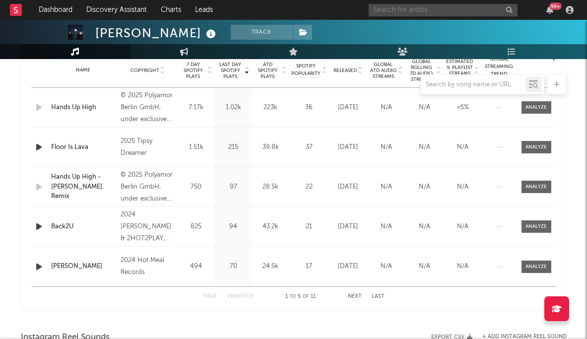
click at [484, 11] on input "text" at bounding box center [442, 10] width 149 height 12
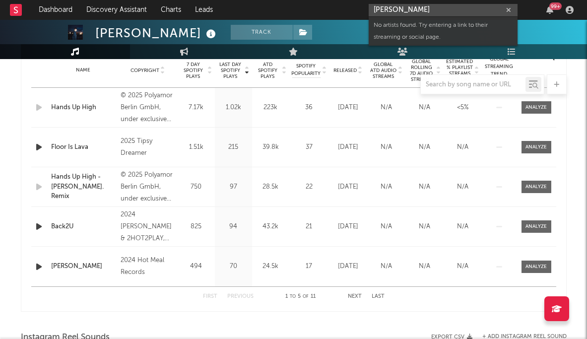
drag, startPoint x: 453, startPoint y: 8, endPoint x: 349, endPoint y: 8, distance: 104.1
click at [349, 8] on nav "Dashboard Discovery Assistant Charts Leads alba franch 99 +" at bounding box center [293, 10] width 587 height 20
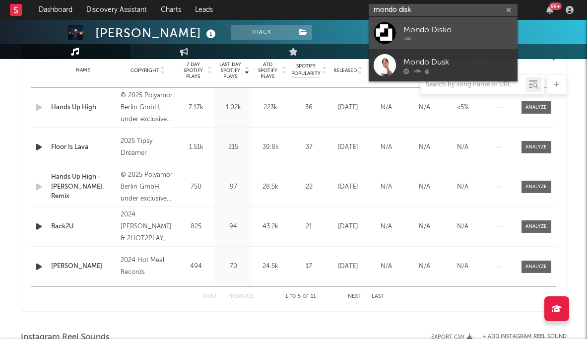
type input "mondo disk"
click at [429, 28] on div "Mondo Disko" at bounding box center [457, 30] width 109 height 12
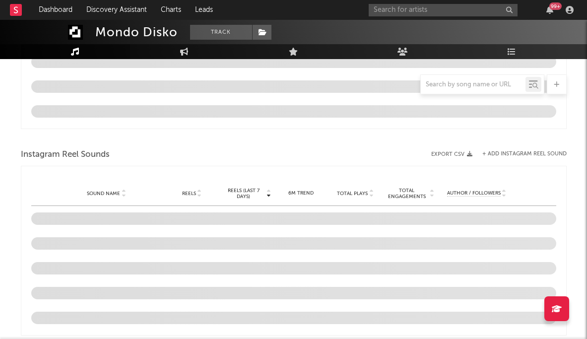
select select "1w"
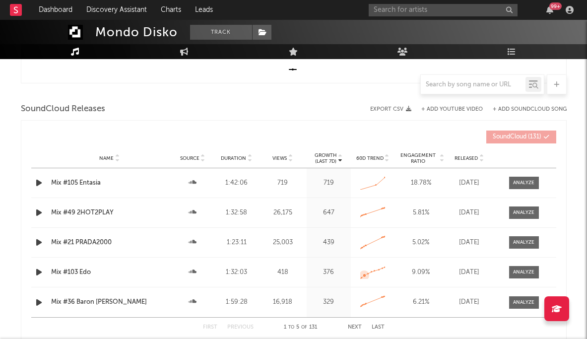
scroll to position [184, 0]
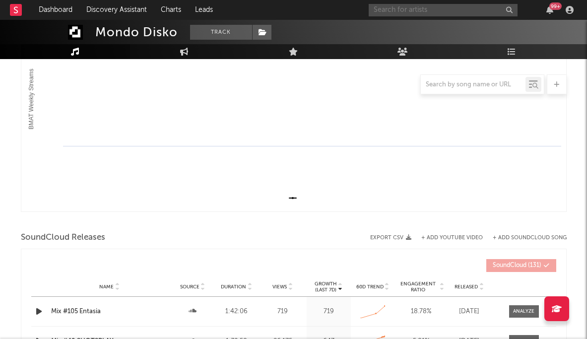
click at [476, 10] on input "text" at bounding box center [442, 10] width 149 height 12
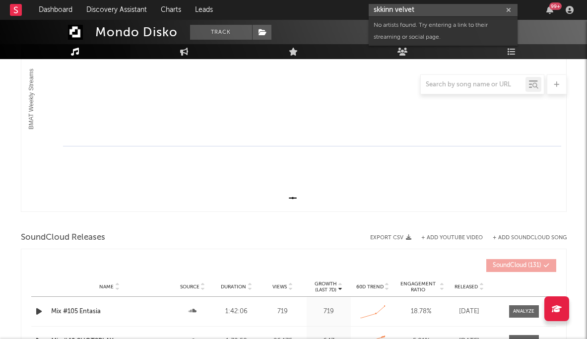
drag, startPoint x: 428, startPoint y: 9, endPoint x: 304, endPoint y: 9, distance: 123.9
click at [304, 9] on nav "Dashboard Discovery Assistant Charts Leads skkinn velvet 99 +" at bounding box center [293, 10] width 587 height 20
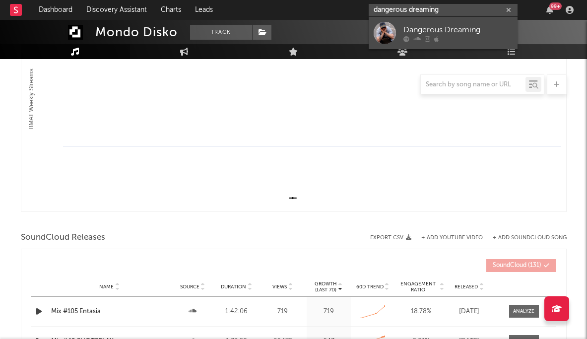
type input "dangerous dreaming"
click at [438, 37] on div at bounding box center [457, 39] width 109 height 6
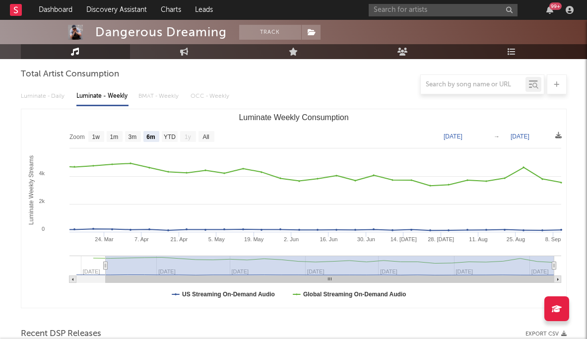
scroll to position [93, 0]
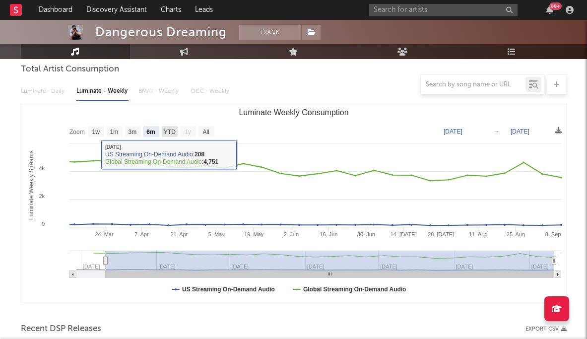
click at [172, 130] on text "YTD" at bounding box center [169, 131] width 12 height 7
select select "YTD"
type input "2025-02-27"
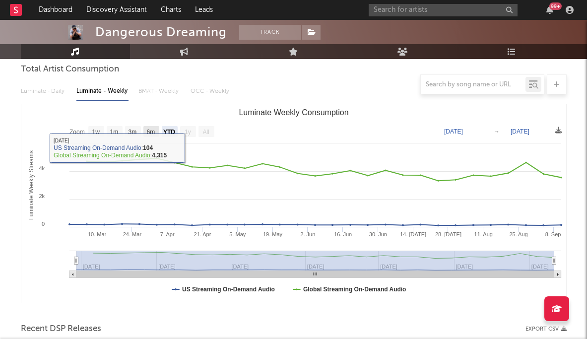
click at [152, 131] on text "6m" at bounding box center [150, 131] width 8 height 7
select select "6m"
type input "2025-03-11"
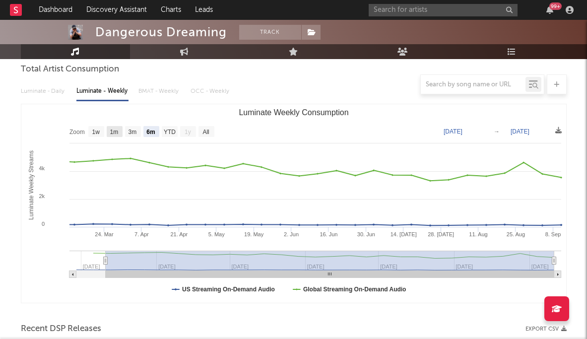
click at [109, 131] on rect "Luminate Weekly Consumption" at bounding box center [115, 131] width 16 height 11
select select "1m"
type input "2025-08-11"
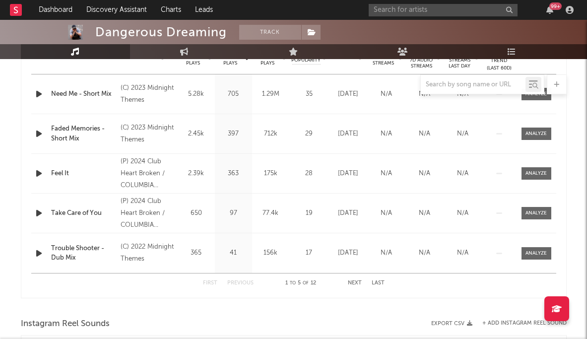
scroll to position [420, 0]
click at [360, 282] on button "Next" at bounding box center [355, 283] width 14 height 5
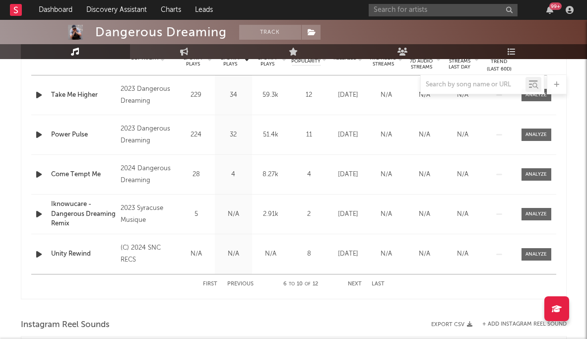
click at [356, 281] on button "Next" at bounding box center [355, 283] width 14 height 5
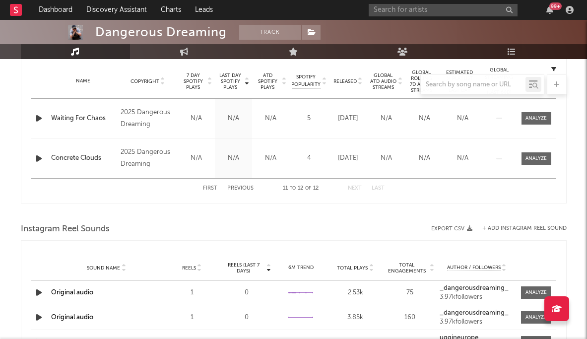
scroll to position [395, 0]
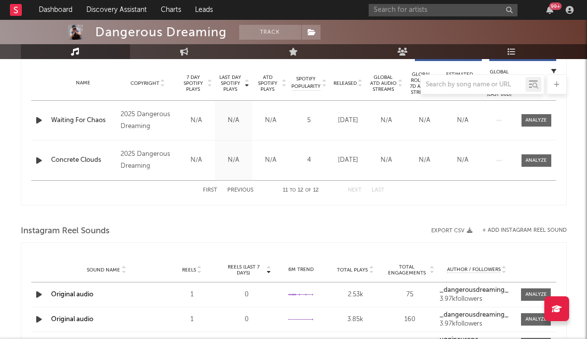
click at [141, 160] on div "2025 Dangerous Dreaming" at bounding box center [147, 160] width 54 height 24
click at [411, 8] on input "text" at bounding box center [442, 10] width 149 height 12
type input "benwal"
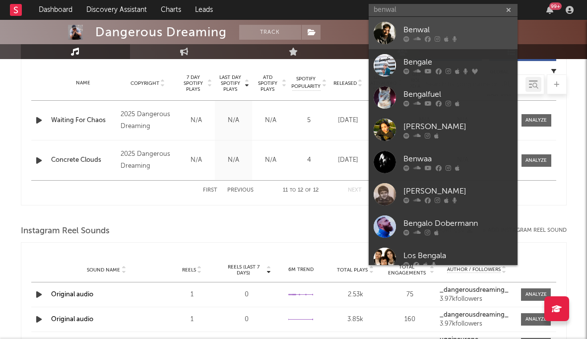
click at [461, 36] on div at bounding box center [457, 39] width 109 height 6
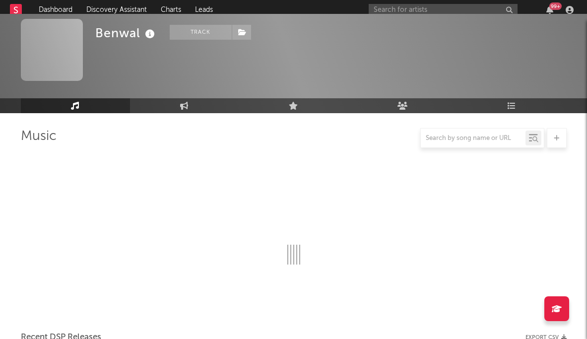
scroll to position [395, 0]
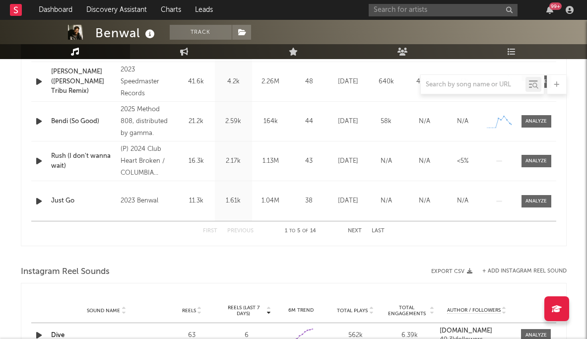
select select "6m"
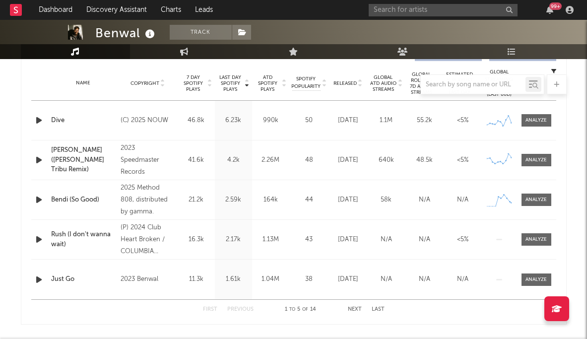
click at [166, 132] on div "Name Dive Copyright (C) 2025 NOUW Label NOUW Album Names Dive Composer Names Gi…" at bounding box center [293, 120] width 525 height 39
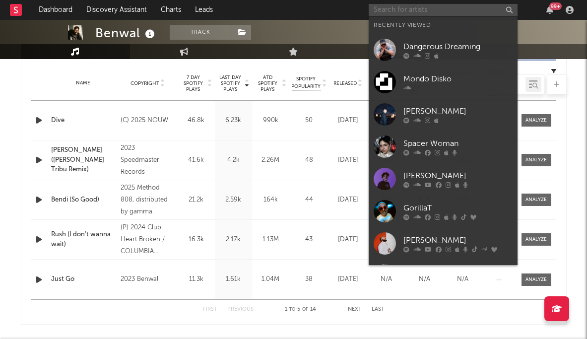
click at [433, 13] on input "text" at bounding box center [442, 10] width 149 height 12
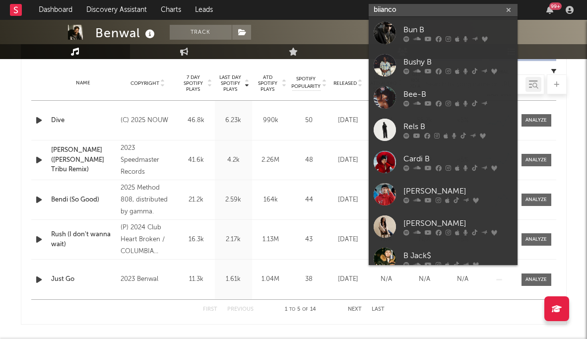
click at [425, 12] on input "biianco" at bounding box center [442, 10] width 149 height 12
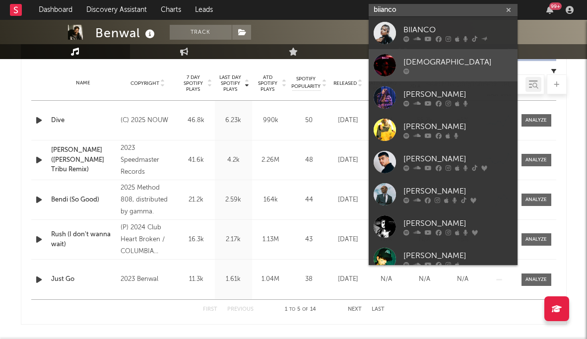
type input "biianco"
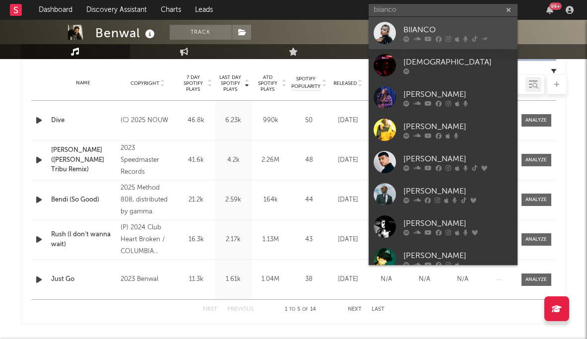
drag, startPoint x: 428, startPoint y: 51, endPoint x: 462, endPoint y: 29, distance: 39.9
click at [462, 29] on div "BIIANCO" at bounding box center [457, 30] width 109 height 12
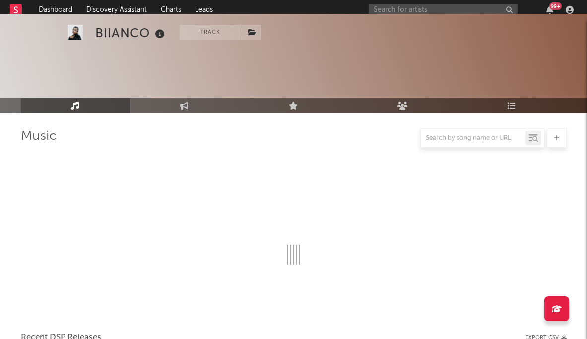
scroll to position [395, 0]
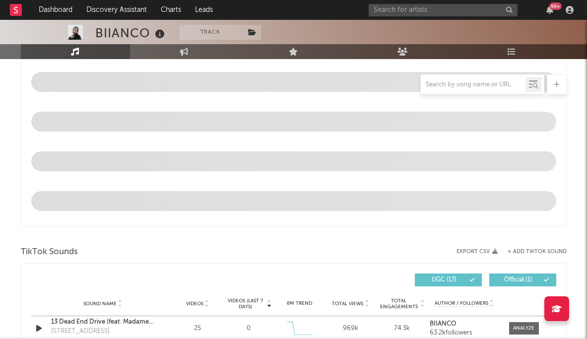
select select "6m"
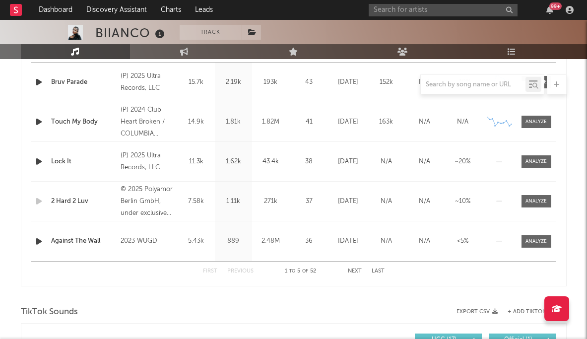
scroll to position [437, 0]
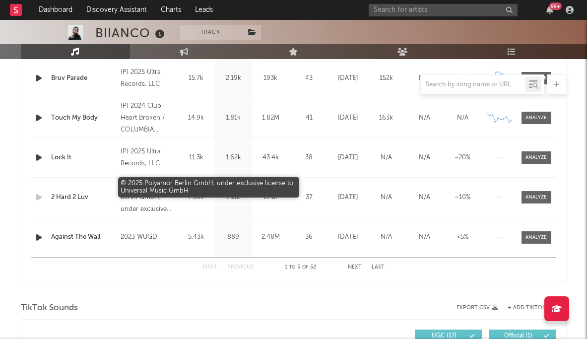
click at [159, 203] on div "© 2025 Polyamor Berlin GmbH, under exclusive license to Universal Music GmbH" at bounding box center [147, 197] width 54 height 36
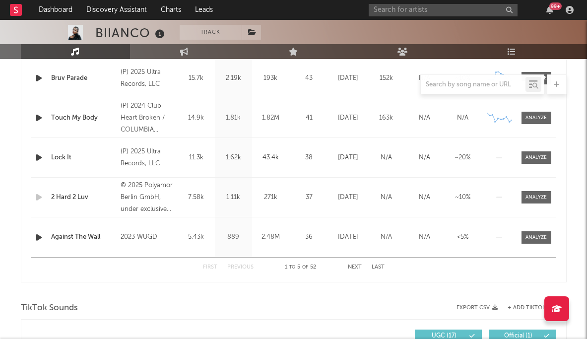
click at [438, 3] on div "99 +" at bounding box center [472, 10] width 208 height 20
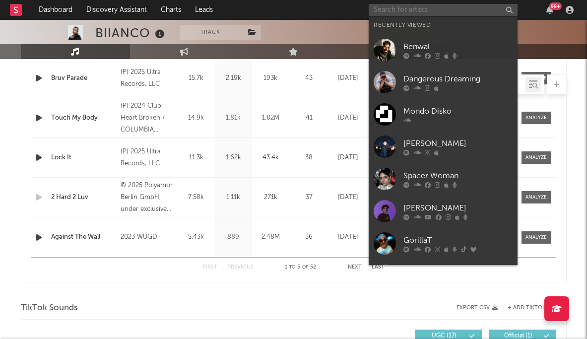
click at [418, 5] on input "text" at bounding box center [442, 10] width 149 height 12
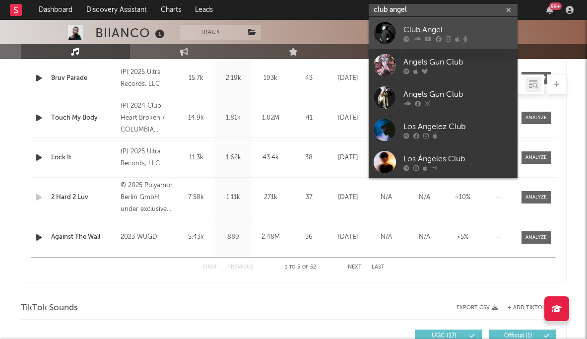
type input "club angel"
click at [429, 29] on div "Club Angel" at bounding box center [457, 30] width 109 height 12
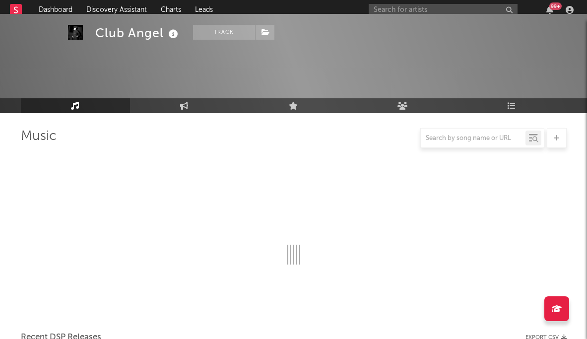
scroll to position [437, 0]
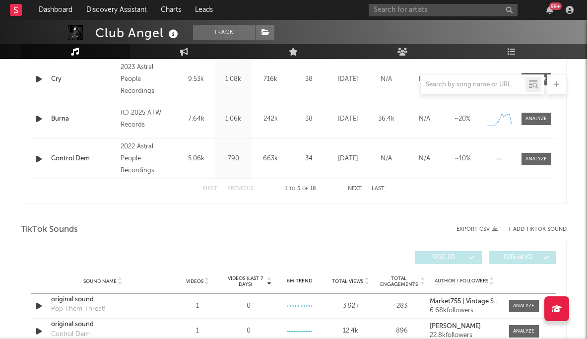
select select "6m"
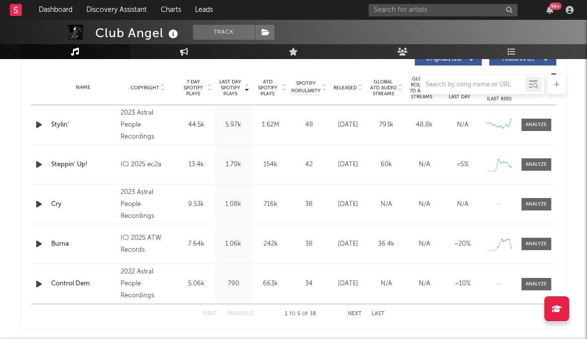
scroll to position [391, 0]
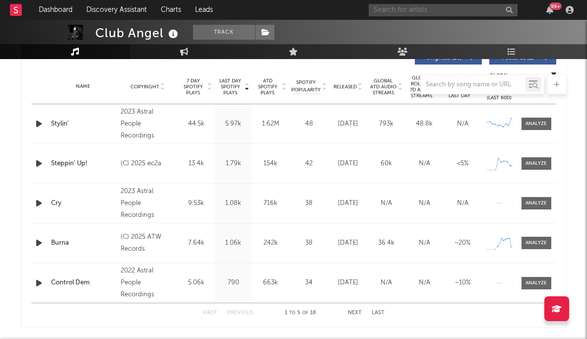
click at [424, 9] on input "text" at bounding box center [442, 10] width 149 height 12
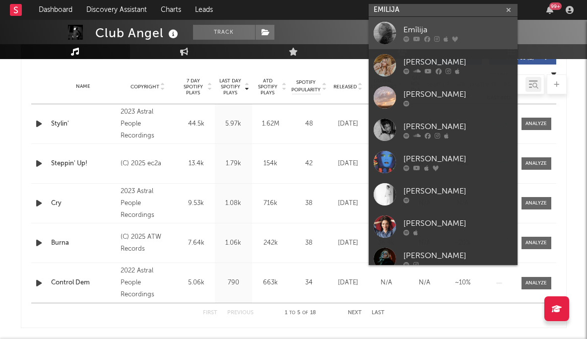
type input "EMILIJA"
click at [426, 34] on div "Emīlija" at bounding box center [457, 30] width 109 height 12
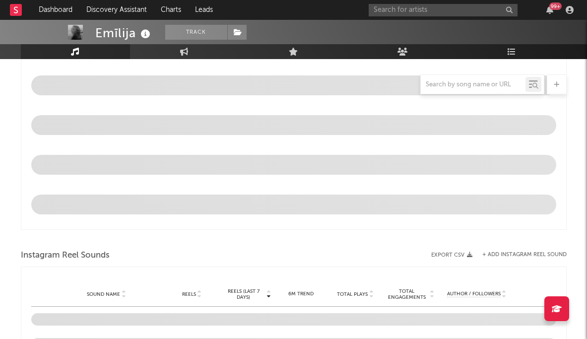
select select "1w"
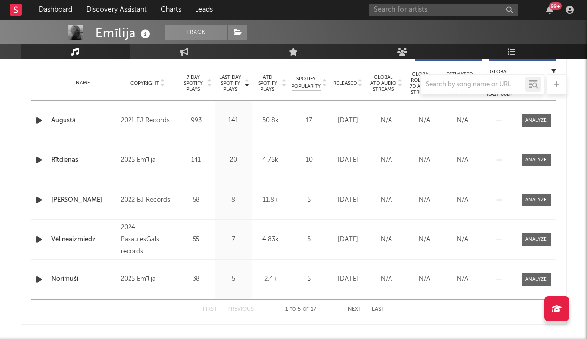
scroll to position [396, 0]
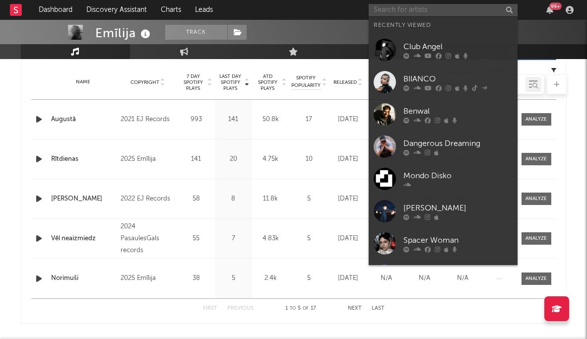
click at [440, 5] on input "text" at bounding box center [442, 10] width 149 height 12
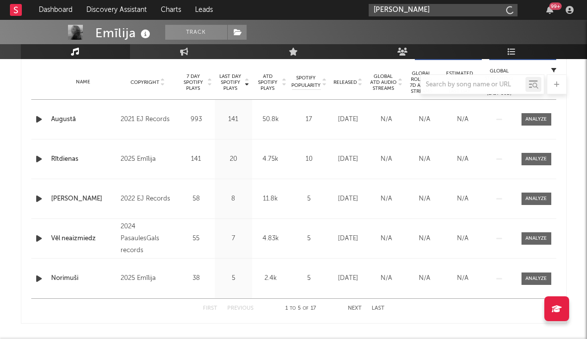
click at [443, 14] on input "fenrick" at bounding box center [442, 10] width 149 height 12
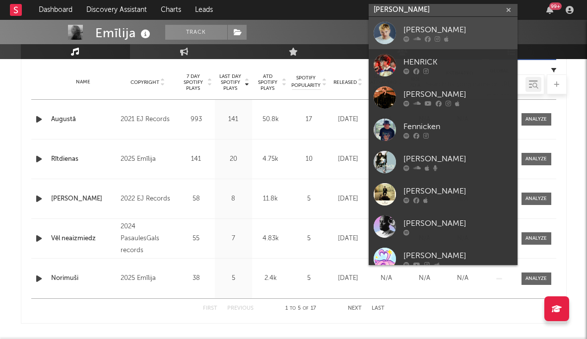
type input "fenrick"
click at [438, 30] on div "[PERSON_NAME]" at bounding box center [457, 30] width 109 height 12
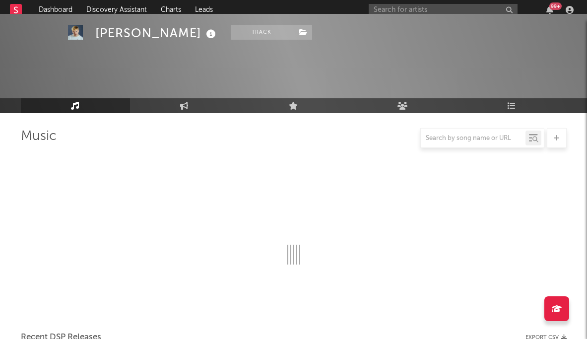
scroll to position [396, 0]
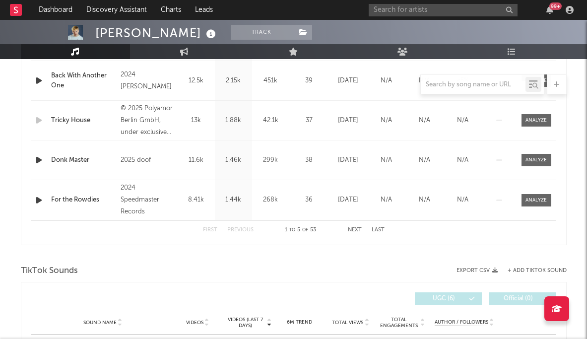
select select "6m"
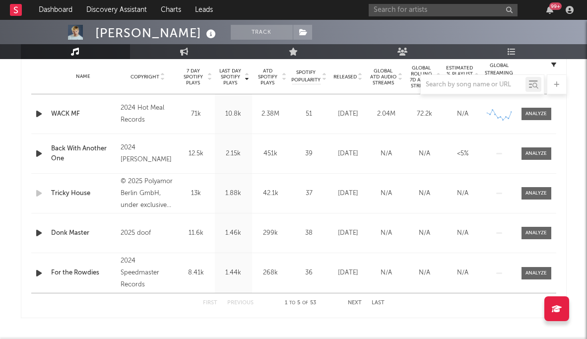
scroll to position [403, 0]
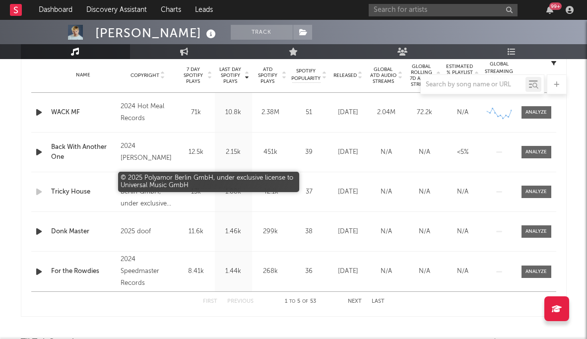
click at [160, 189] on div "© 2025 Polyamor Berlin GmbH, under exclusive license to Universal Music GmbH" at bounding box center [147, 192] width 54 height 36
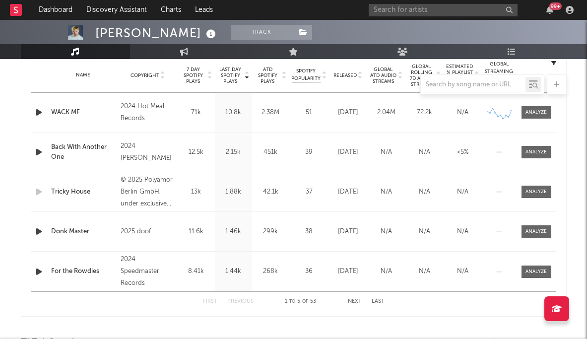
click at [138, 228] on div "2025 doof" at bounding box center [147, 232] width 54 height 12
click at [480, 6] on input "text" at bounding box center [442, 10] width 149 height 12
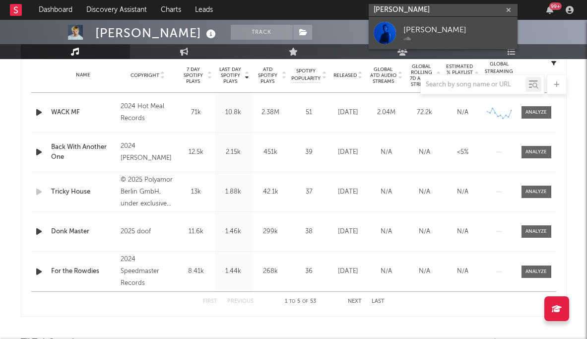
type input "helena lauwae"
click at [451, 21] on link "[PERSON_NAME]" at bounding box center [442, 33] width 149 height 32
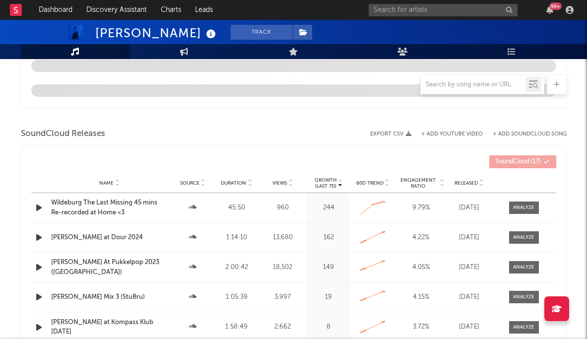
select select "1w"
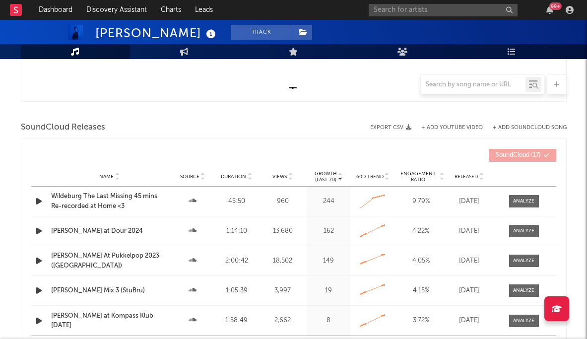
scroll to position [326, 0]
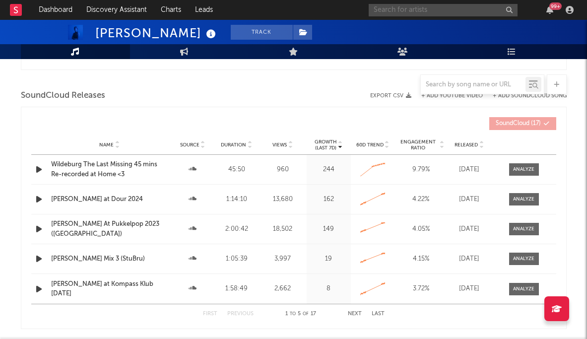
click at [435, 10] on input "text" at bounding box center [442, 10] width 149 height 12
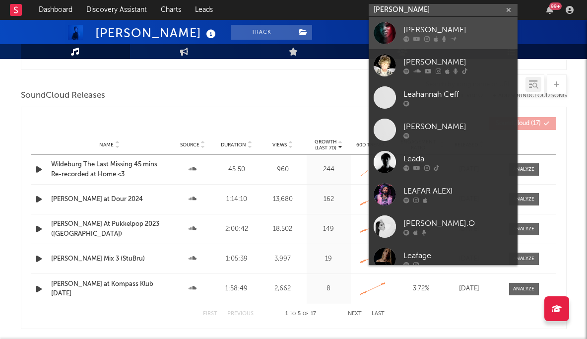
type input "leaha"
click at [442, 40] on icon at bounding box center [444, 39] width 4 height 6
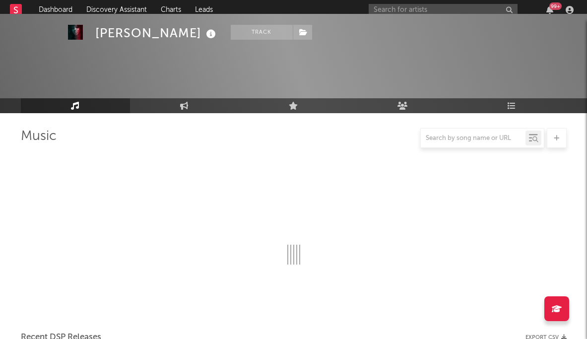
scroll to position [326, 0]
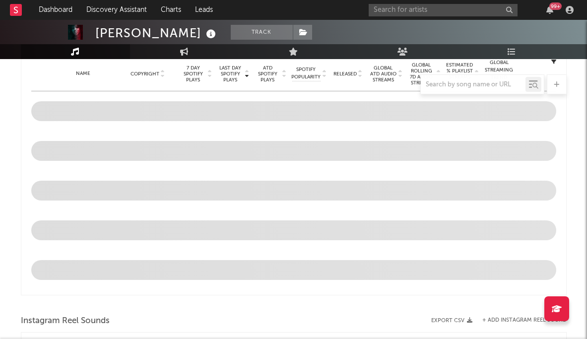
select select "1w"
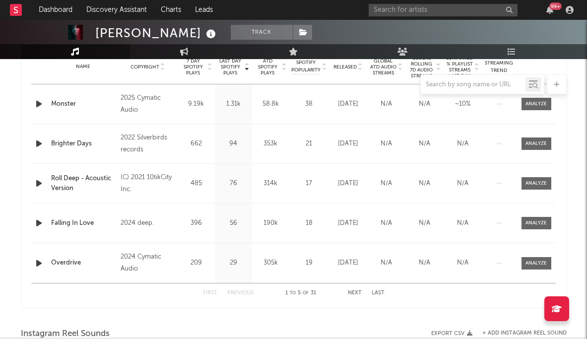
scroll to position [420, 0]
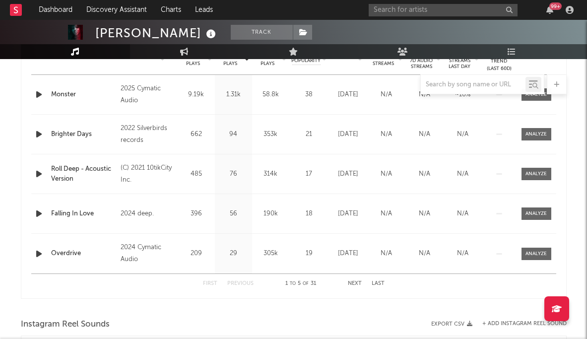
click at [354, 282] on button "Next" at bounding box center [355, 283] width 14 height 5
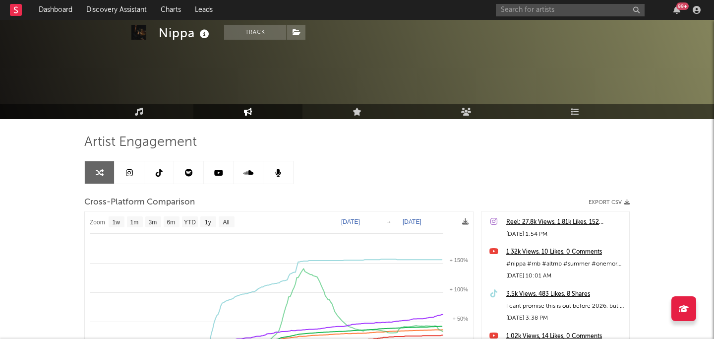
scroll to position [132, 0]
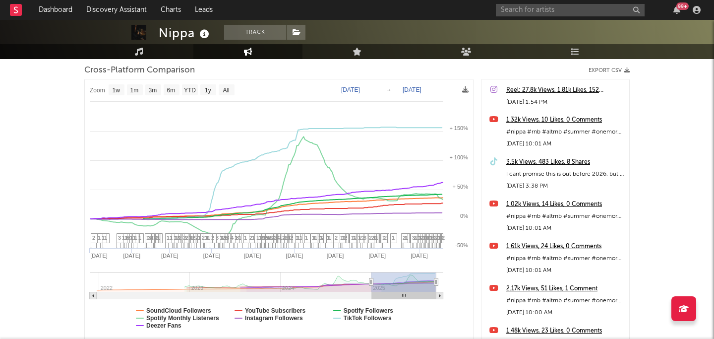
select select "1w"
click at [123, 7] on link "Discovery Assistant" at bounding box center [116, 10] width 74 height 20
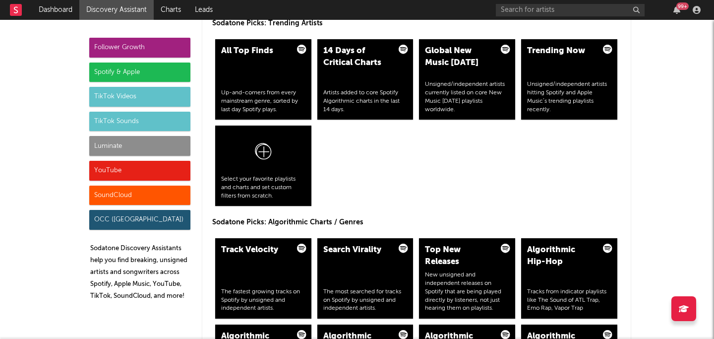
scroll to position [1047, 0]
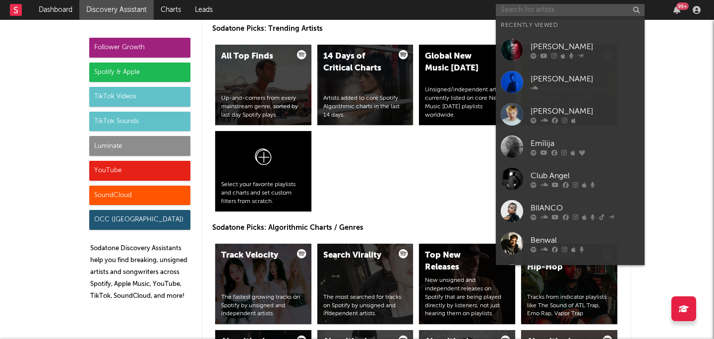
click at [522, 5] on input "text" at bounding box center [570, 10] width 149 height 12
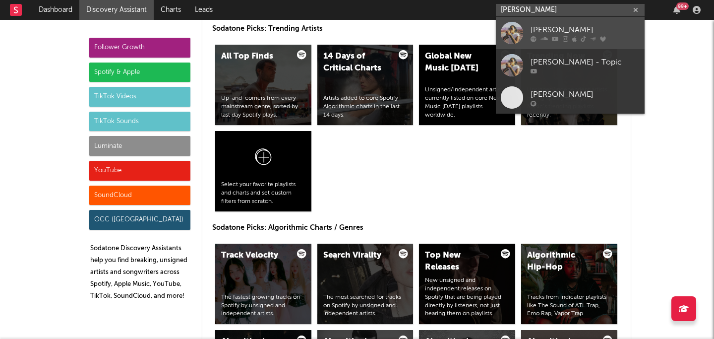
type input "[PERSON_NAME]"
click at [583, 29] on div "[PERSON_NAME]" at bounding box center [584, 30] width 109 height 12
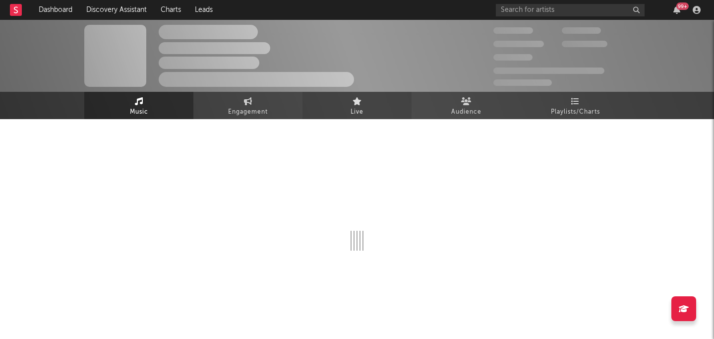
select select "6m"
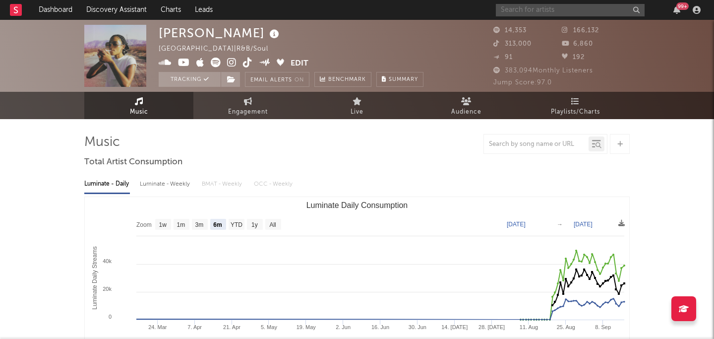
click at [535, 13] on input "text" at bounding box center [570, 10] width 149 height 12
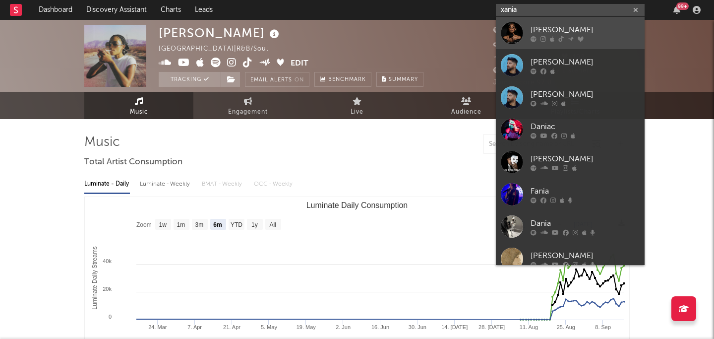
type input "xania"
click at [591, 29] on div "[PERSON_NAME]" at bounding box center [584, 30] width 109 height 12
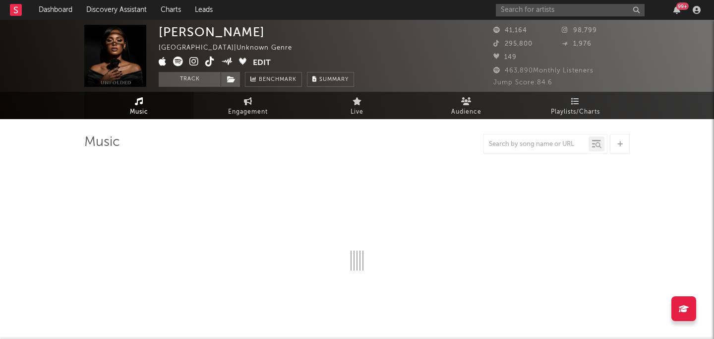
select select "1w"
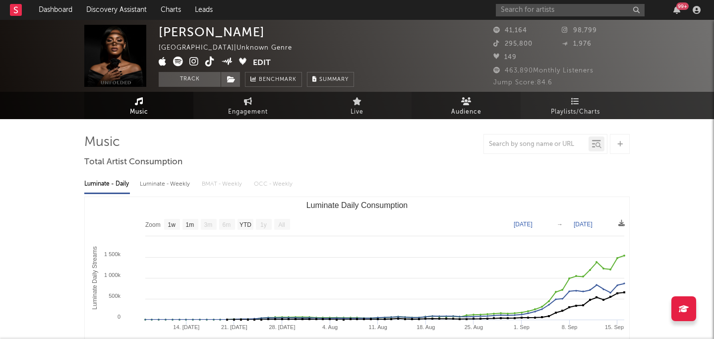
click at [462, 103] on icon at bounding box center [466, 101] width 10 height 8
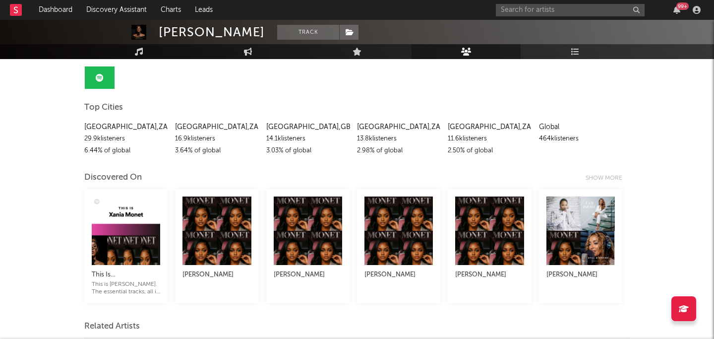
scroll to position [92, 0]
